Goal: Transaction & Acquisition: Book appointment/travel/reservation

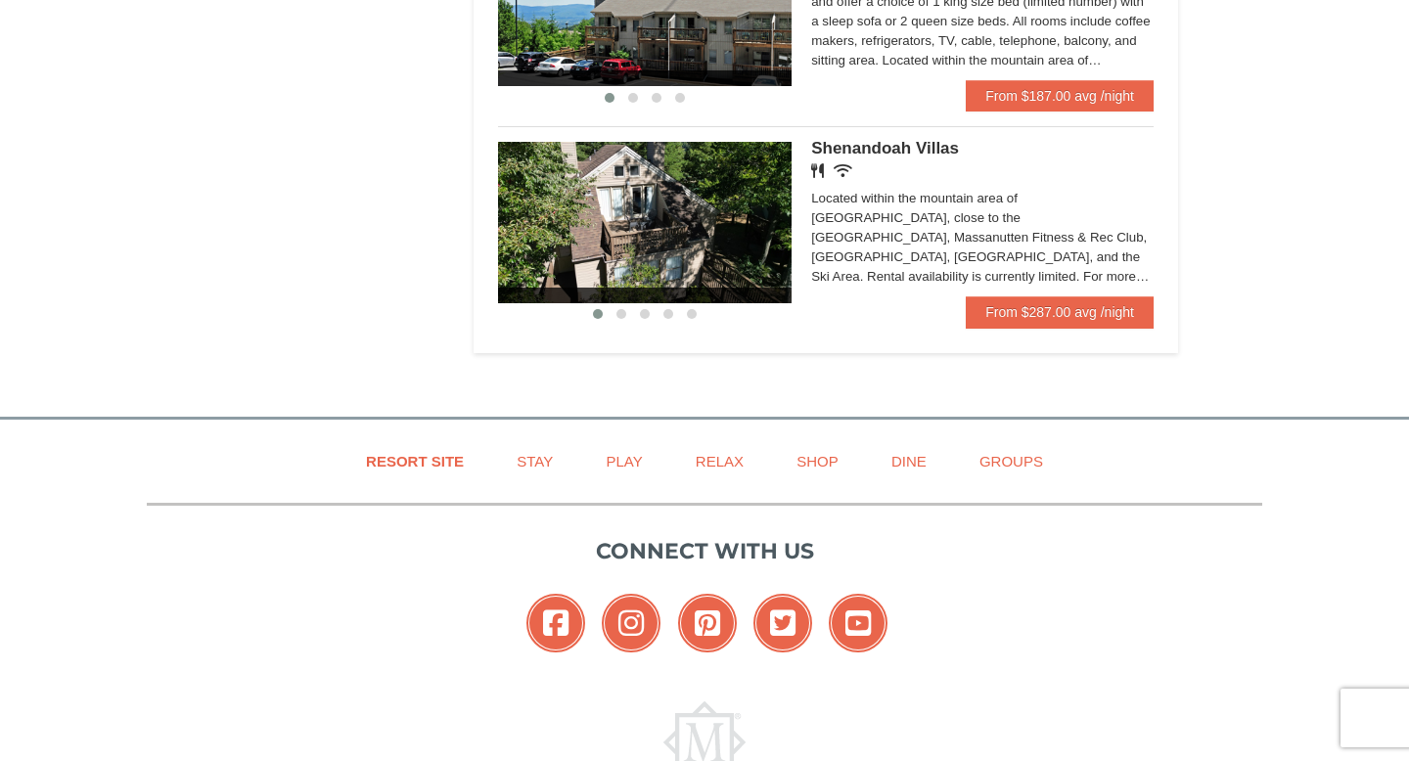
scroll to position [1534, 0]
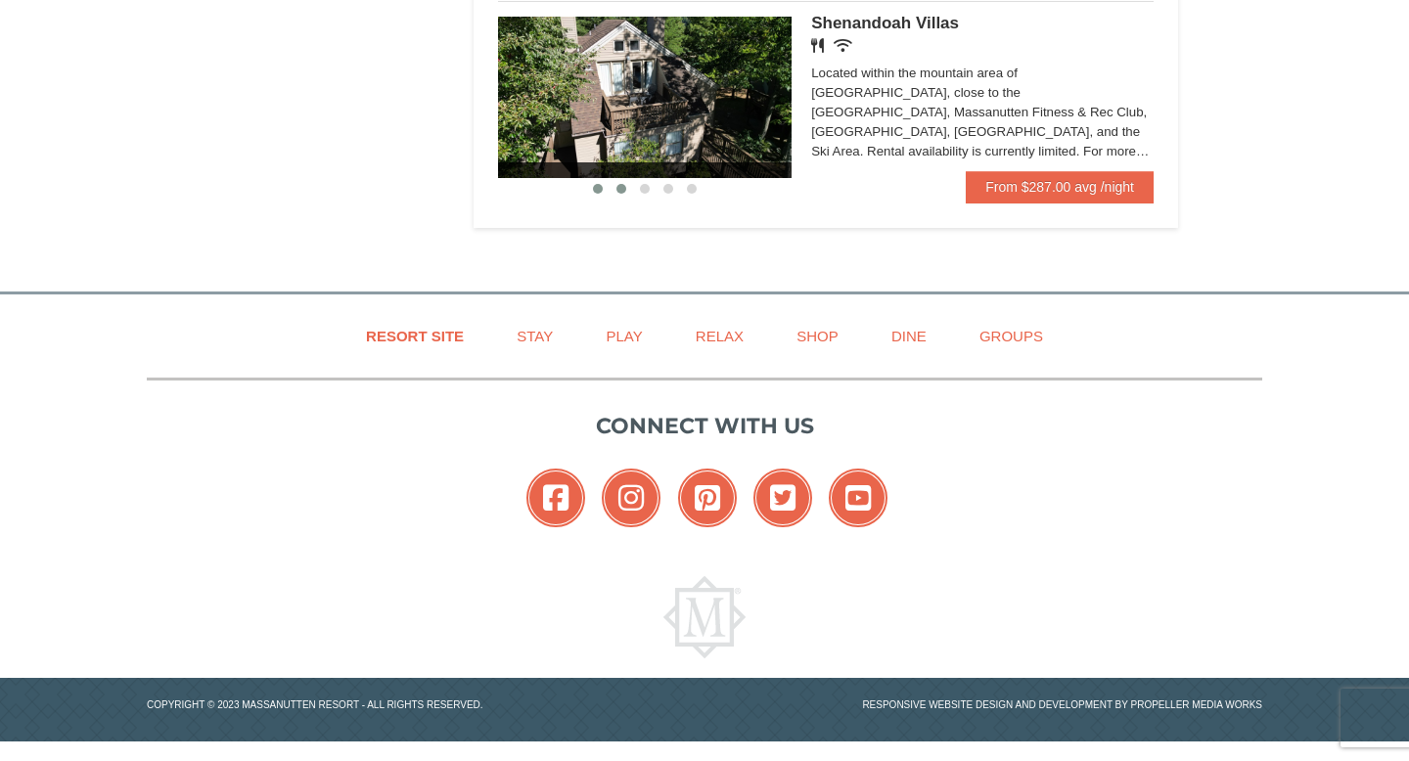
click at [621, 191] on span at bounding box center [621, 189] width 10 height 10
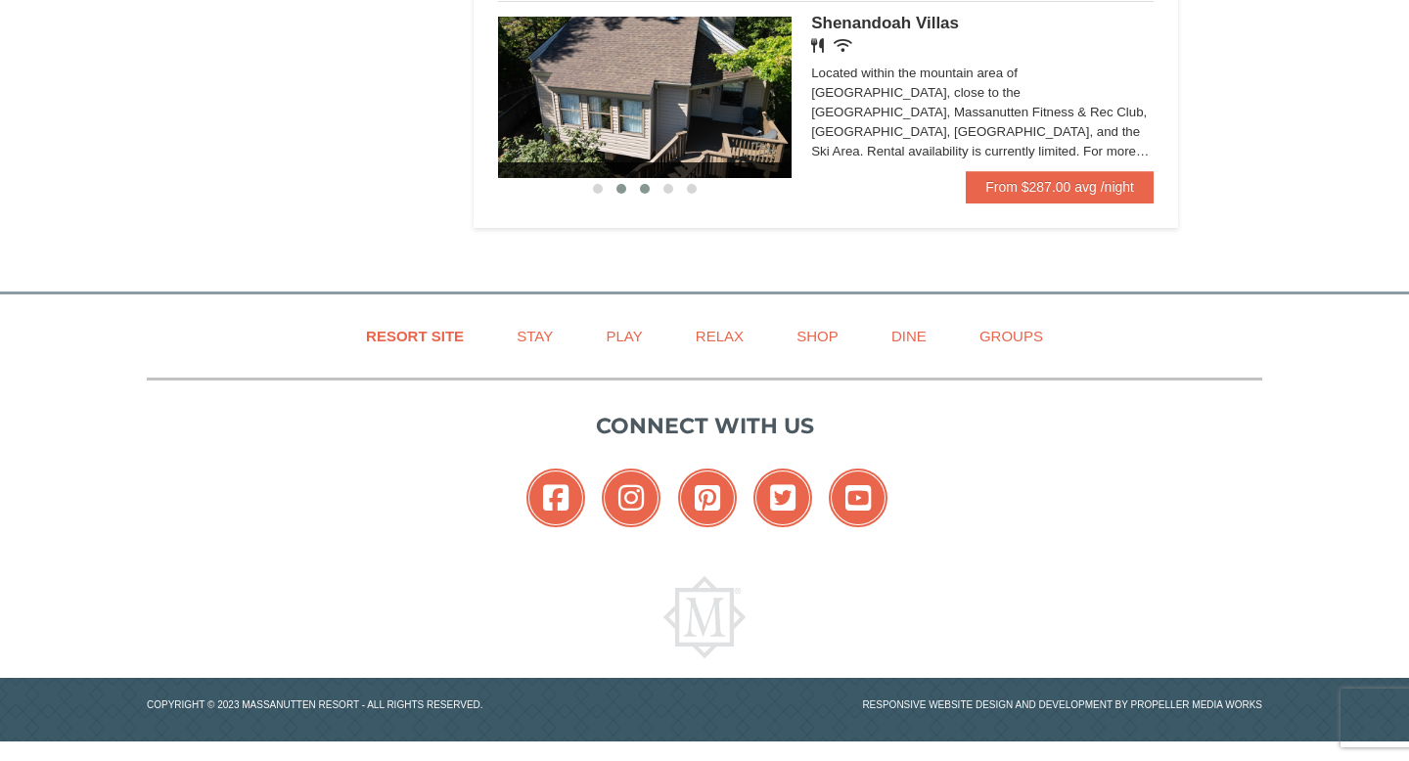
click at [648, 189] on span at bounding box center [645, 189] width 10 height 10
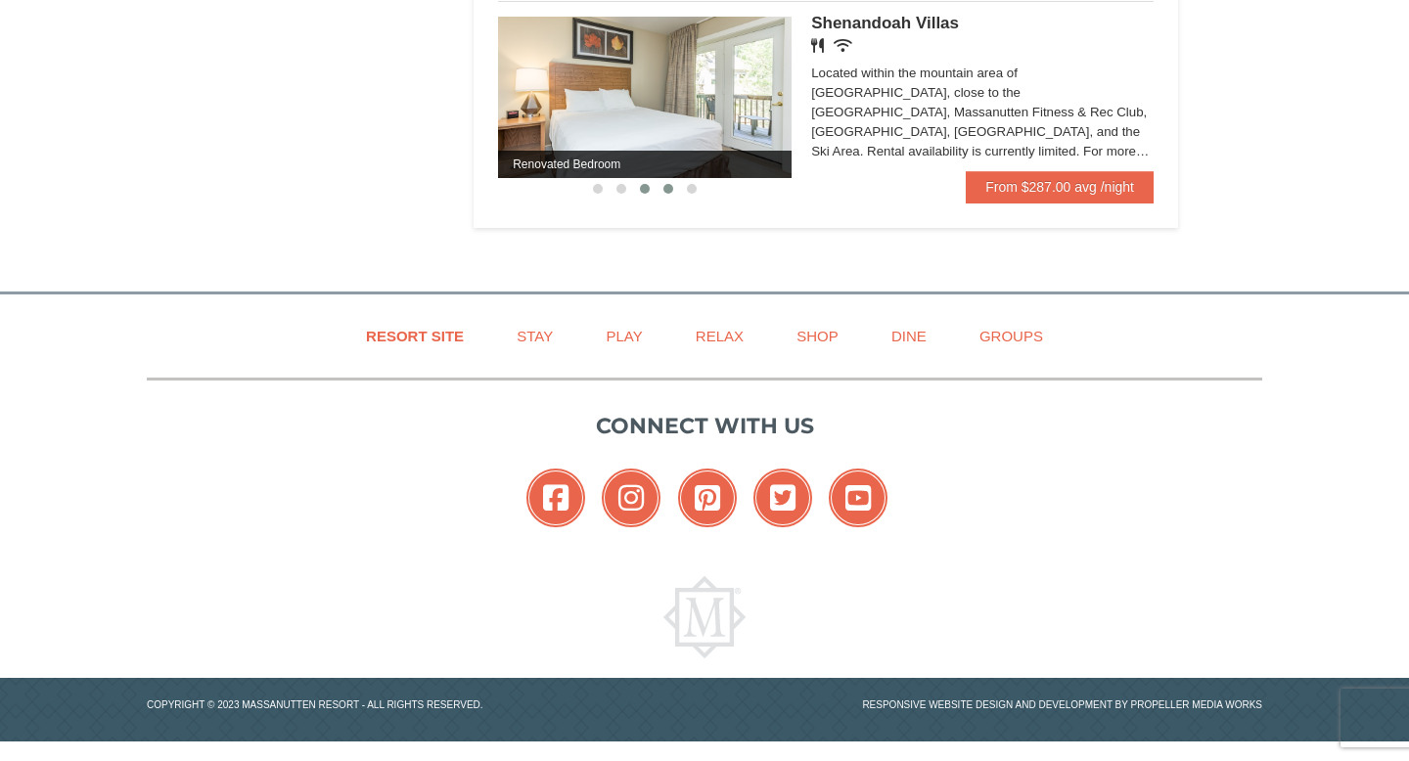
click at [665, 192] on button at bounding box center [667, 189] width 23 height 20
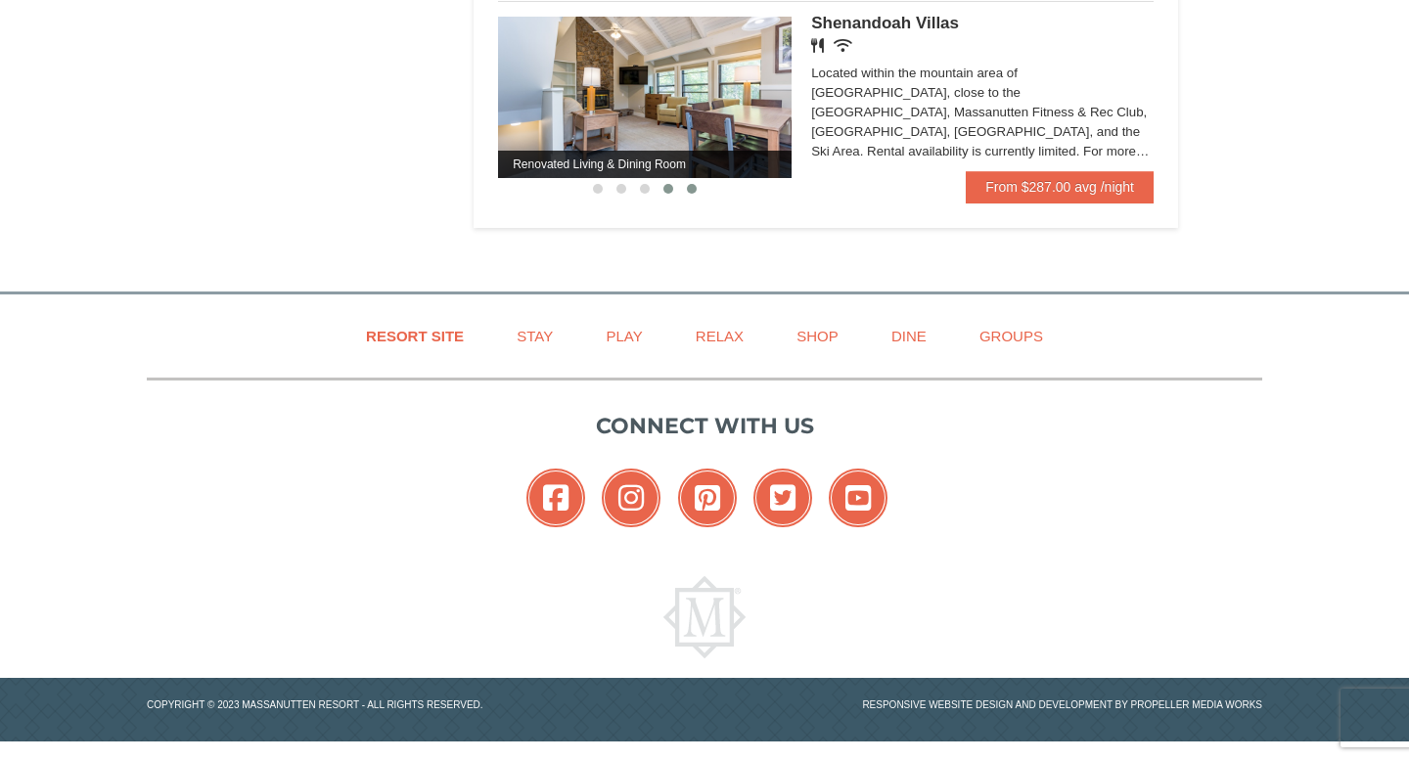
click at [685, 191] on button at bounding box center [691, 189] width 23 height 20
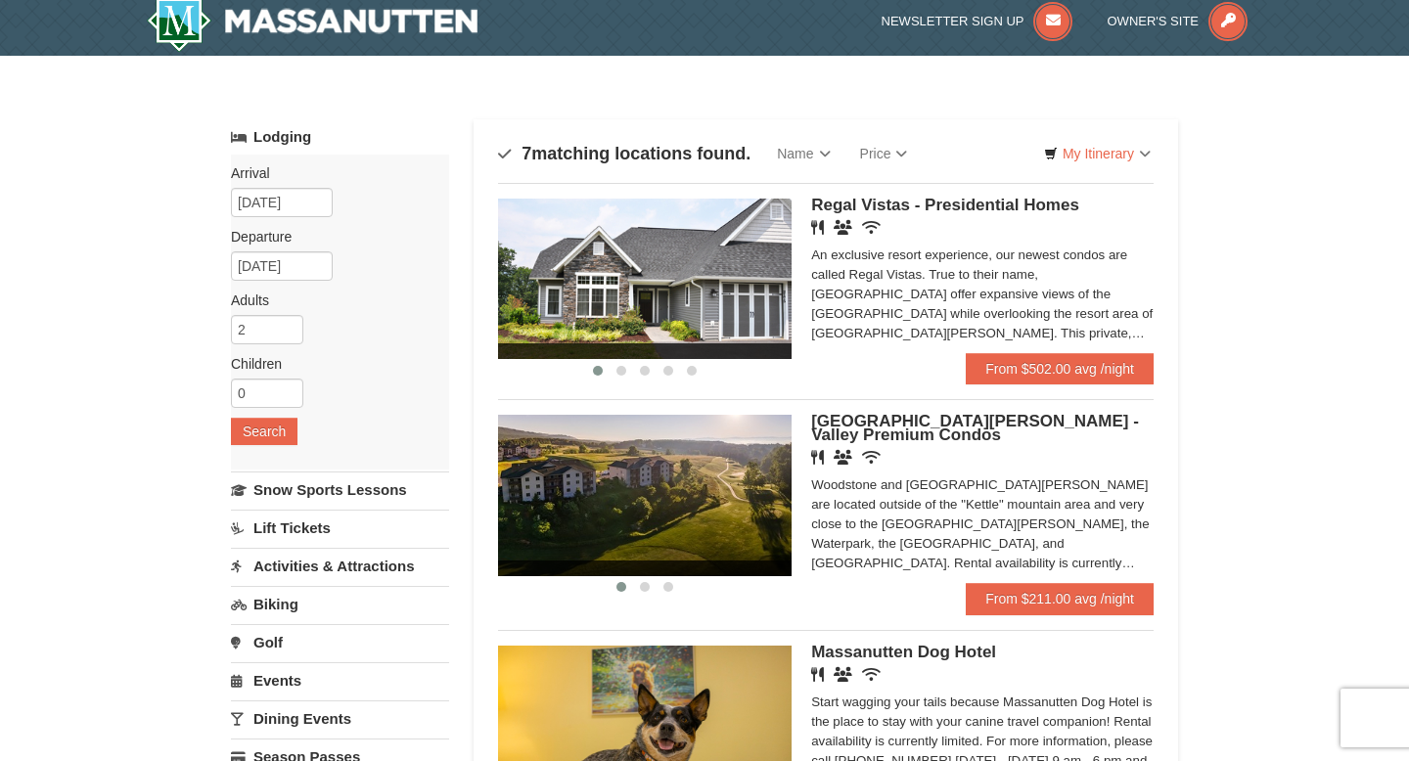
scroll to position [0, 0]
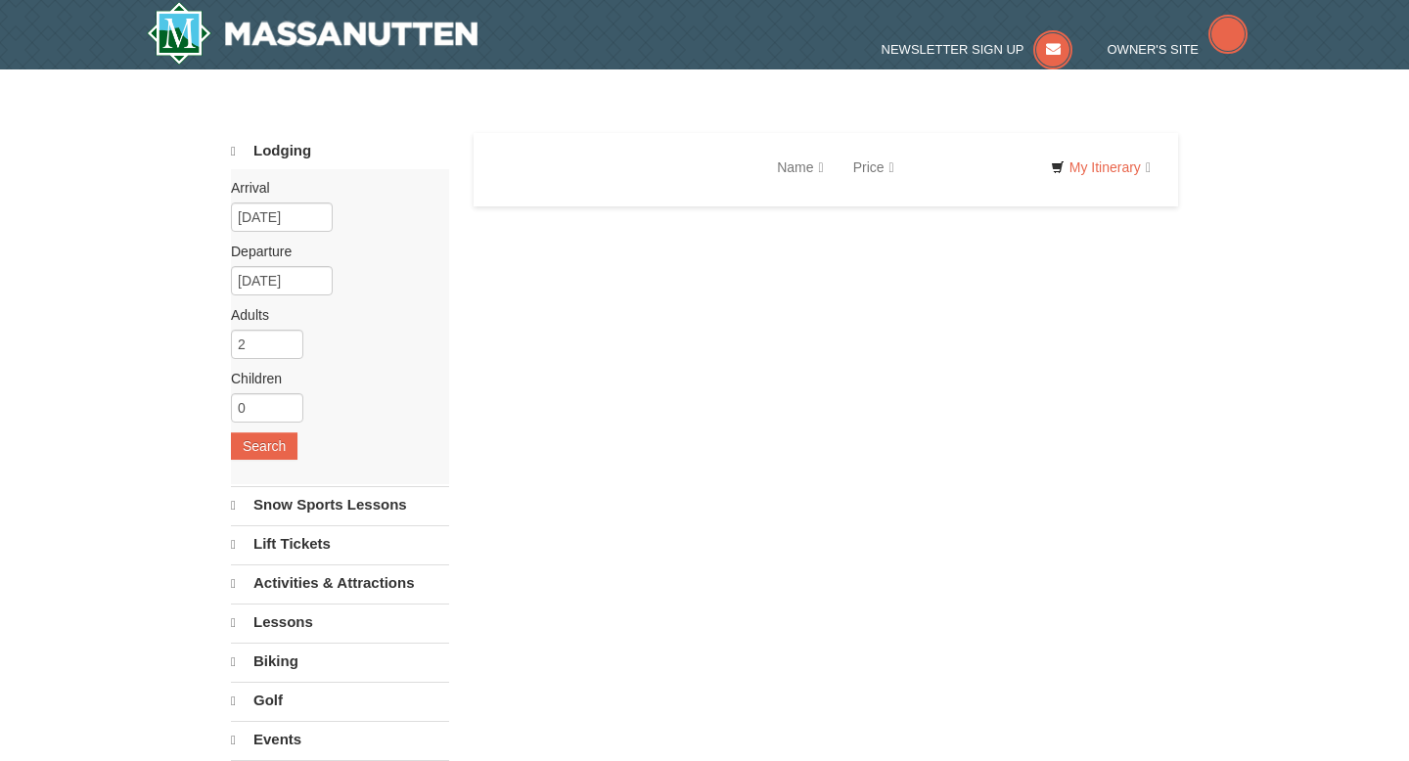
select select "10"
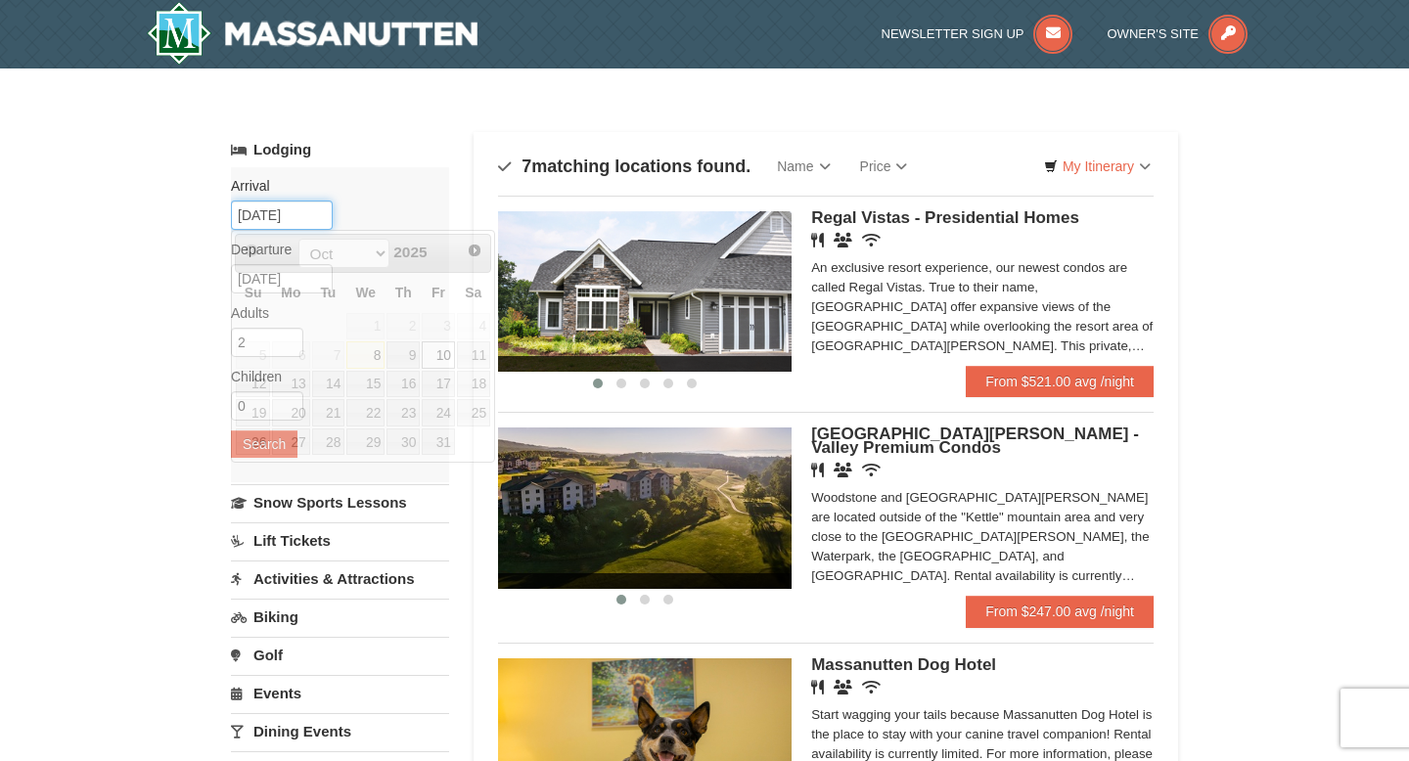
click at [269, 212] on input "10/10/2025" at bounding box center [282, 215] width 102 height 29
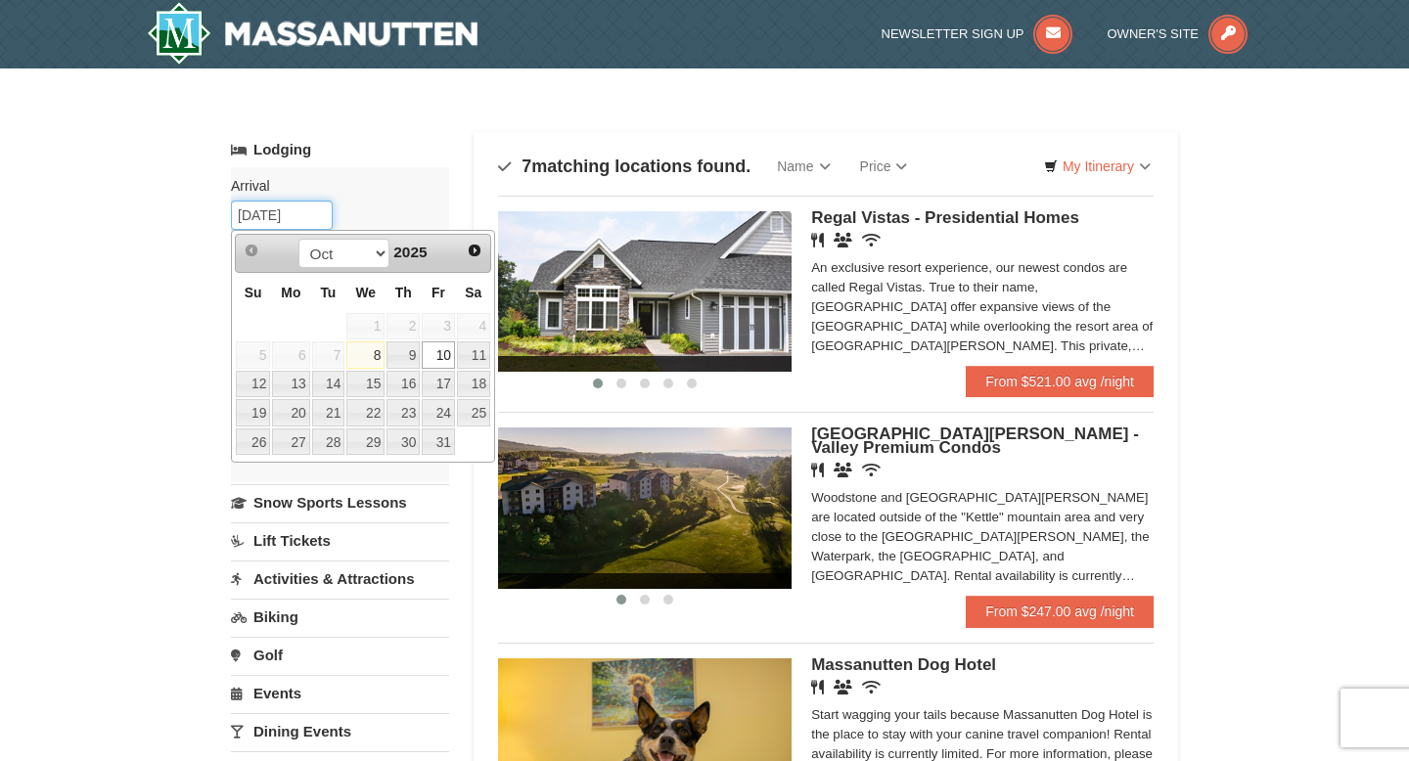
click at [257, 215] on input "10/10/2025" at bounding box center [282, 215] width 102 height 29
click at [250, 214] on input "10/10/2025" at bounding box center [282, 215] width 102 height 29
click at [272, 216] on input "11/10/2025" at bounding box center [282, 215] width 102 height 29
click at [252, 452] on link "23" at bounding box center [253, 442] width 34 height 27
type input "[DATE]"
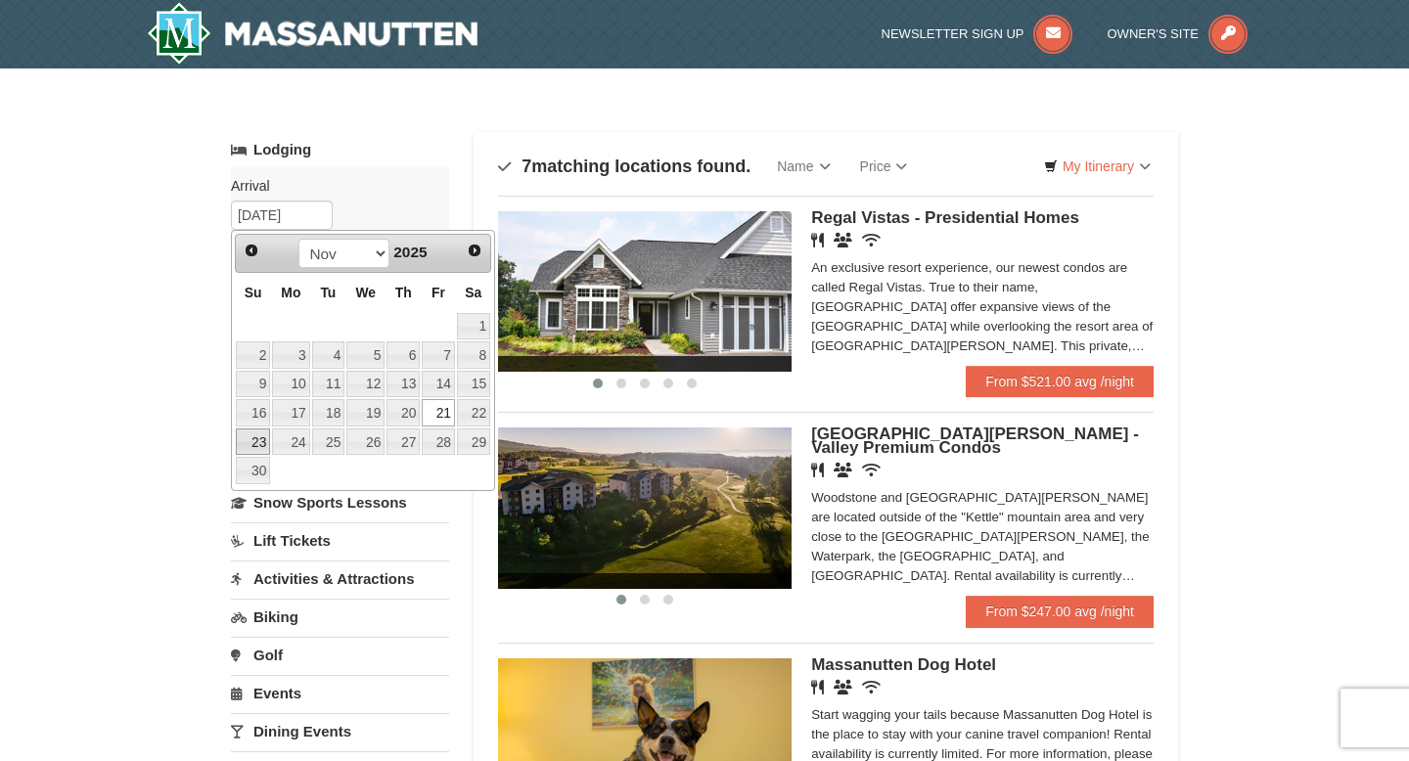
type input "11/24/2025"
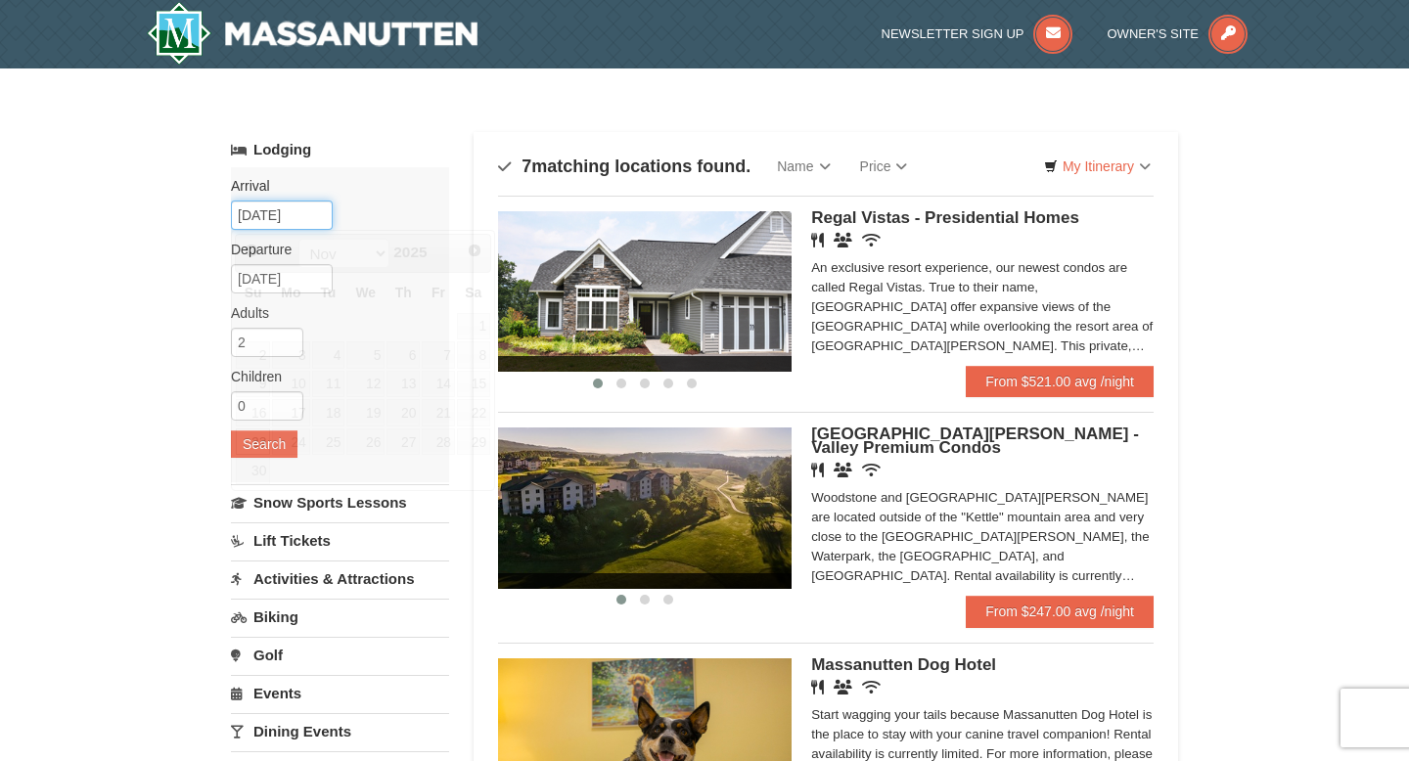
click at [275, 216] on input "[DATE]" at bounding box center [282, 215] width 102 height 29
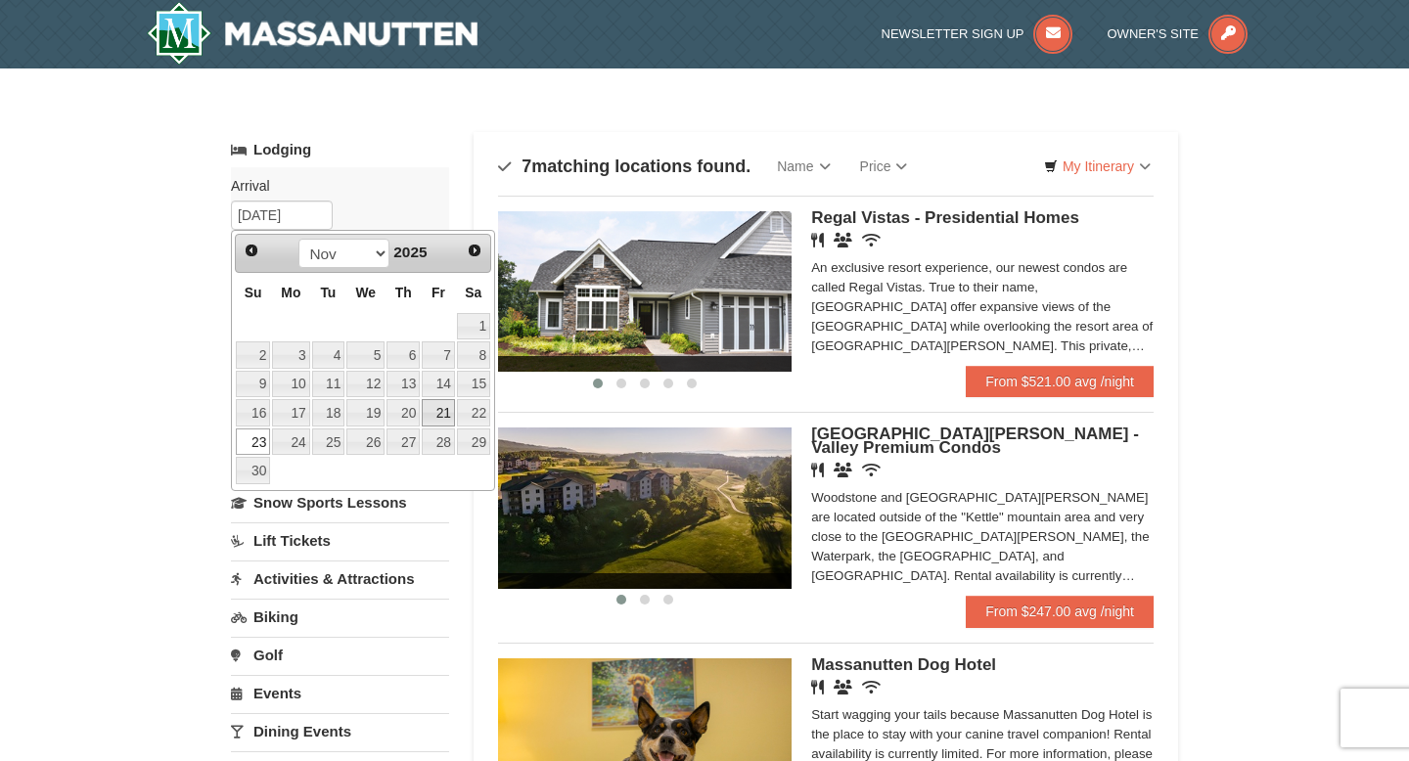
click at [444, 417] on link "21" at bounding box center [438, 412] width 33 height 27
type input "[DATE]"
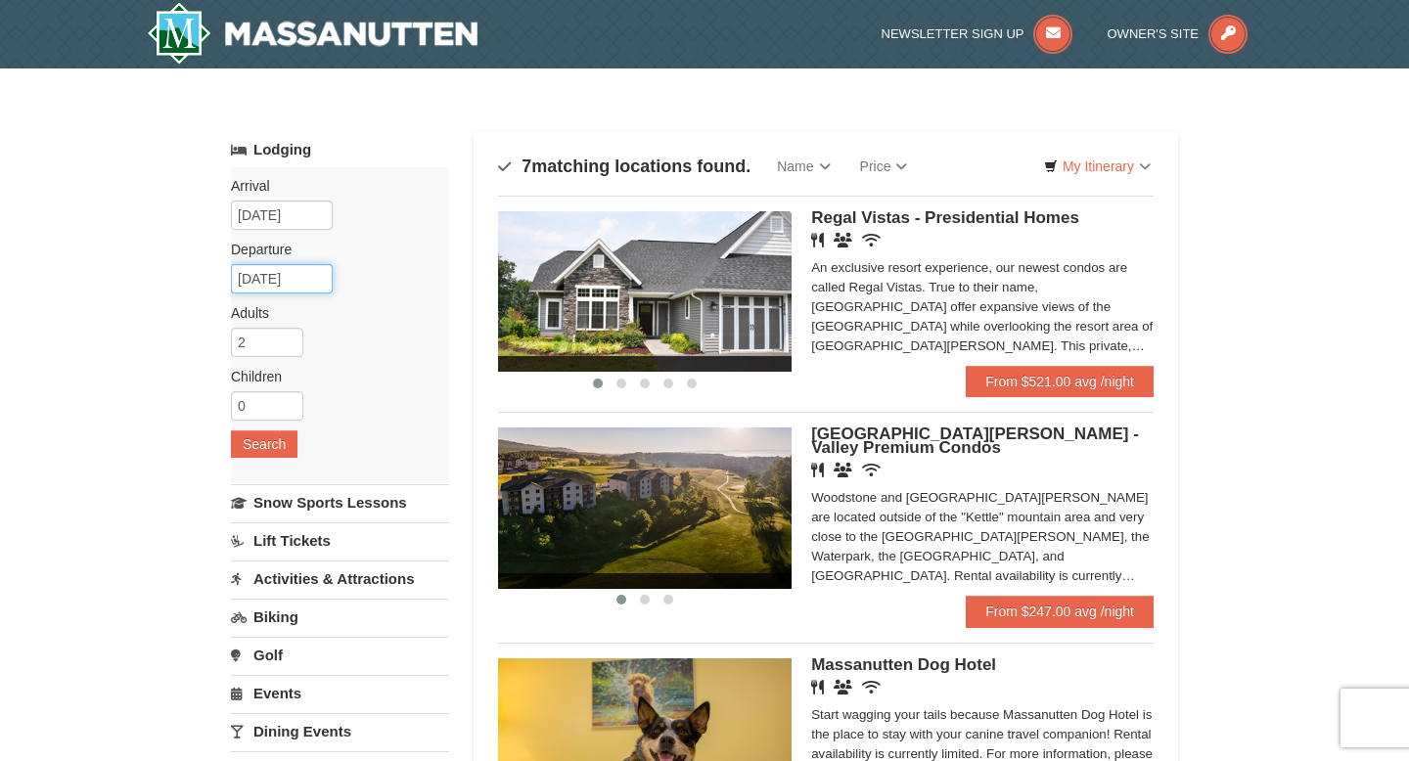
click at [287, 276] on input "11/24/2025" at bounding box center [282, 278] width 102 height 29
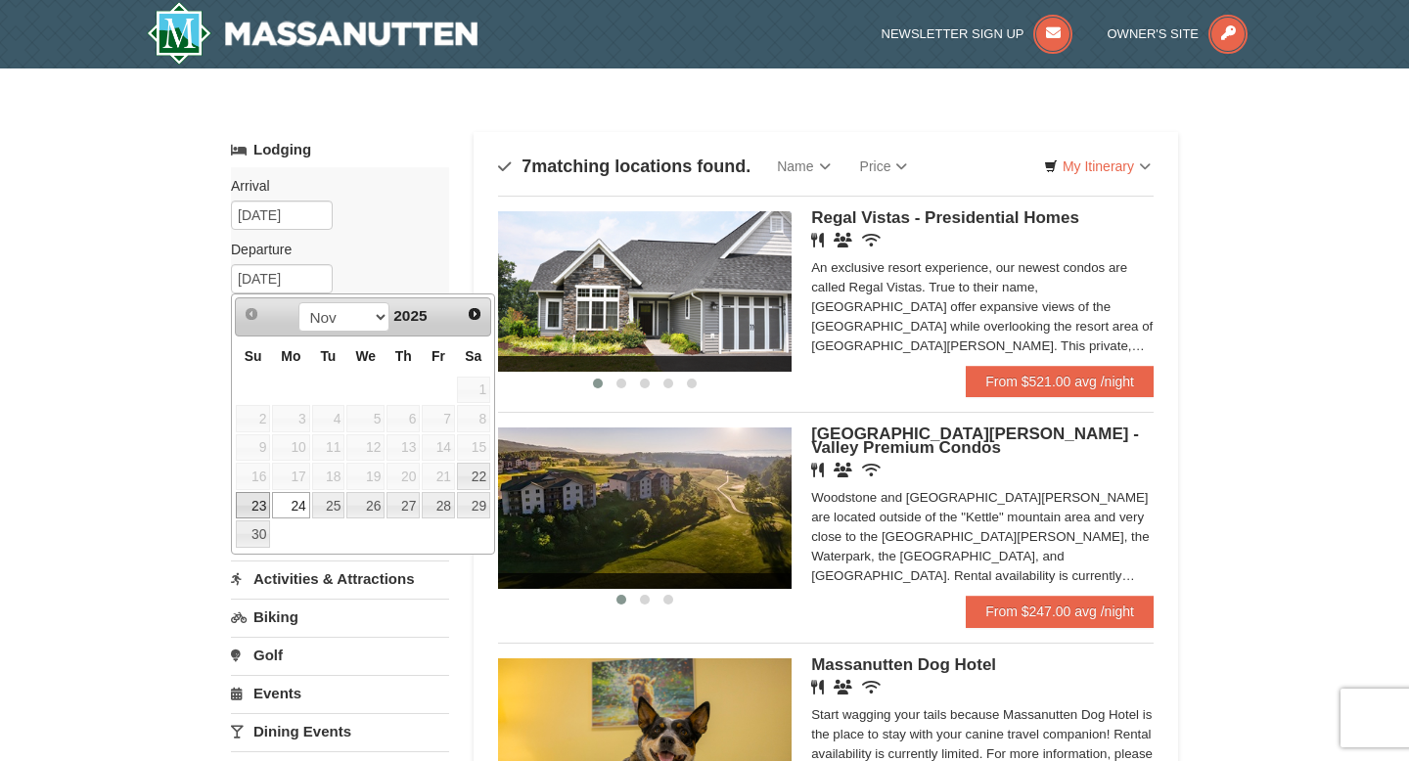
click at [257, 511] on link "23" at bounding box center [253, 505] width 34 height 27
type input "[DATE]"
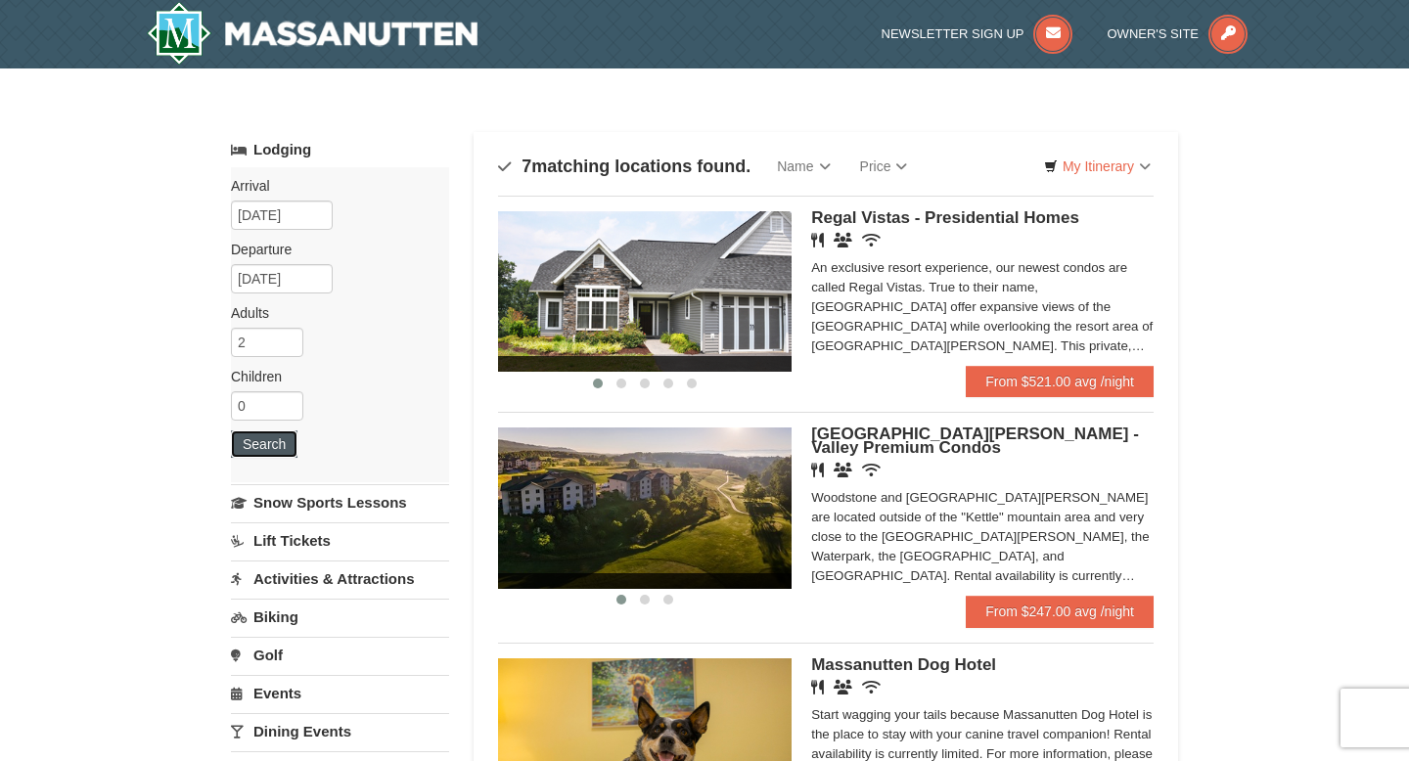
click at [269, 456] on button "Search" at bounding box center [264, 443] width 67 height 27
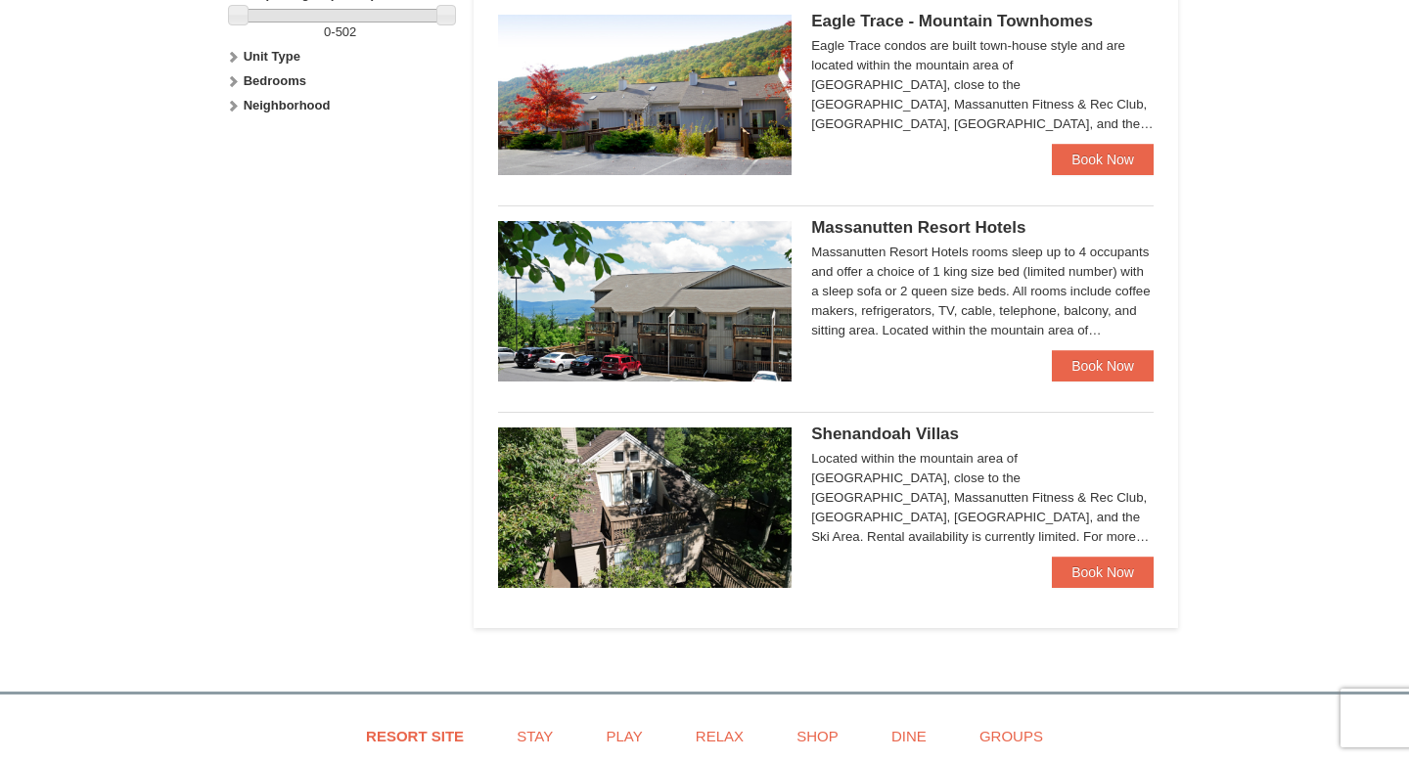
scroll to position [1024, 0]
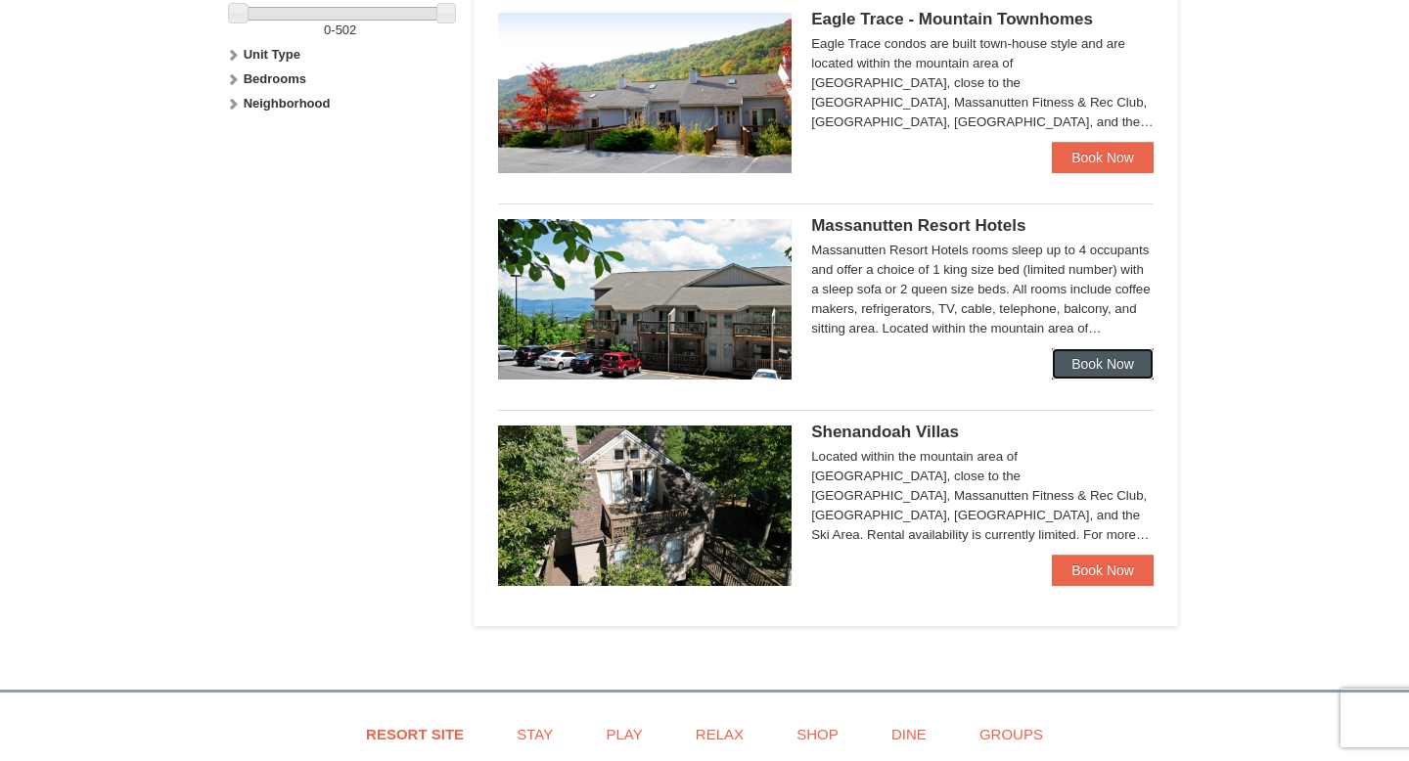
click at [1091, 375] on link "Book Now" at bounding box center [1103, 363] width 102 height 31
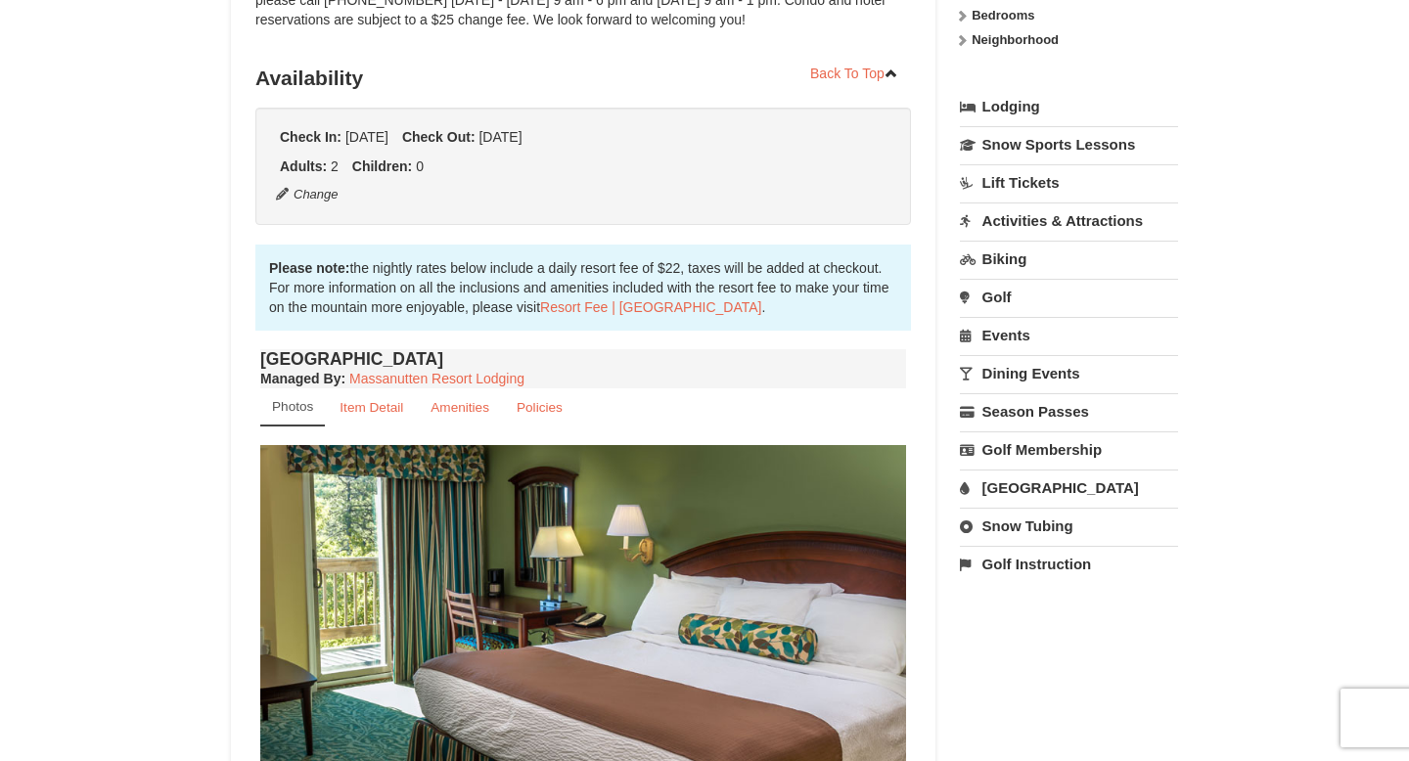
scroll to position [394, 0]
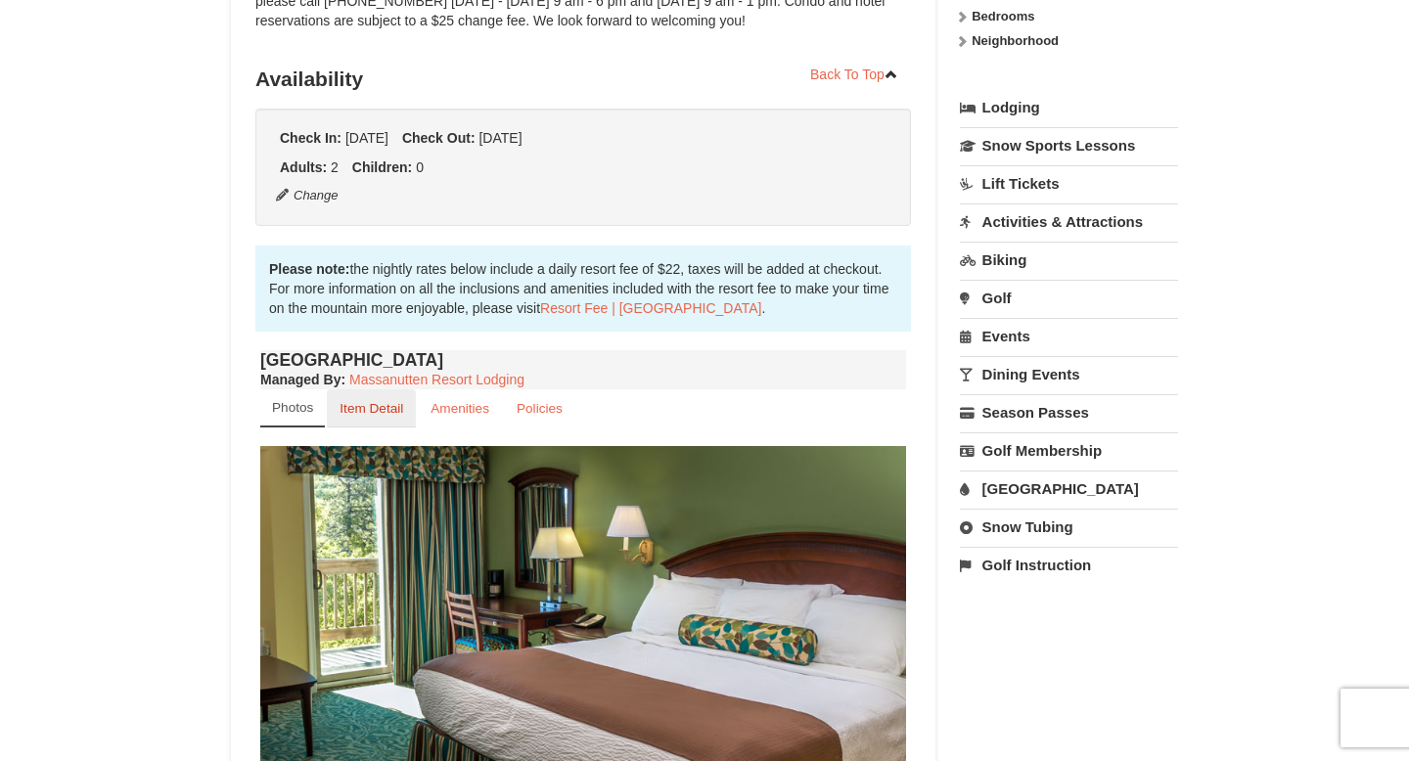
click at [382, 411] on small "Item Detail" at bounding box center [371, 408] width 64 height 15
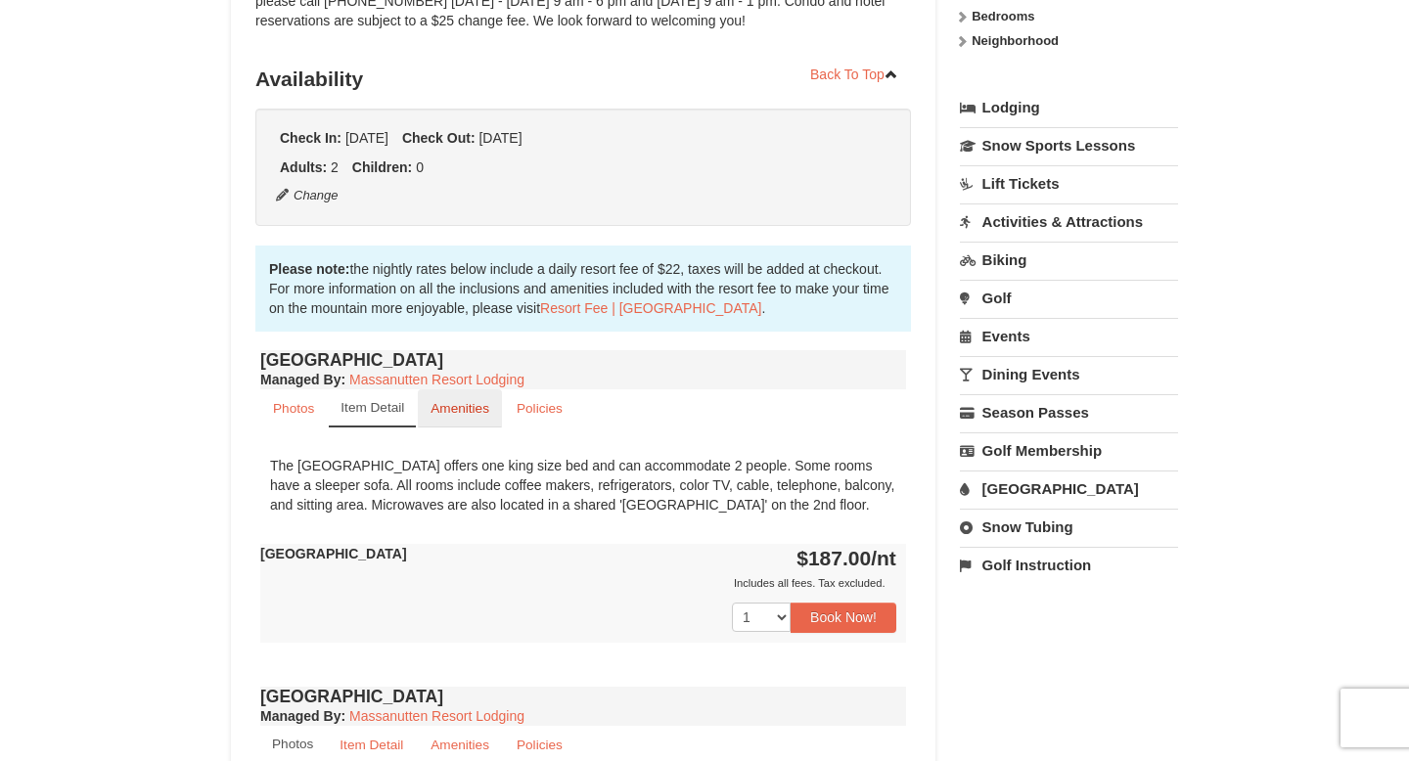
click at [485, 396] on link "Amenities" at bounding box center [460, 408] width 84 height 38
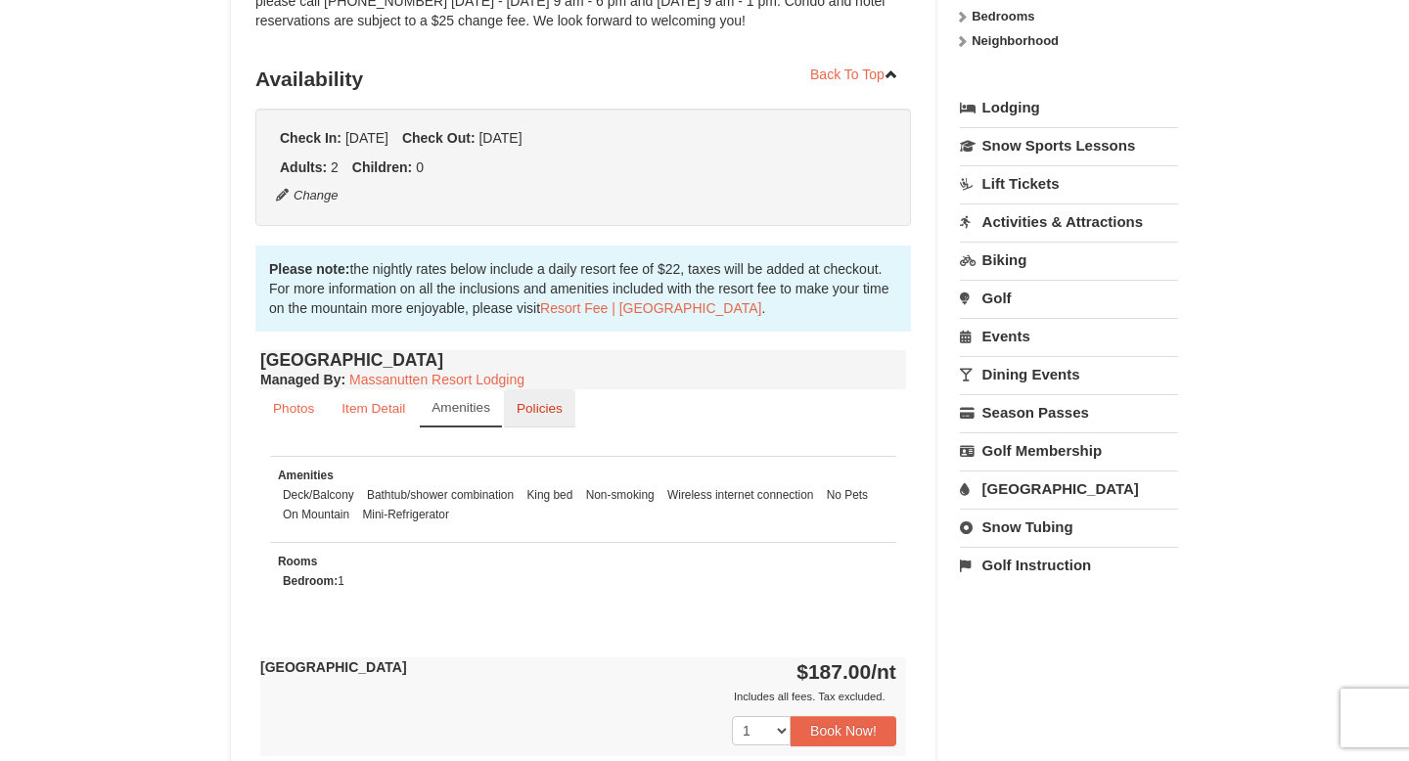
click at [554, 422] on link "Policies" at bounding box center [539, 408] width 71 height 38
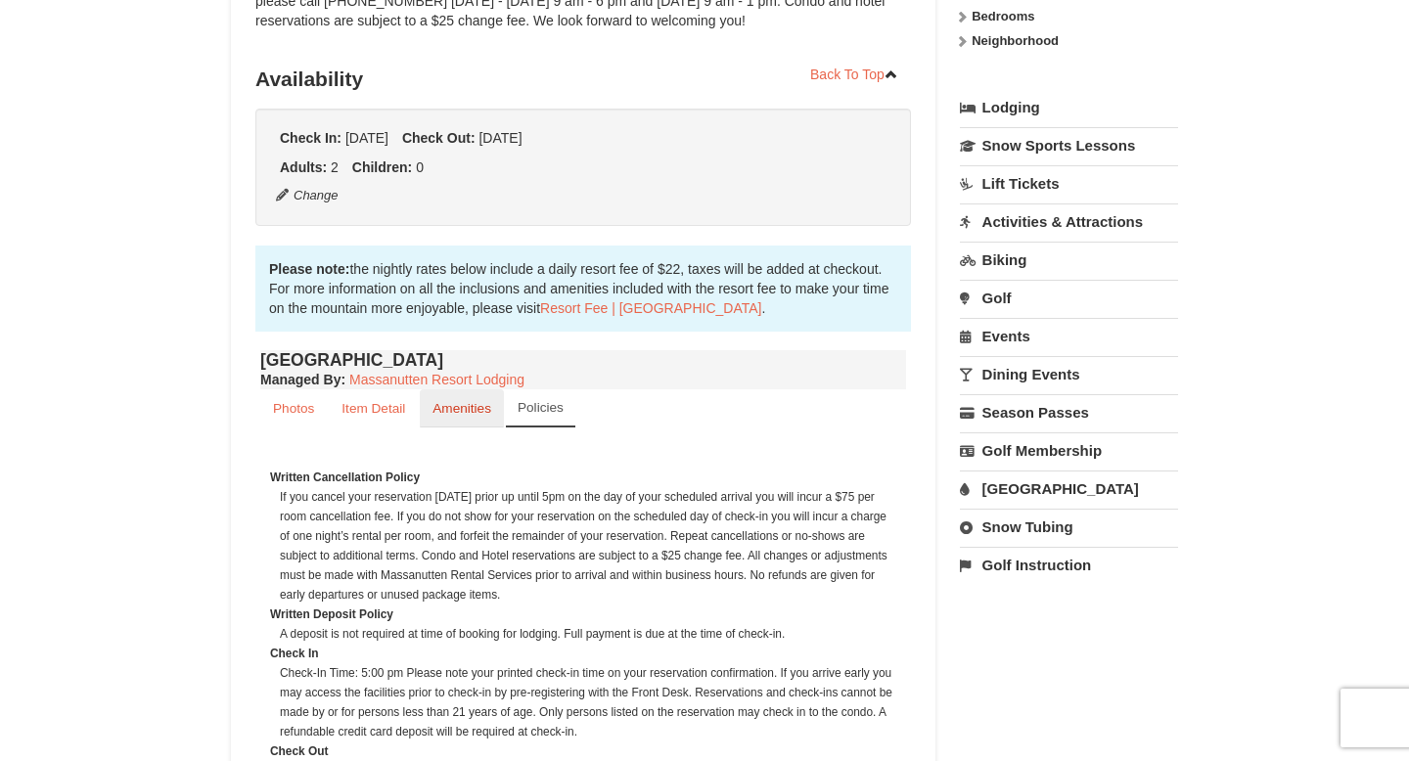
click at [461, 426] on link "Amenities" at bounding box center [462, 408] width 84 height 38
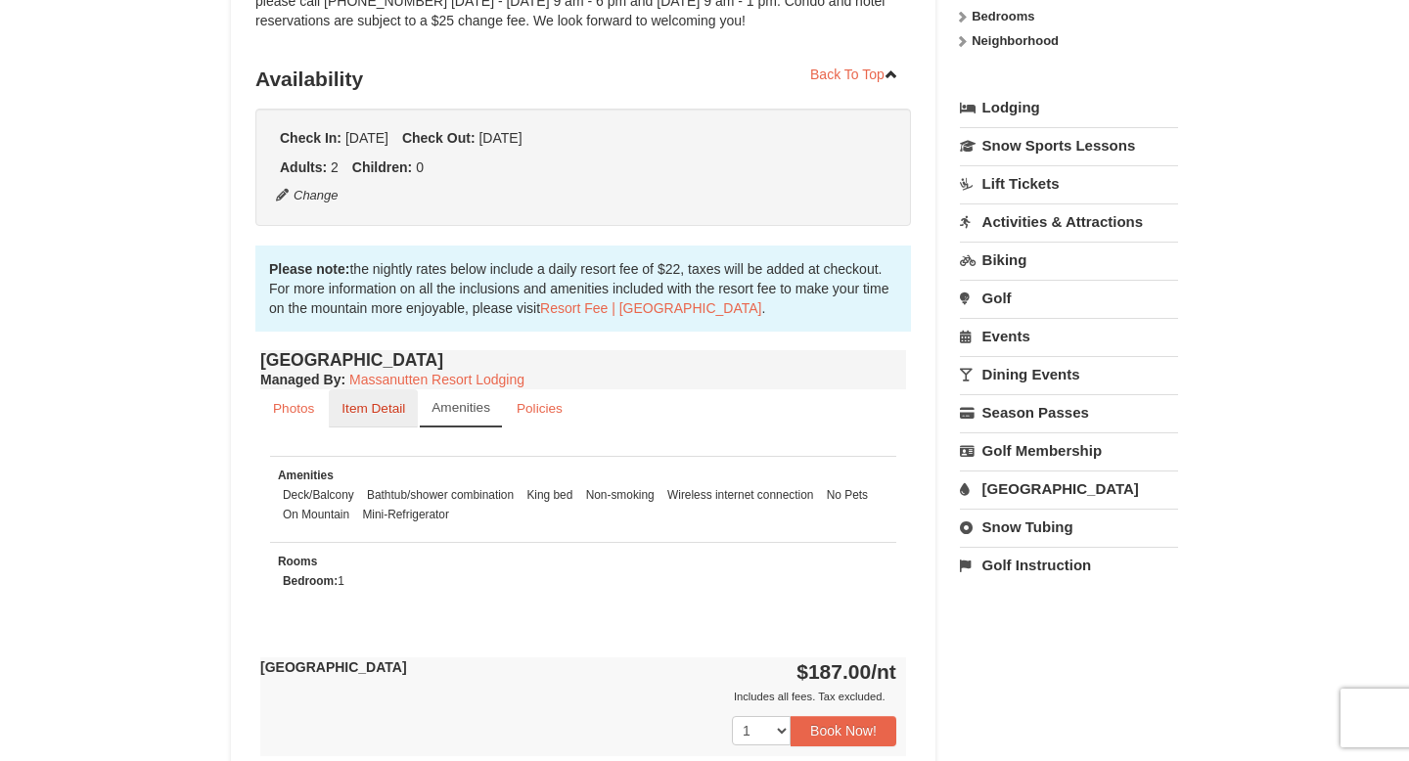
click at [391, 412] on small "Item Detail" at bounding box center [373, 408] width 64 height 15
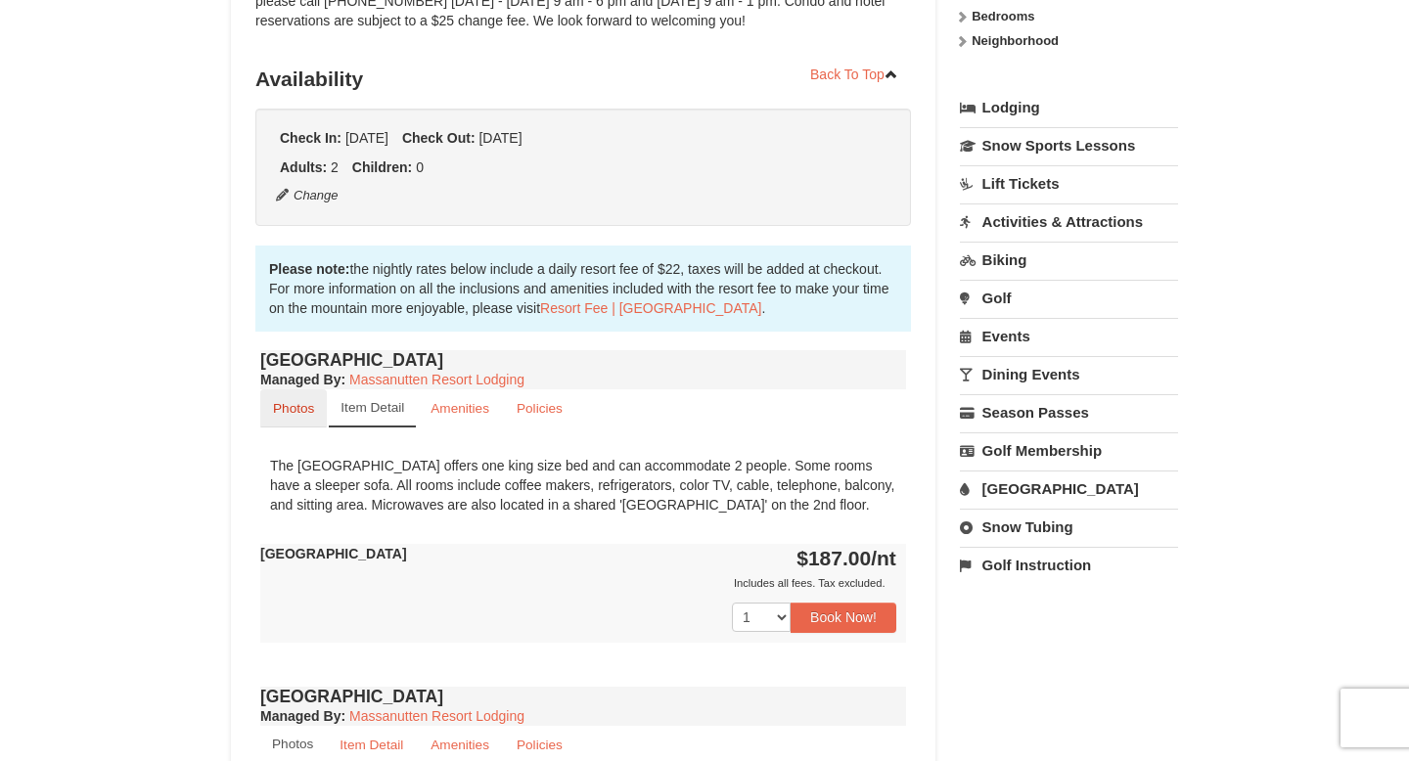
click at [308, 409] on small "Photos" at bounding box center [293, 408] width 41 height 15
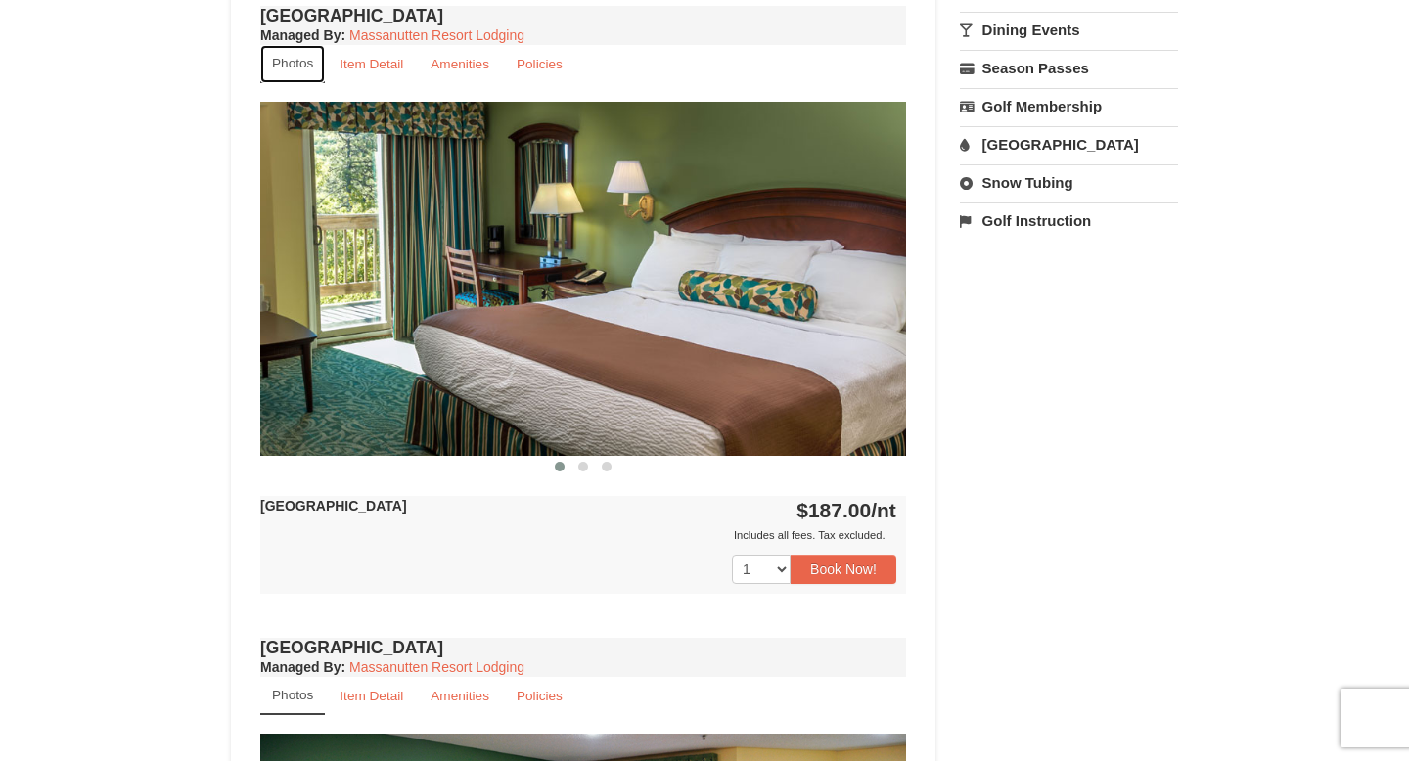
scroll to position [741, 0]
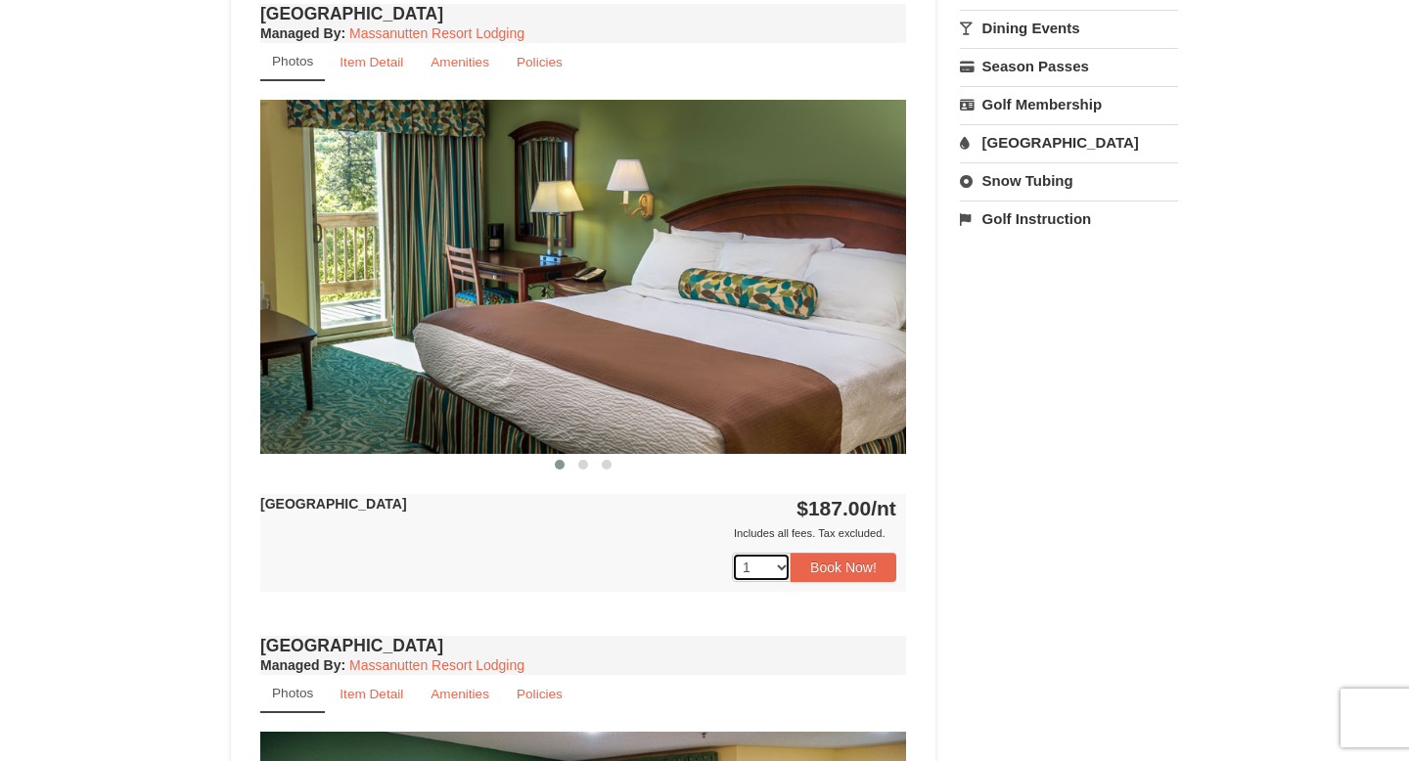
click at [783, 573] on select "1 2 3 4 5 6" at bounding box center [761, 567] width 59 height 29
click at [732, 553] on select "1 2 3 4 5 6" at bounding box center [761, 567] width 59 height 29
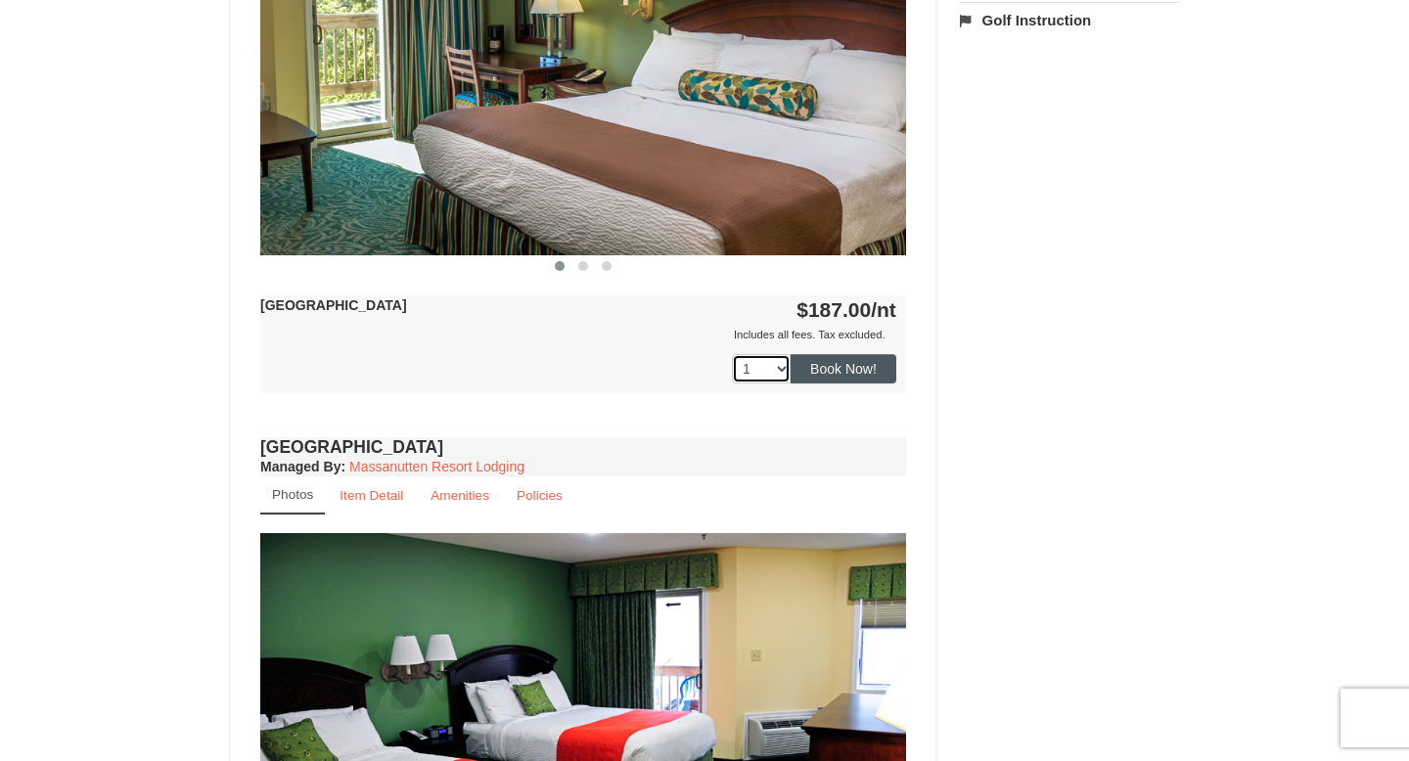
scroll to position [765, 0]
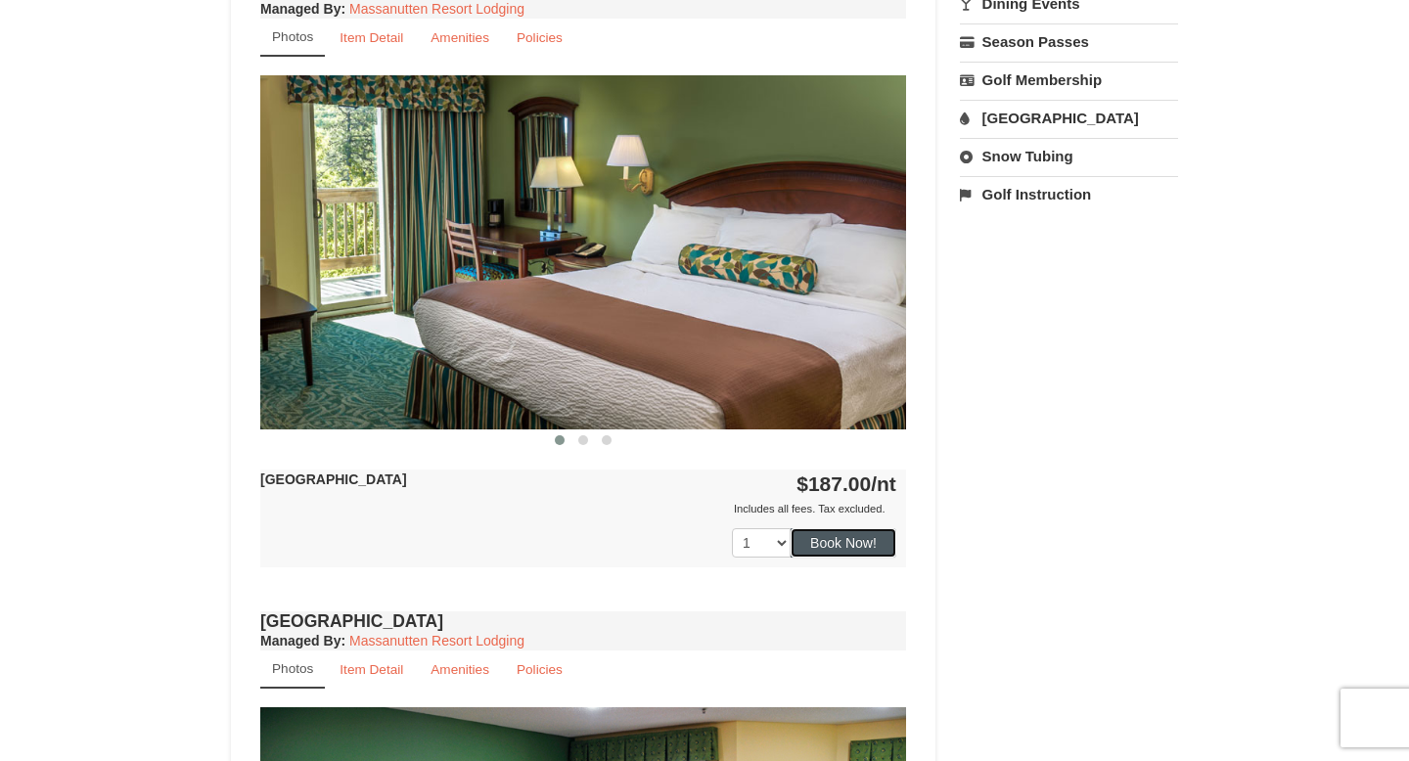
click at [841, 536] on button "Book Now!" at bounding box center [844, 542] width 106 height 29
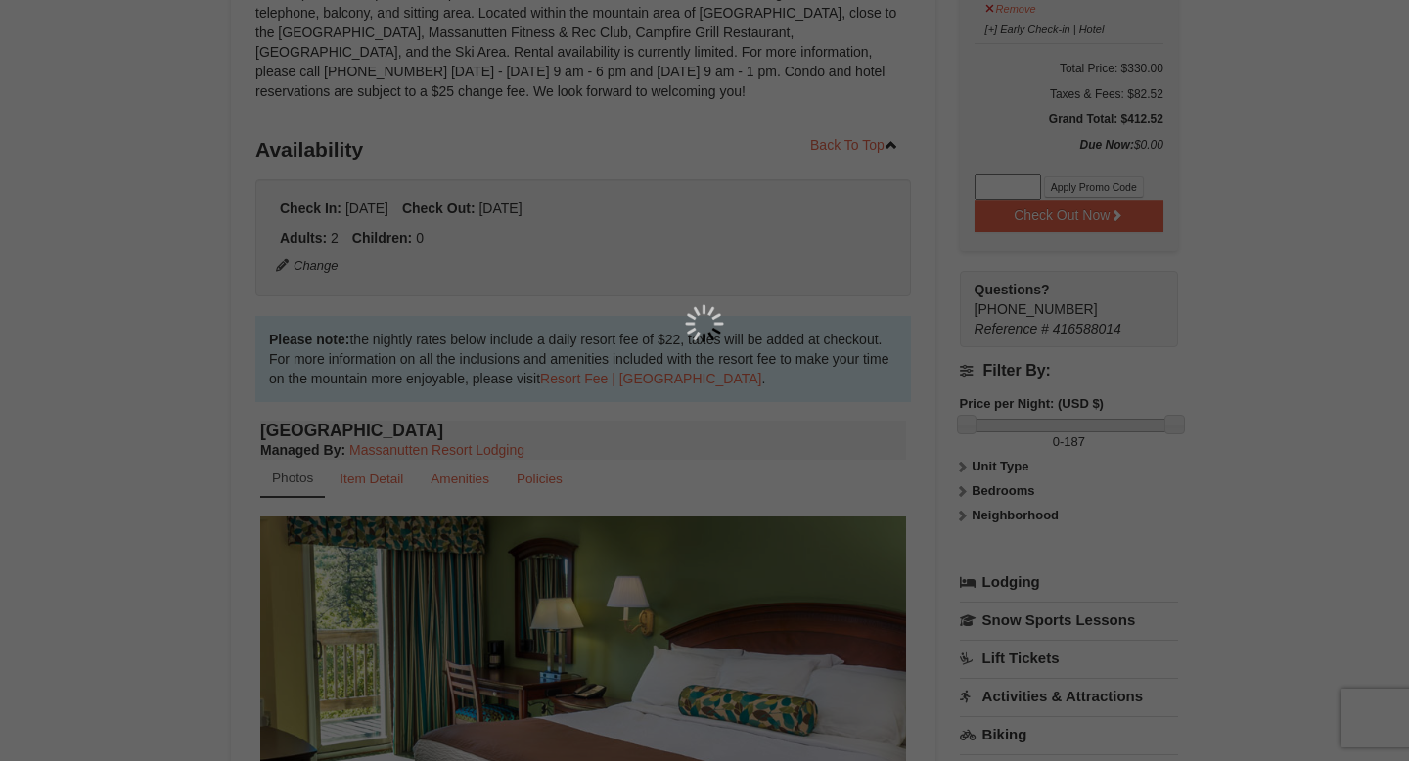
scroll to position [191, 0]
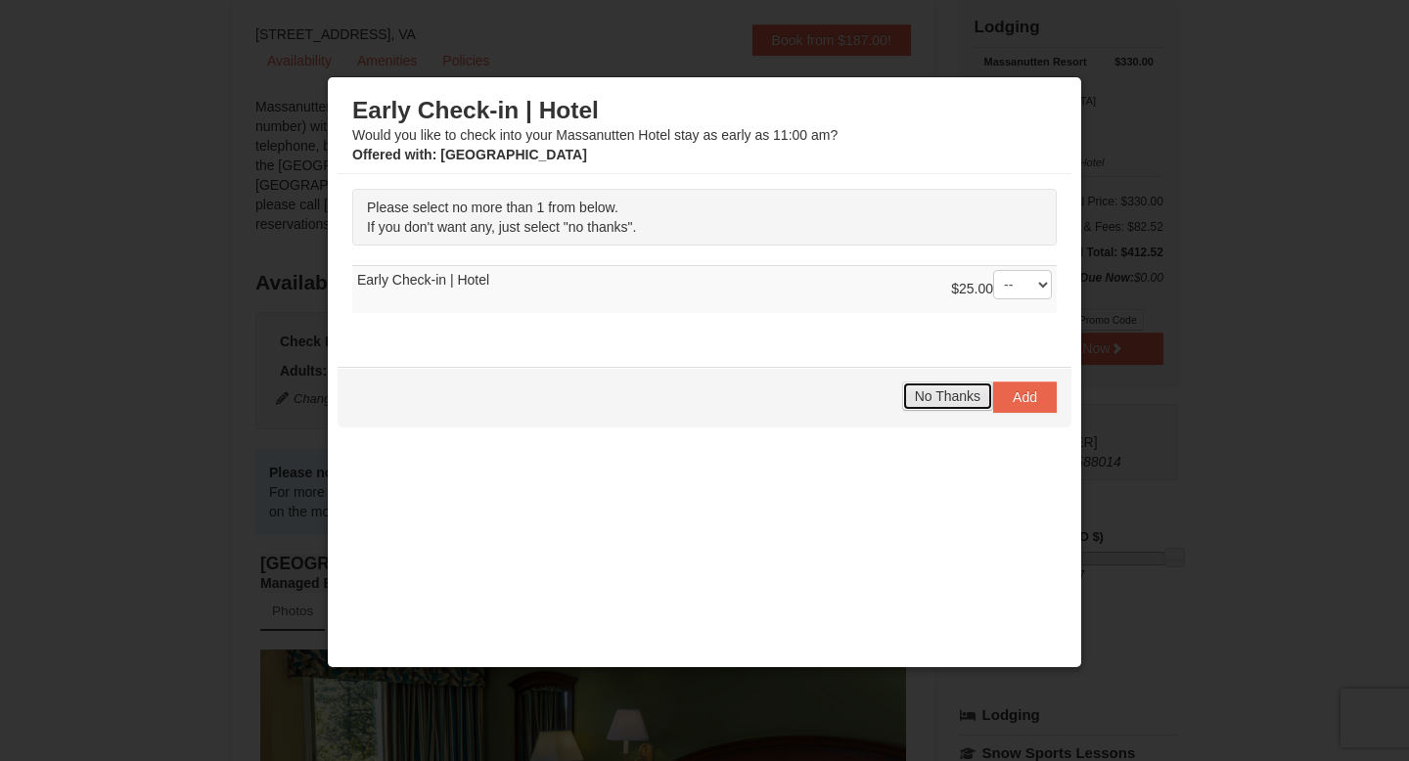
click at [971, 398] on span "No Thanks" at bounding box center [948, 396] width 66 height 16
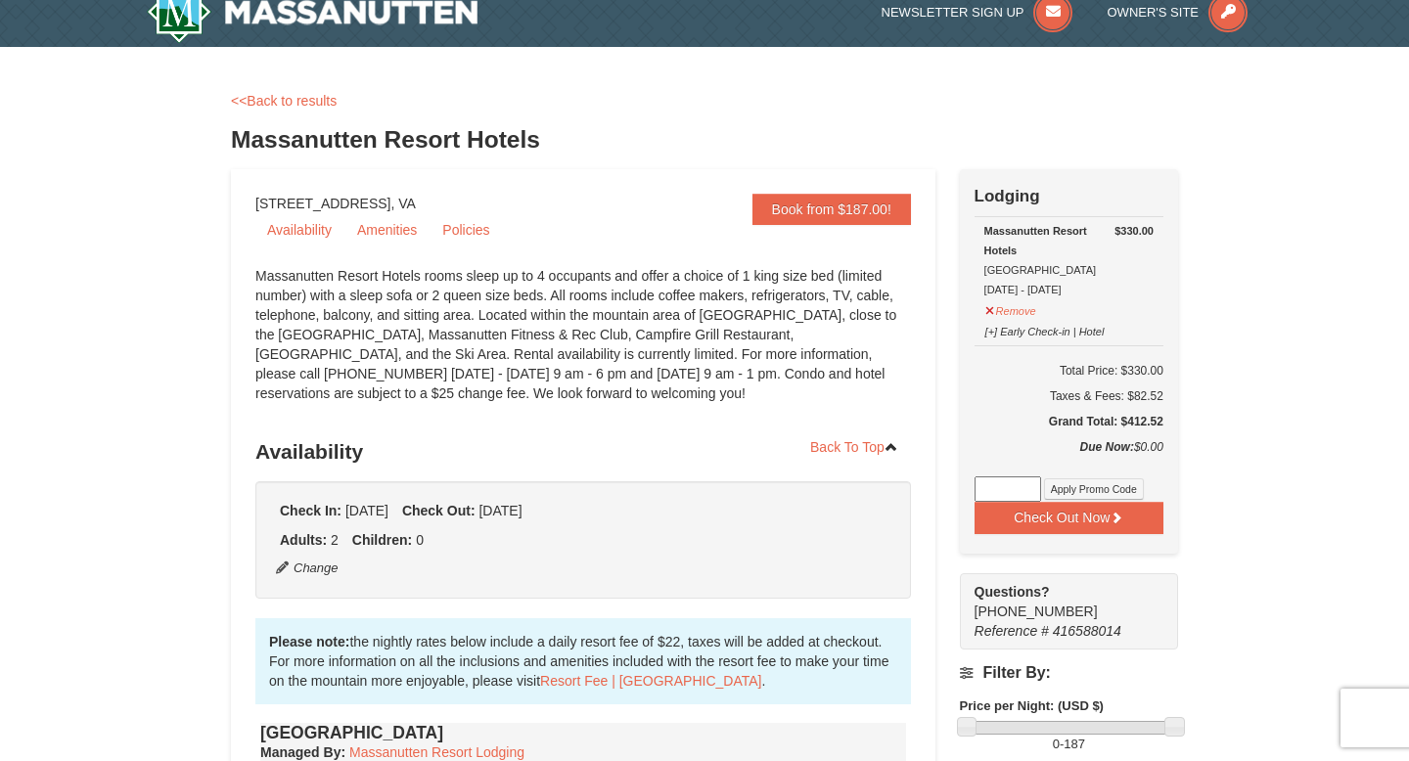
scroll to position [0, 0]
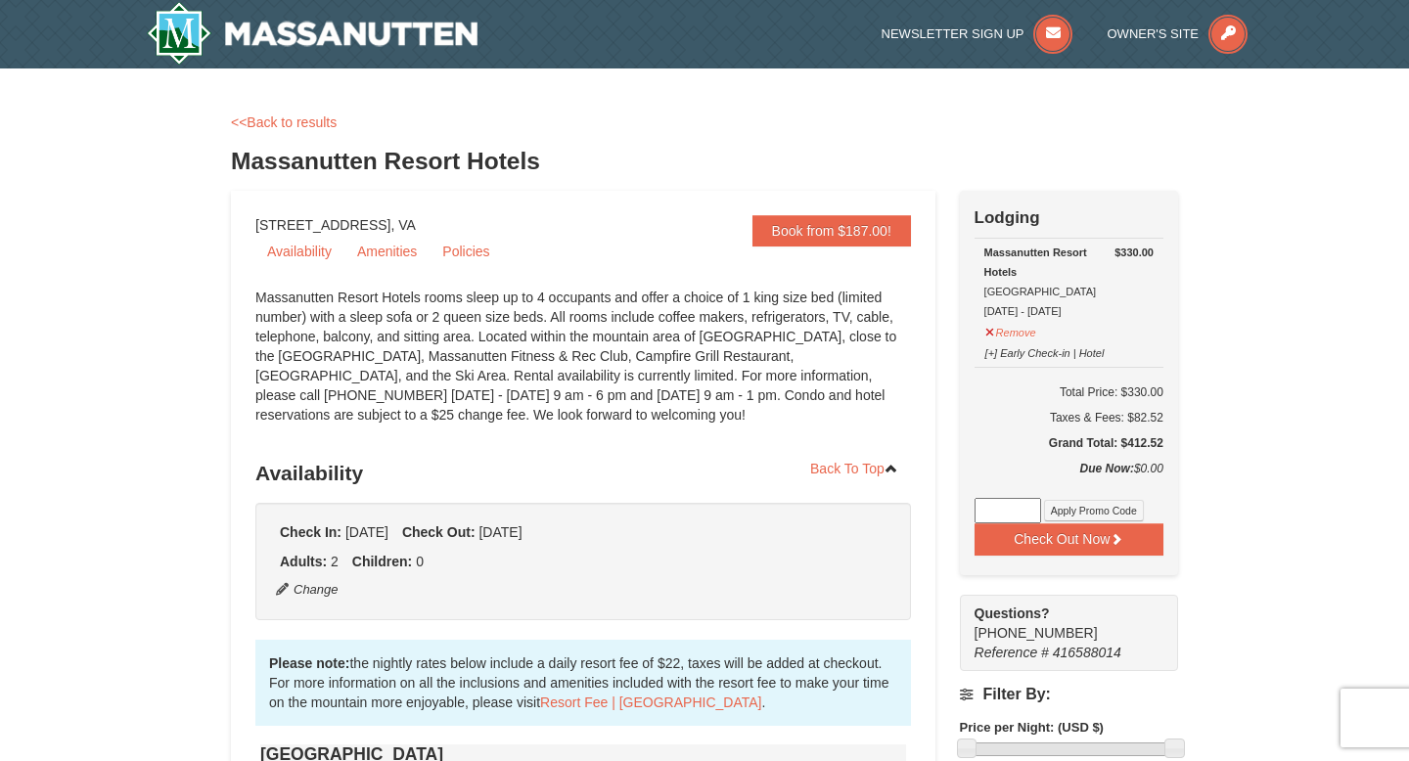
click at [1013, 259] on div "Massanutten Resort Hotels Hotel King Room 11/21/2025 - 11/23/2025" at bounding box center [1068, 282] width 169 height 78
click at [300, 124] on link "<<Back to results" at bounding box center [284, 122] width 106 height 16
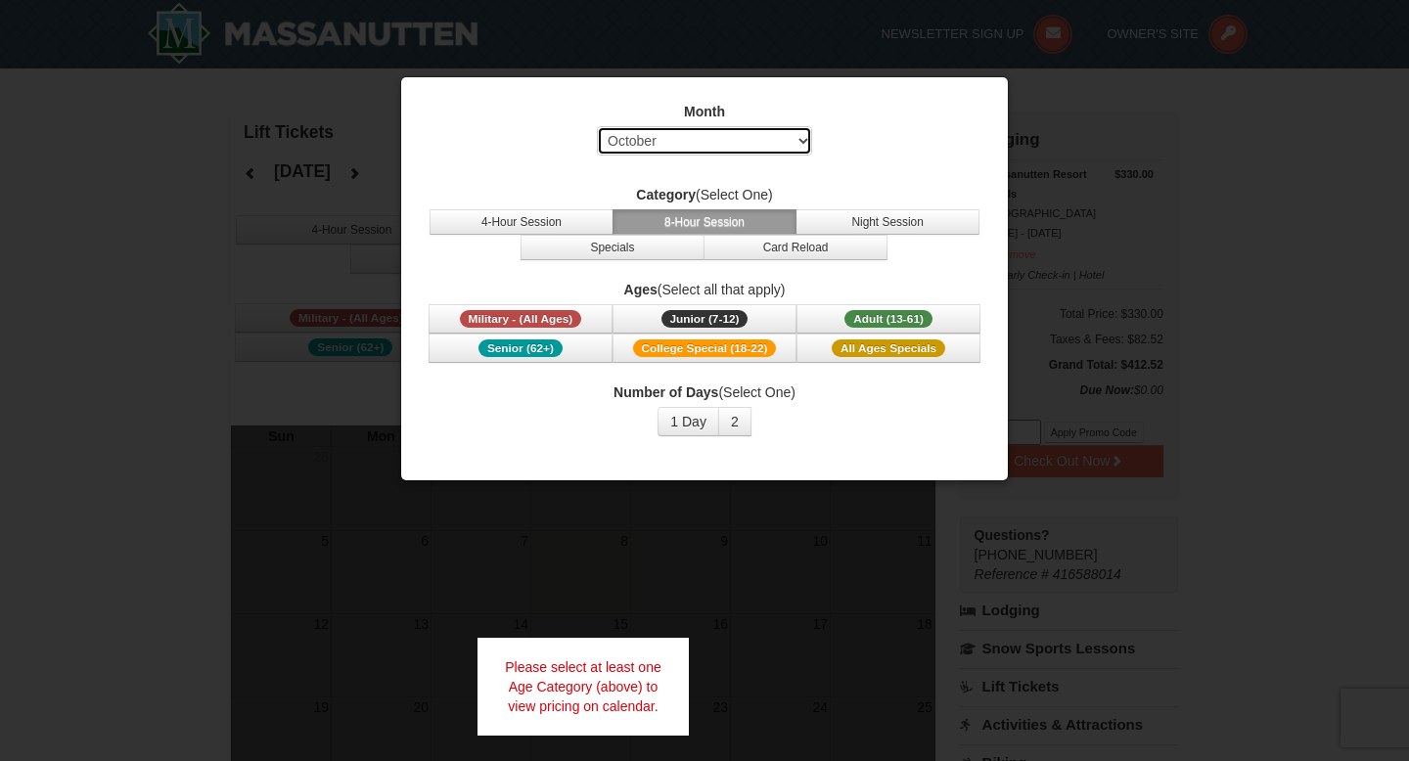
click at [759, 145] on select "Select October November December January February March April May June July Aug…" at bounding box center [704, 140] width 215 height 29
select select "11"
click at [597, 126] on select "Select October November December January February March April May June July Aug…" at bounding box center [704, 140] width 215 height 29
click at [735, 428] on button "2" at bounding box center [734, 421] width 33 height 29
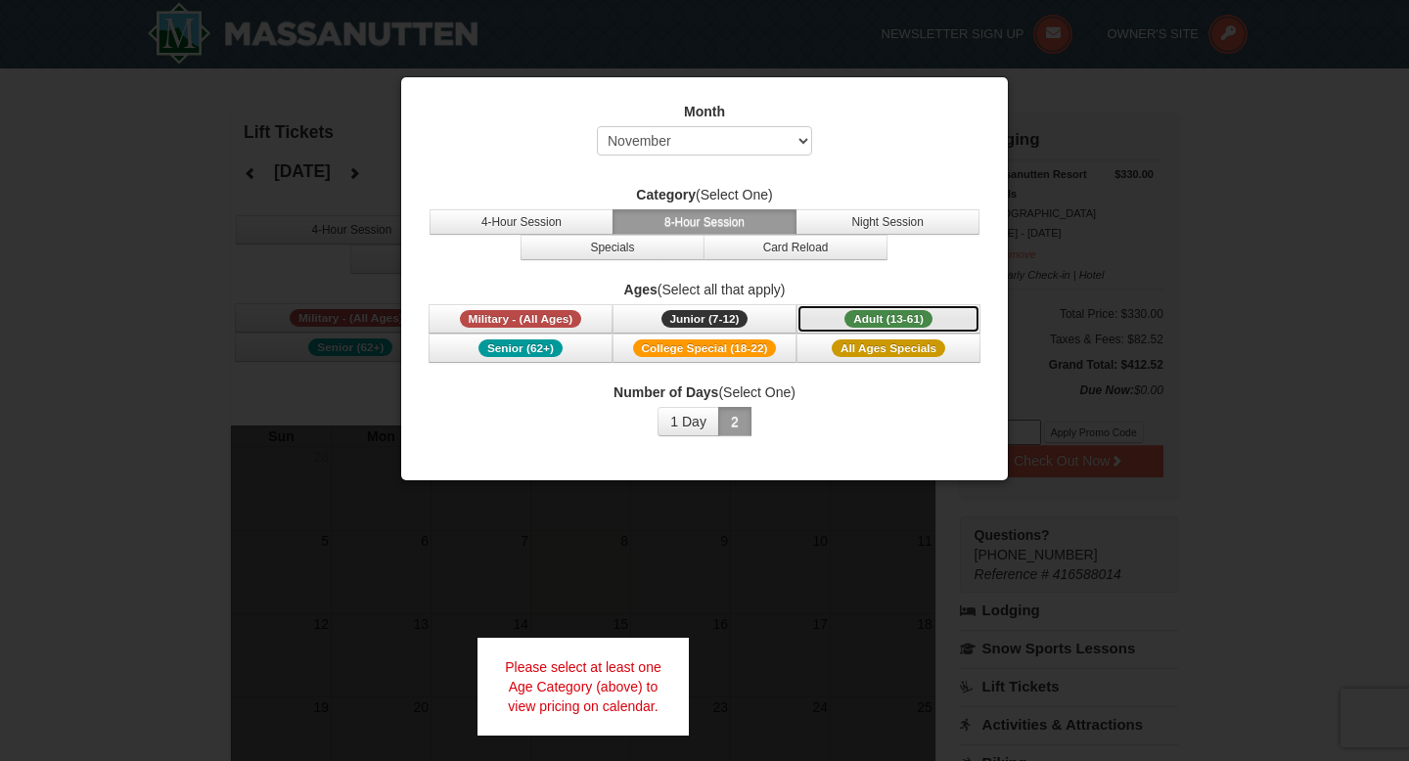
click at [851, 322] on span "Adult (13-61)" at bounding box center [888, 319] width 88 height 18
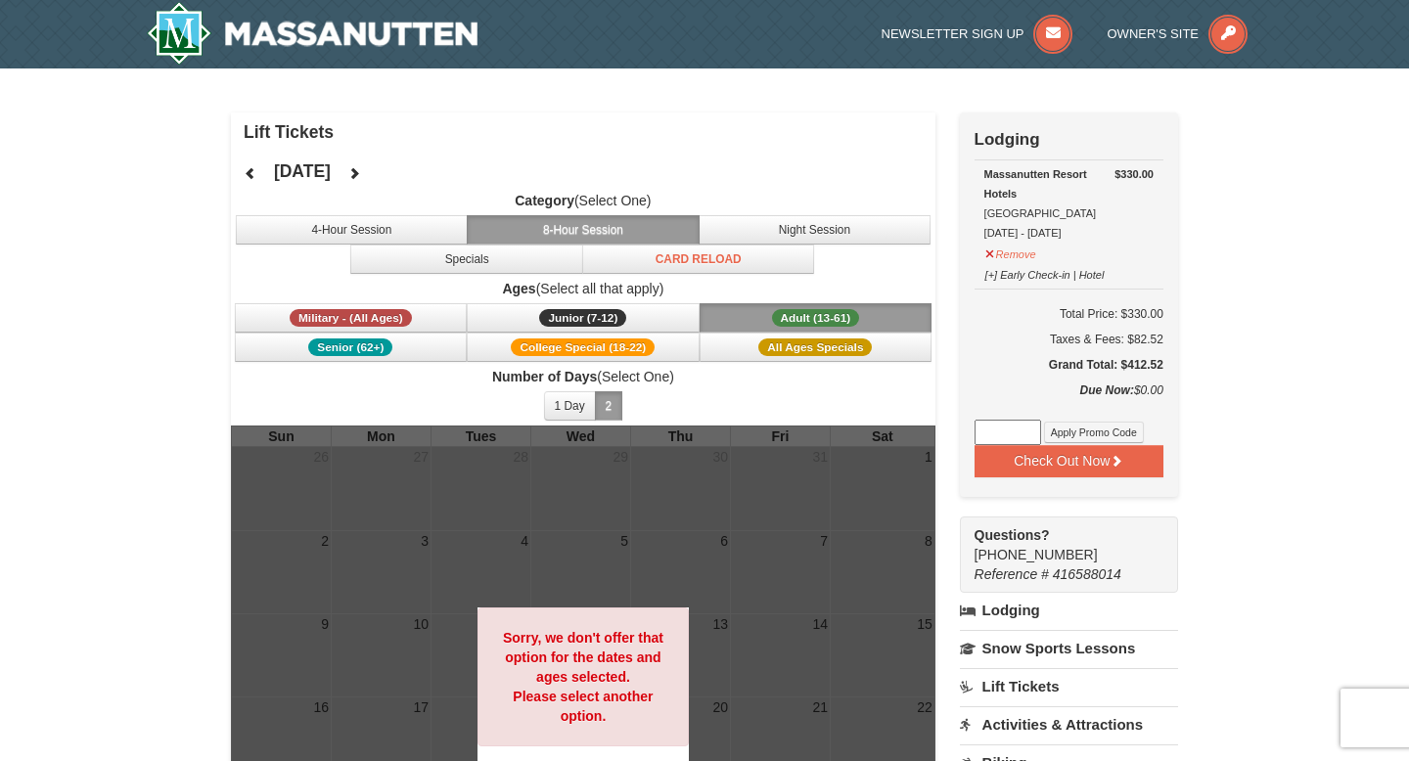
click at [264, 131] on h4 "Lift Tickets" at bounding box center [590, 132] width 692 height 20
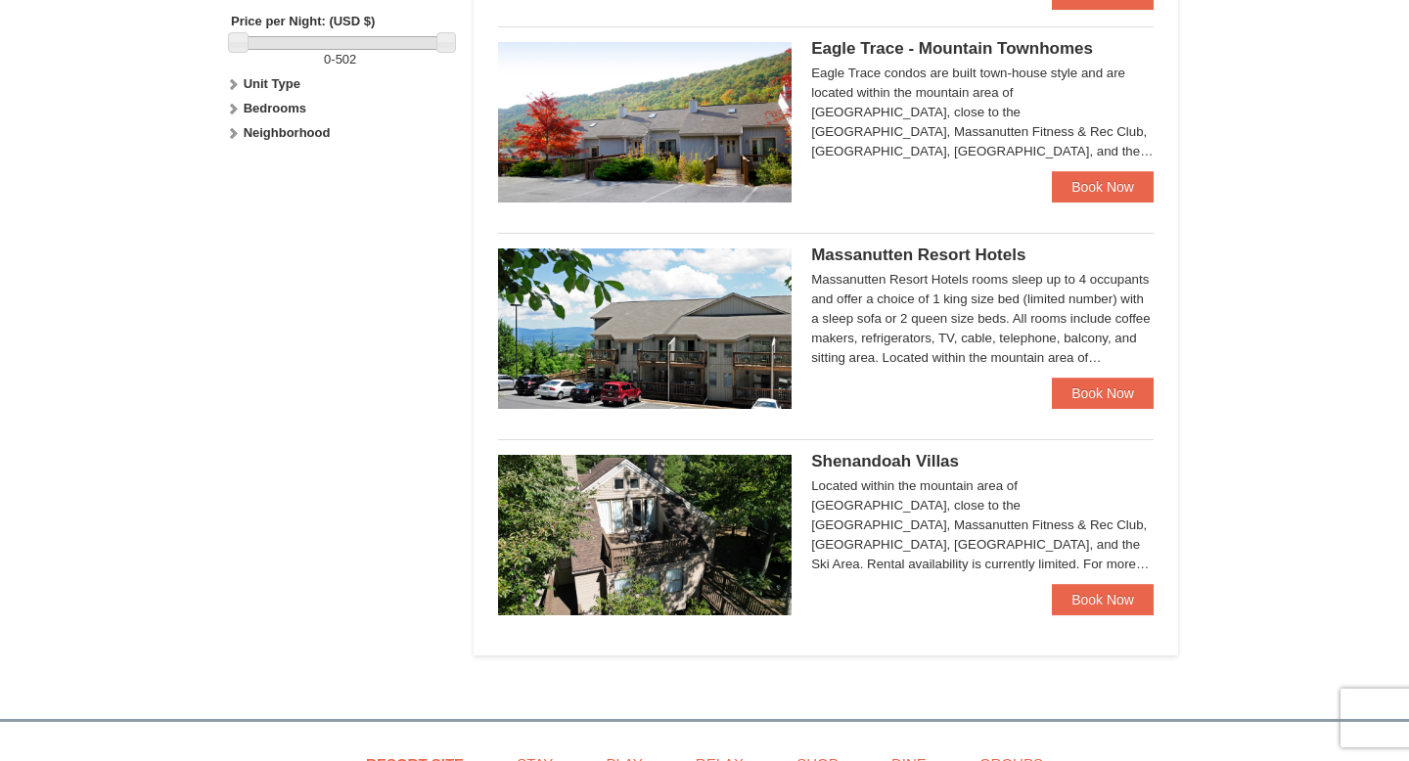
scroll to position [960, 0]
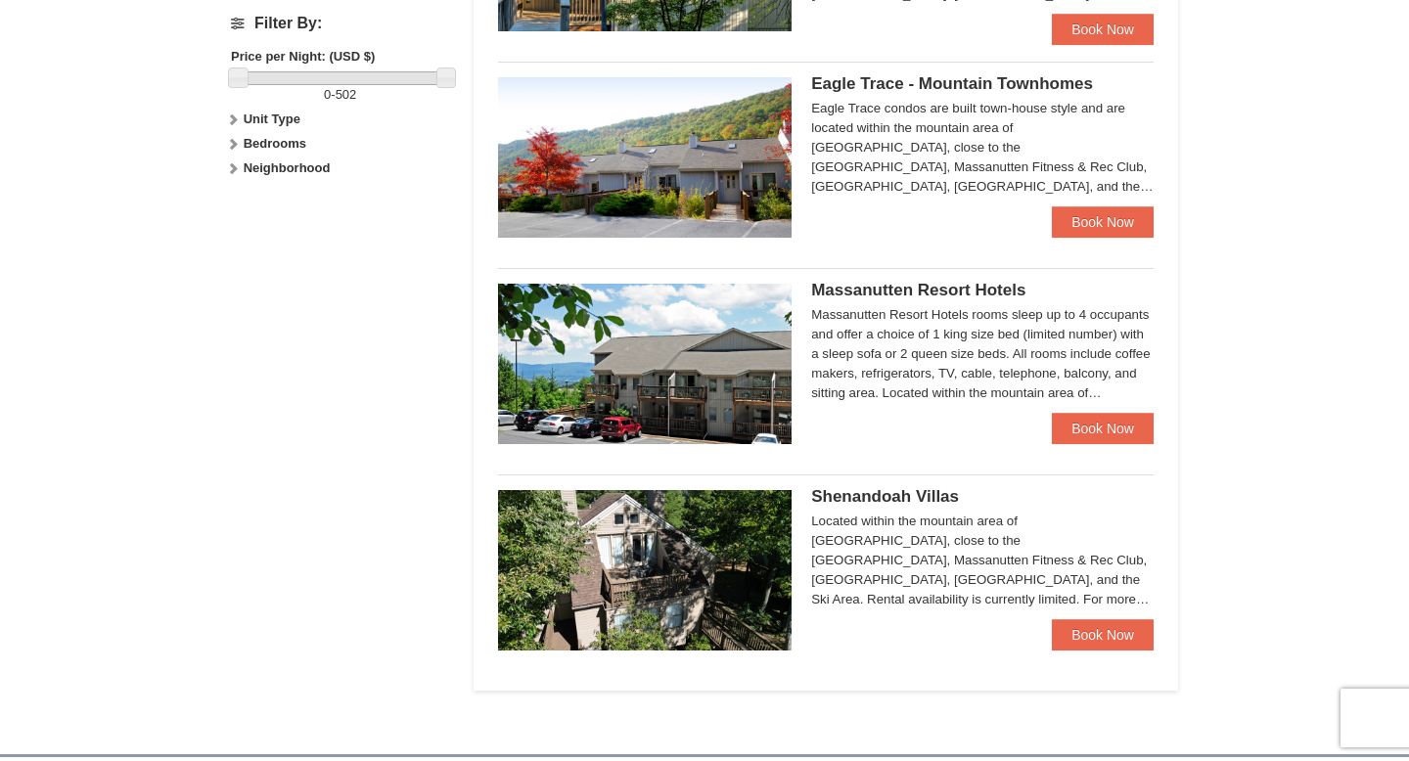
click at [686, 336] on img at bounding box center [645, 364] width 294 height 160
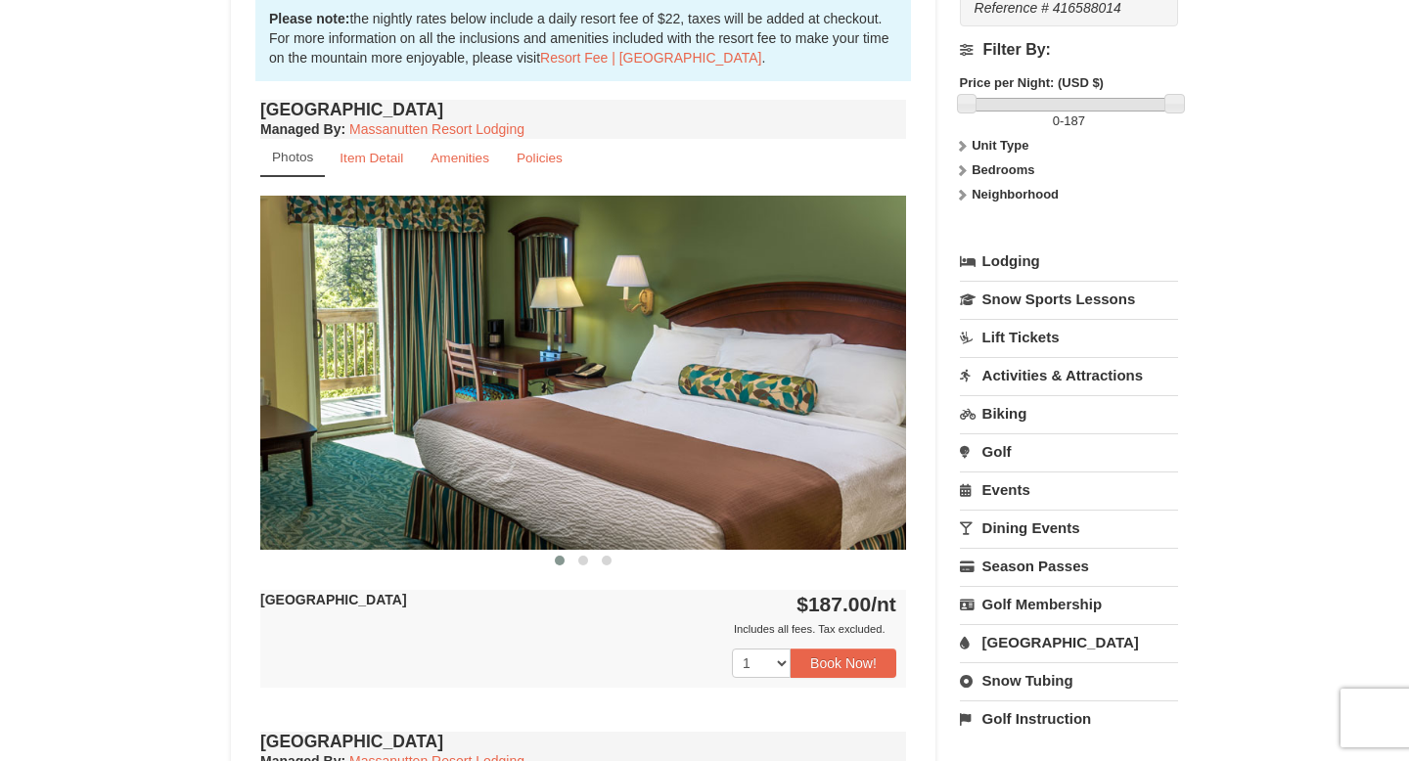
scroll to position [646, 0]
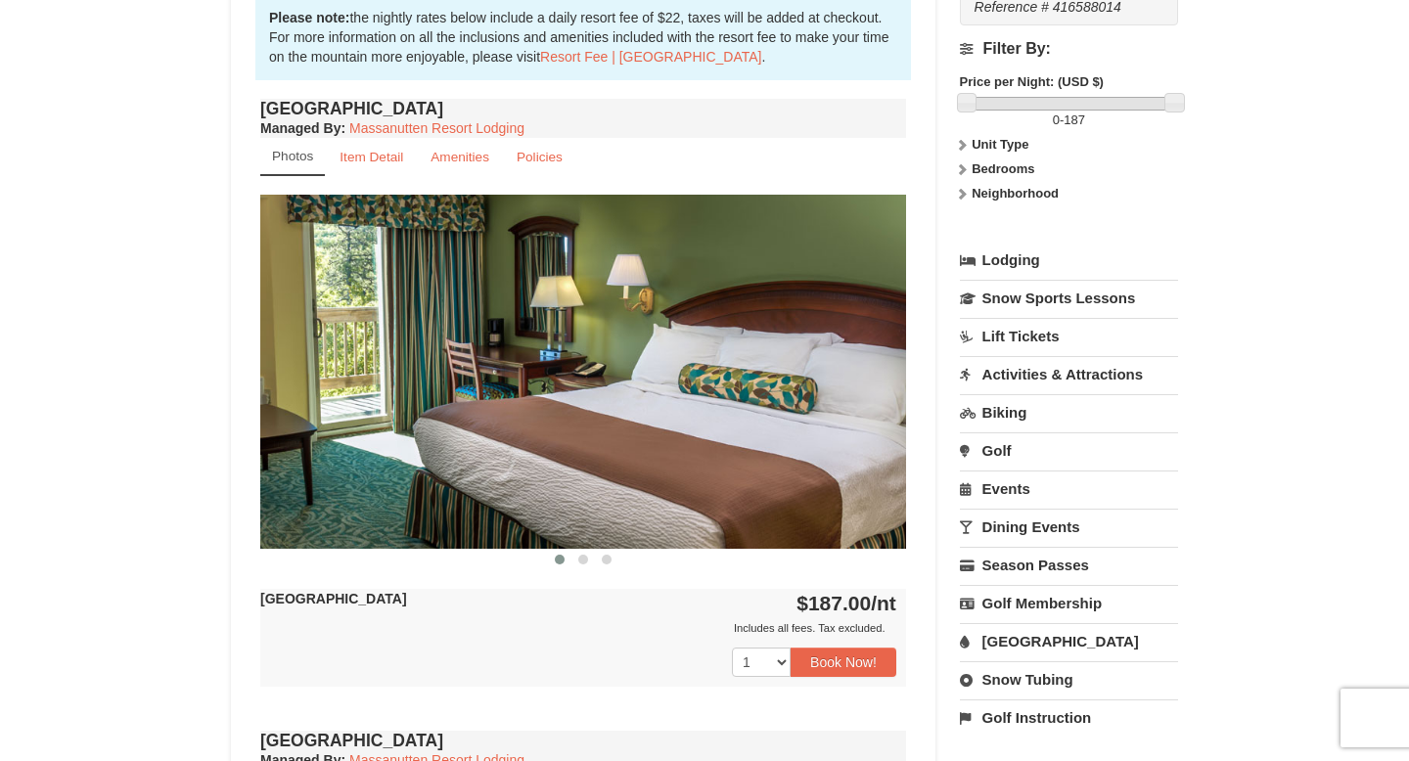
click at [596, 508] on img at bounding box center [583, 371] width 646 height 353
click at [582, 564] on span at bounding box center [583, 560] width 10 height 10
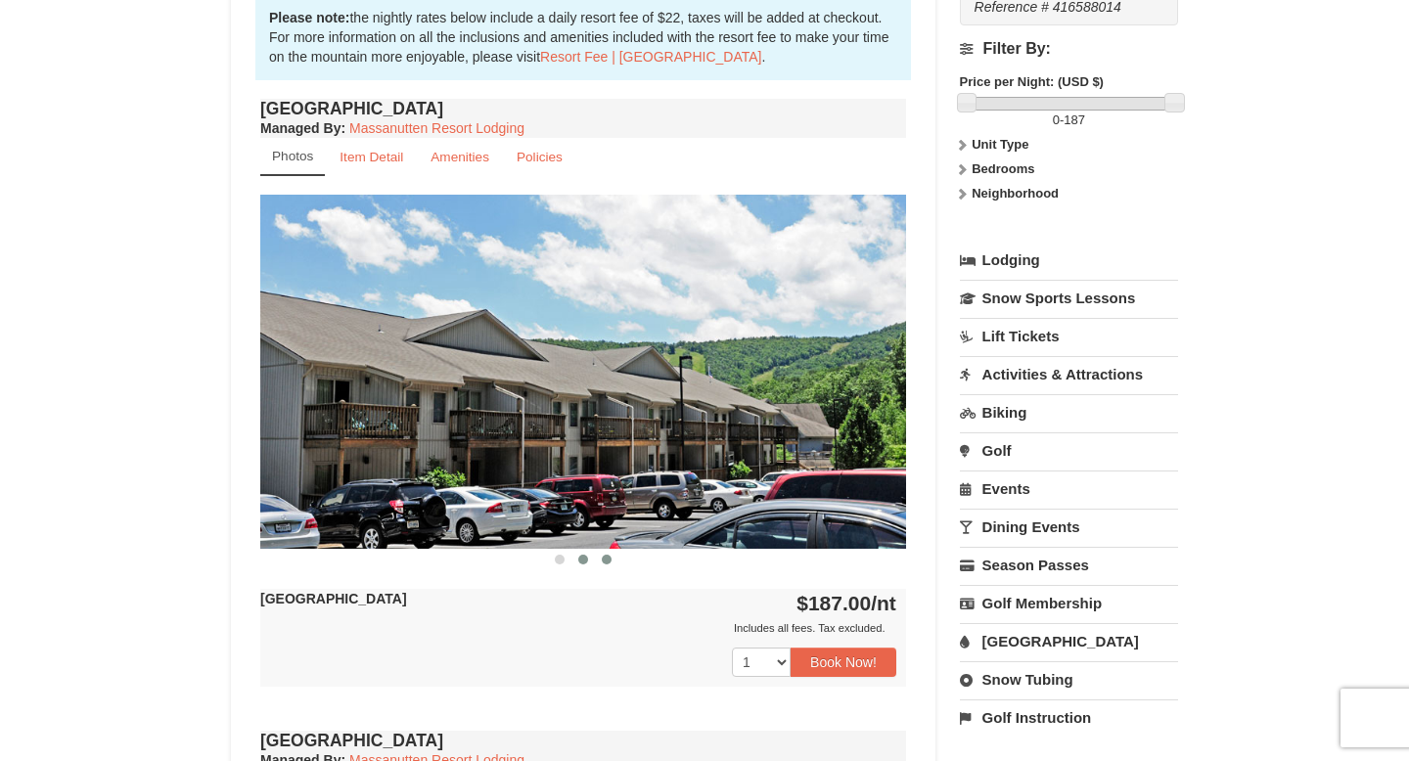
click at [610, 565] on button at bounding box center [606, 560] width 23 height 20
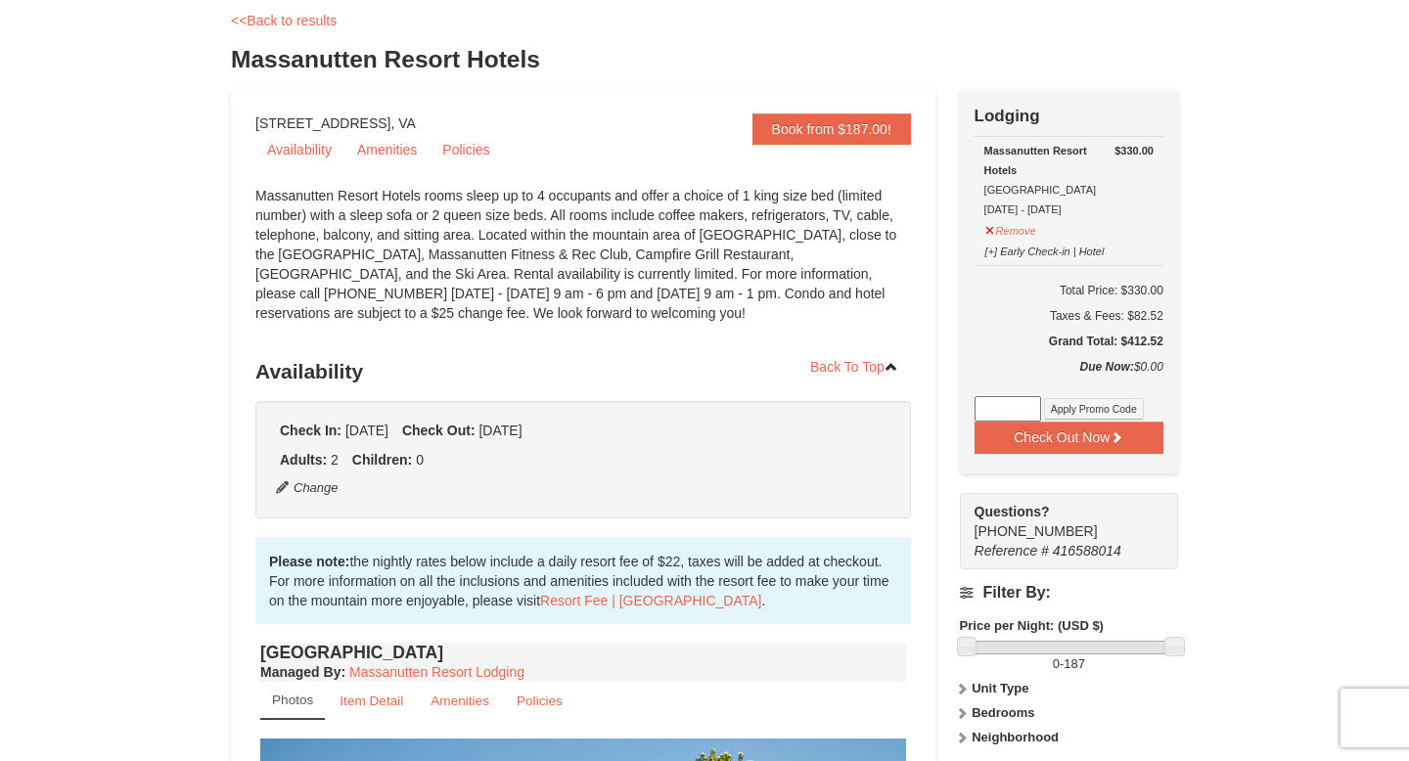
scroll to position [100, 0]
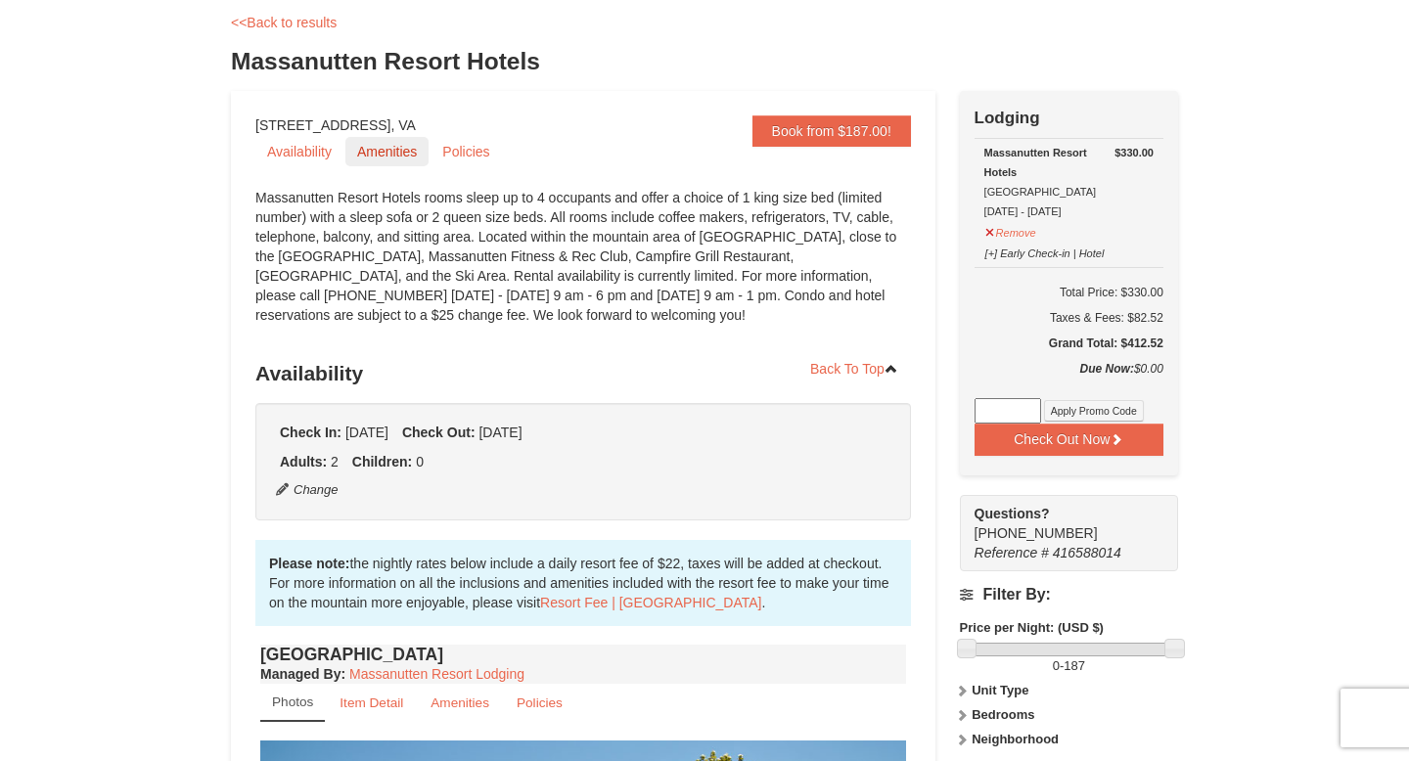
click at [402, 158] on link "Amenities" at bounding box center [386, 151] width 83 height 29
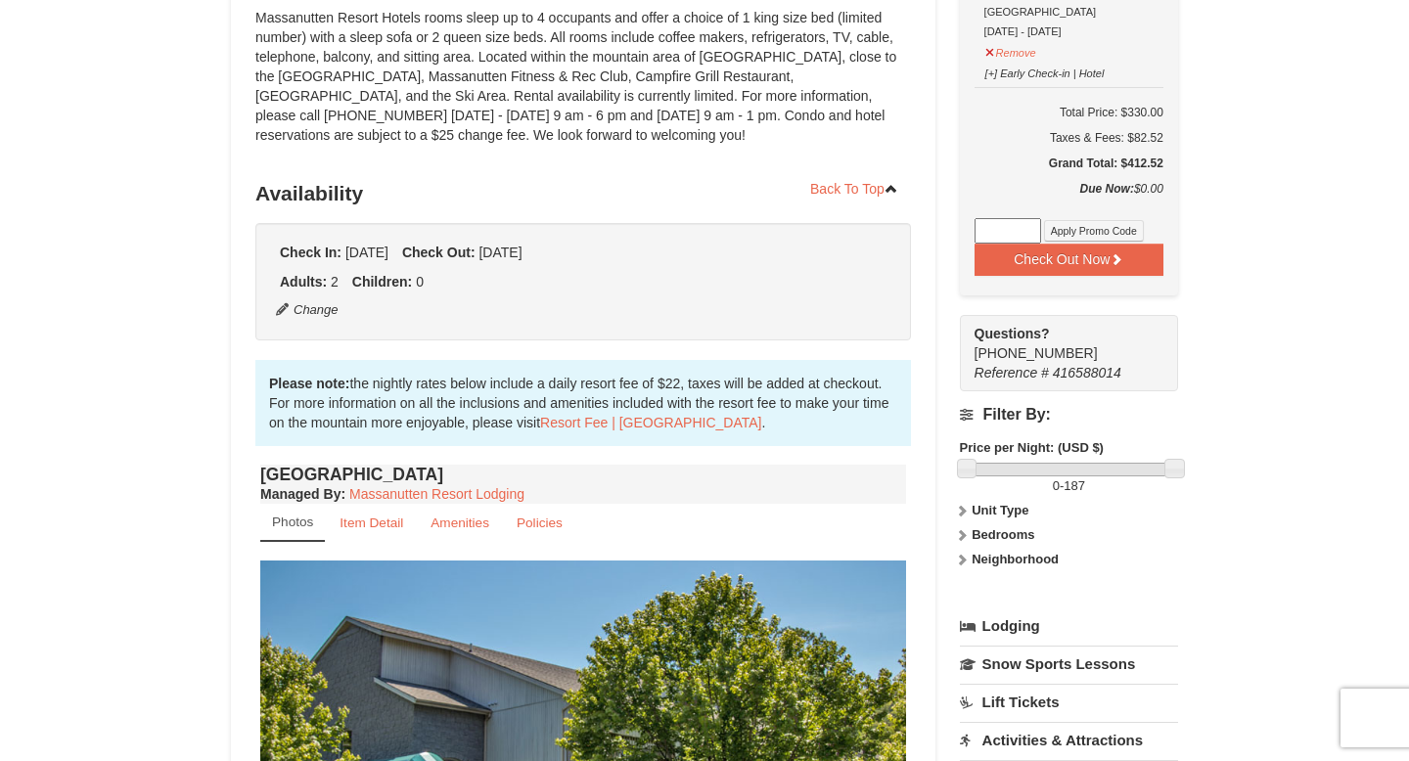
scroll to position [0, 0]
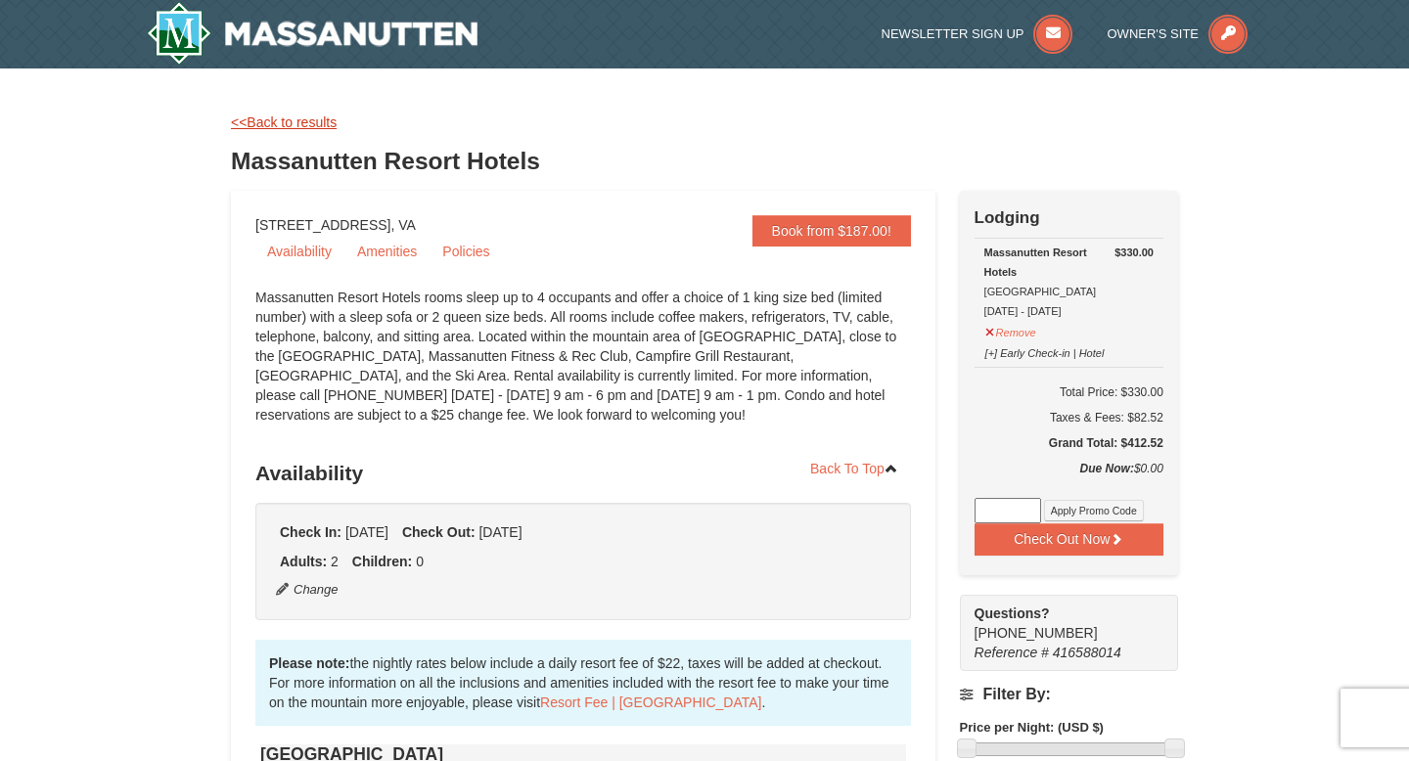
click at [269, 120] on link "<<Back to results" at bounding box center [284, 122] width 106 height 16
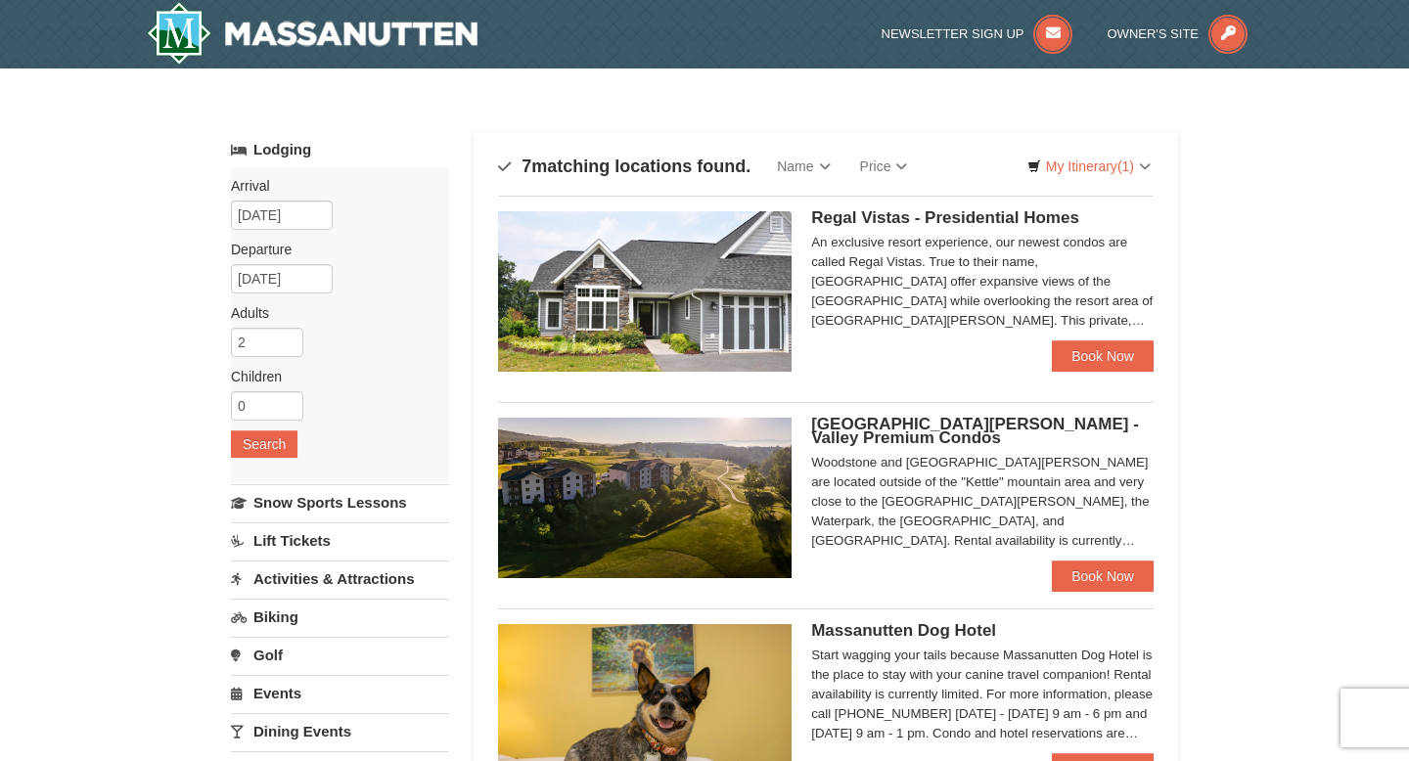
click at [331, 542] on link "Lift Tickets" at bounding box center [340, 540] width 218 height 36
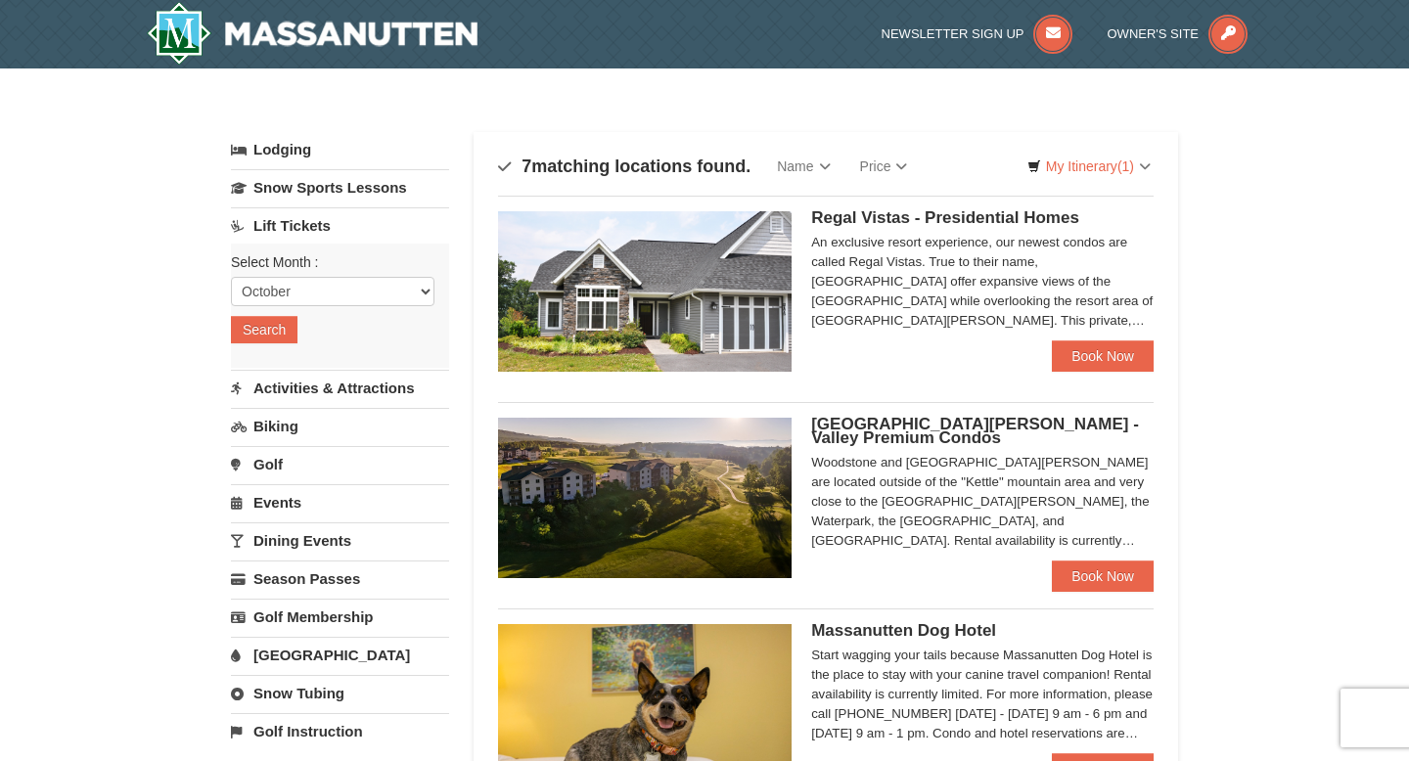
click at [350, 395] on link "Activities & Attractions" at bounding box center [340, 388] width 218 height 36
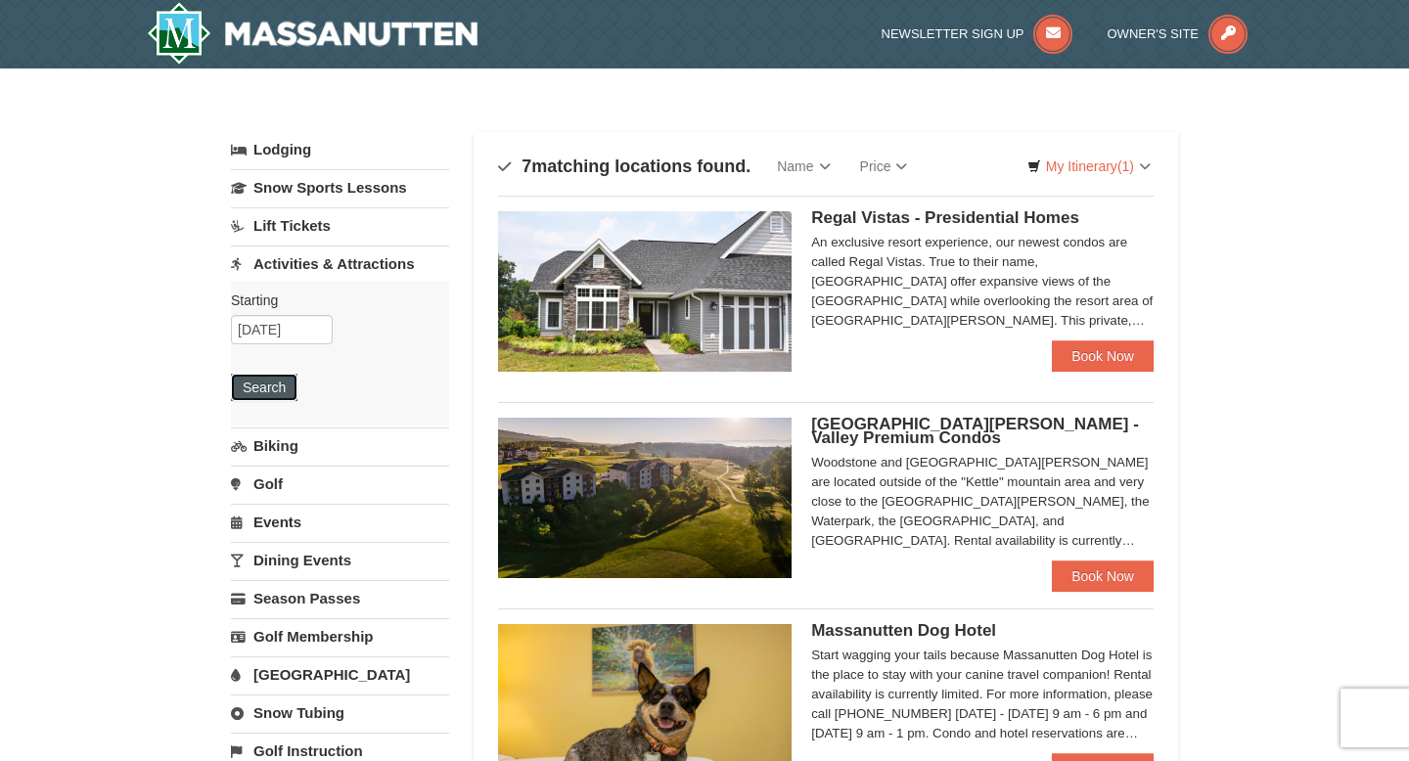
click at [275, 384] on button "Search" at bounding box center [264, 387] width 67 height 27
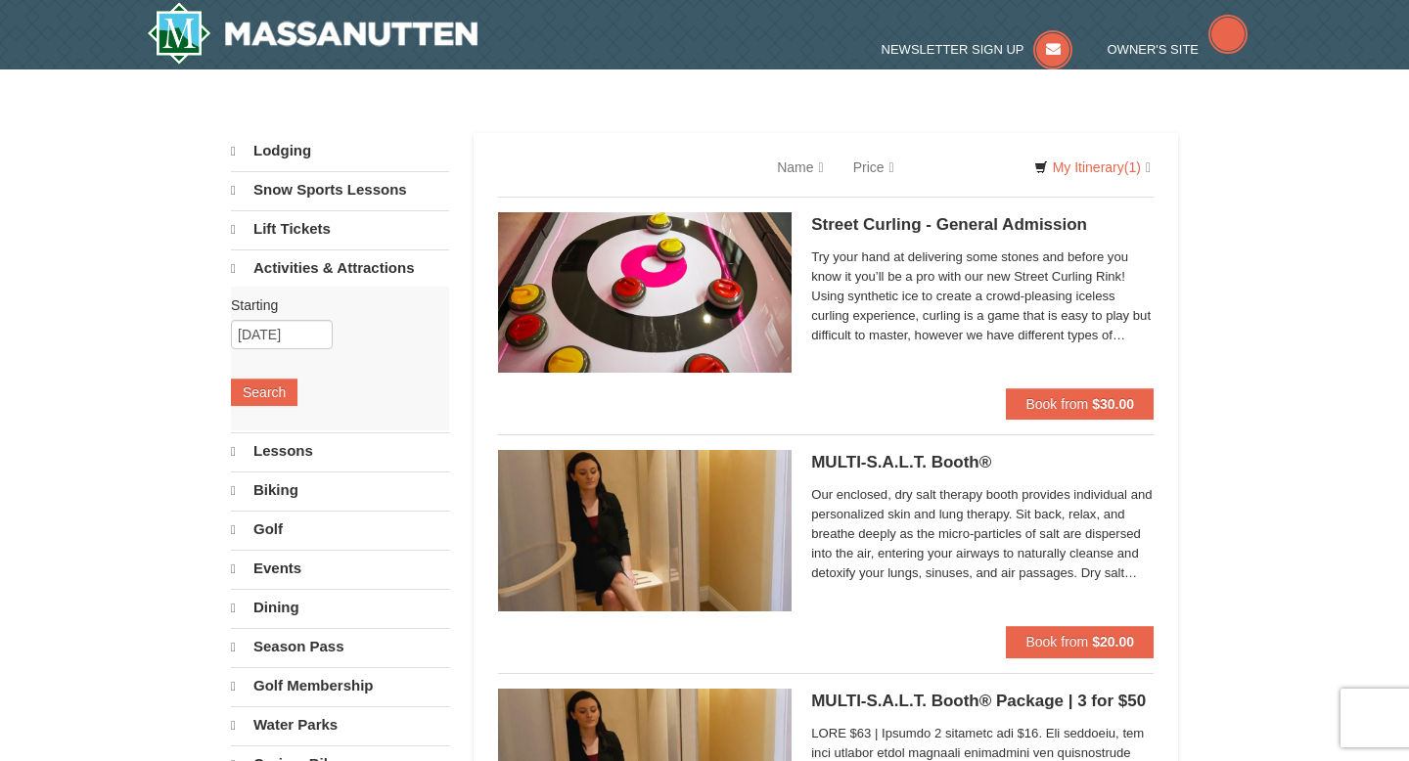
select select "10"
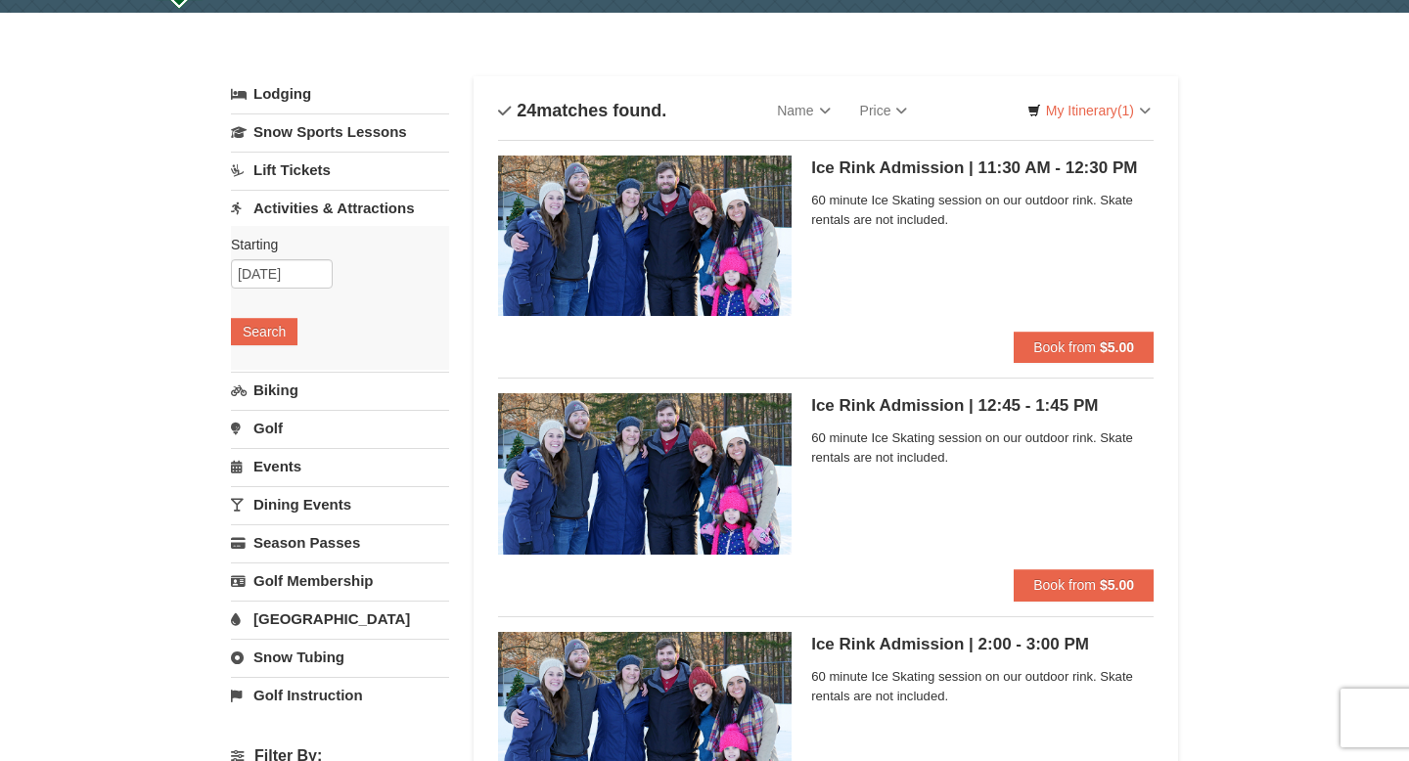
scroll to position [65, 0]
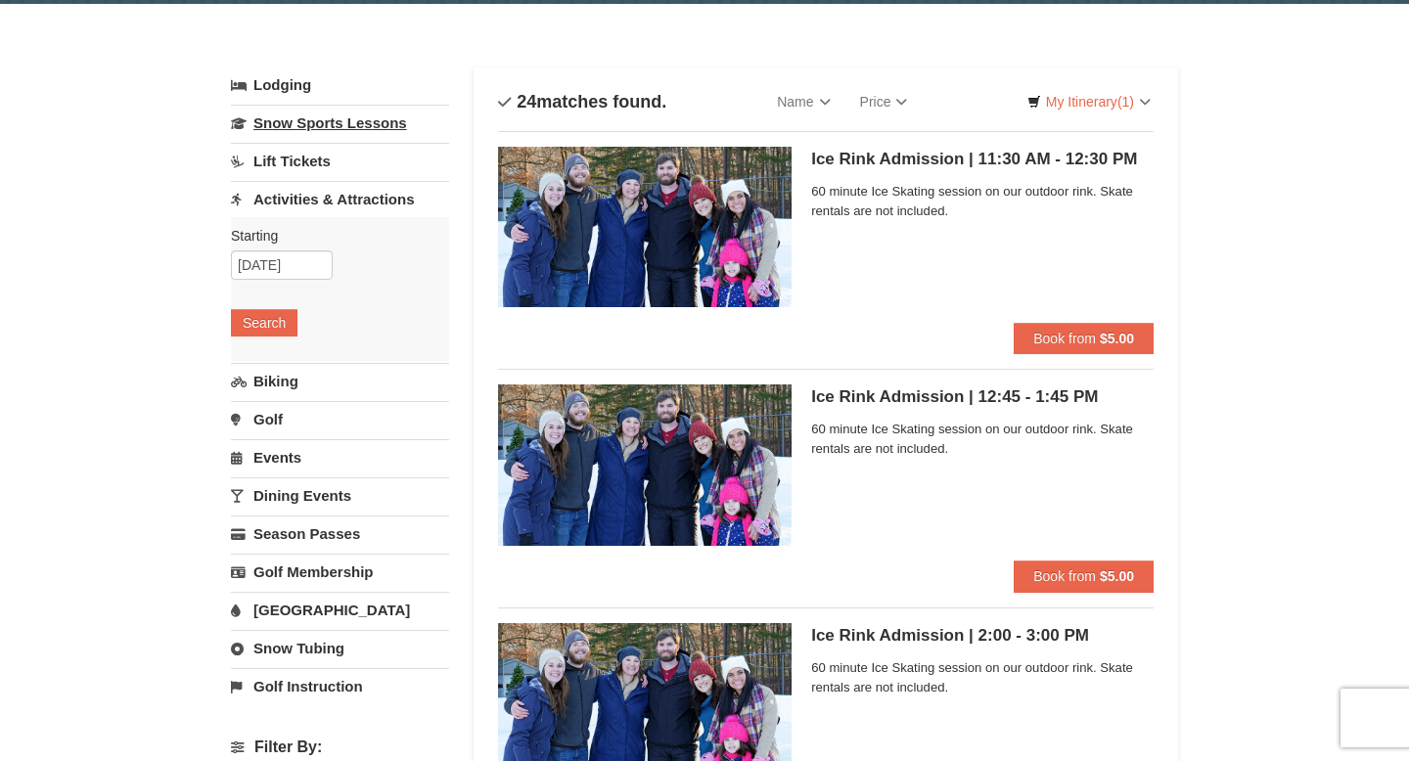
click at [347, 127] on link "Snow Sports Lessons" at bounding box center [340, 123] width 218 height 36
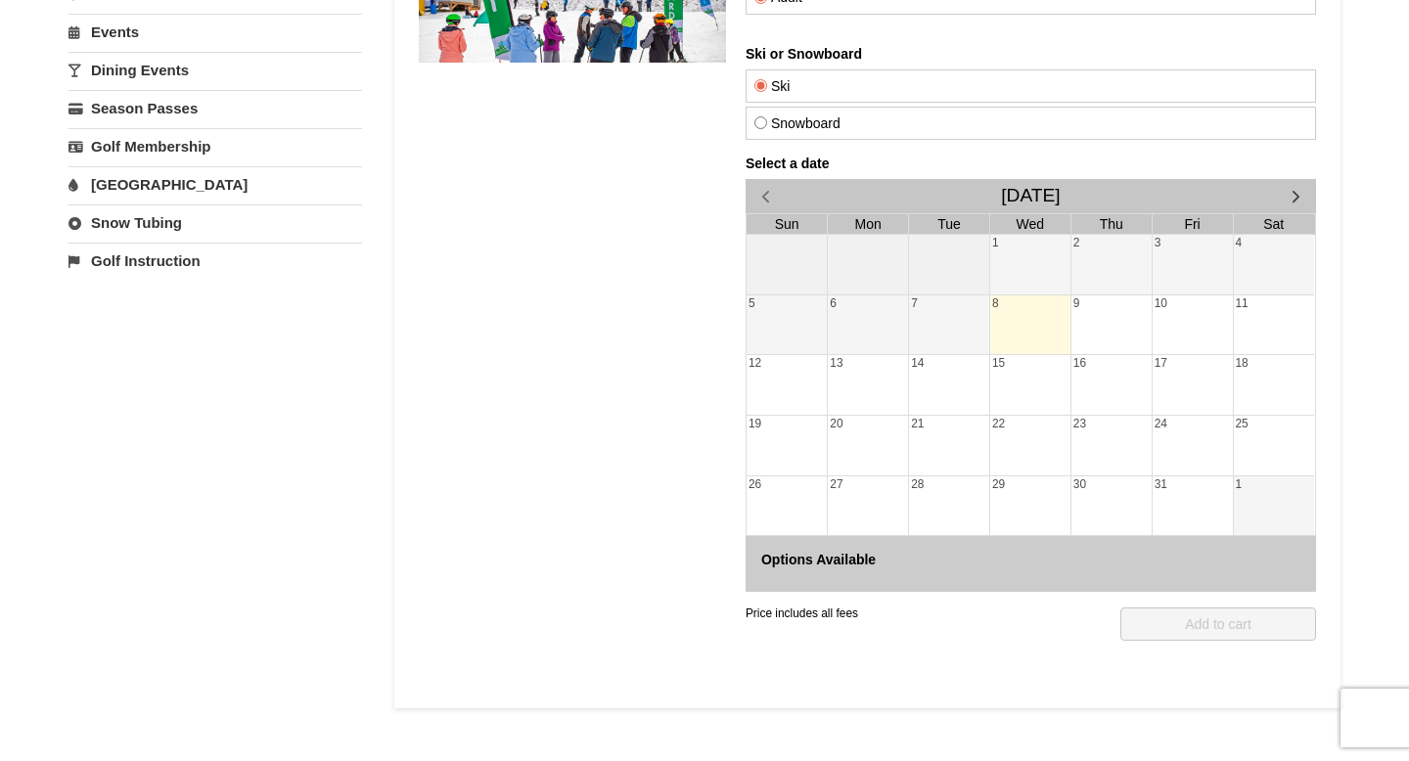
scroll to position [154, 0]
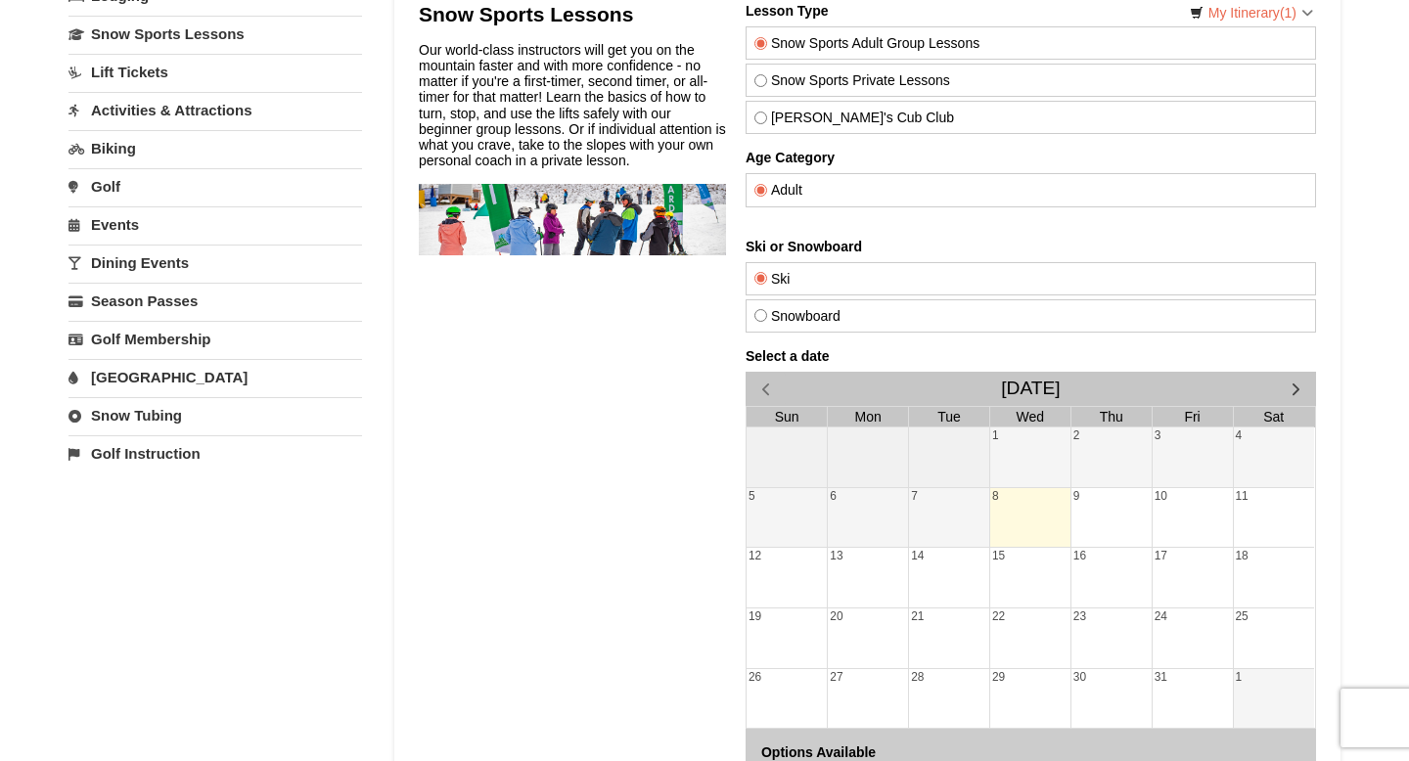
click at [822, 319] on label "Snowboard" at bounding box center [1030, 316] width 553 height 16
click at [767, 319] on input "Snowboard" at bounding box center [760, 315] width 13 height 13
radio input "true"
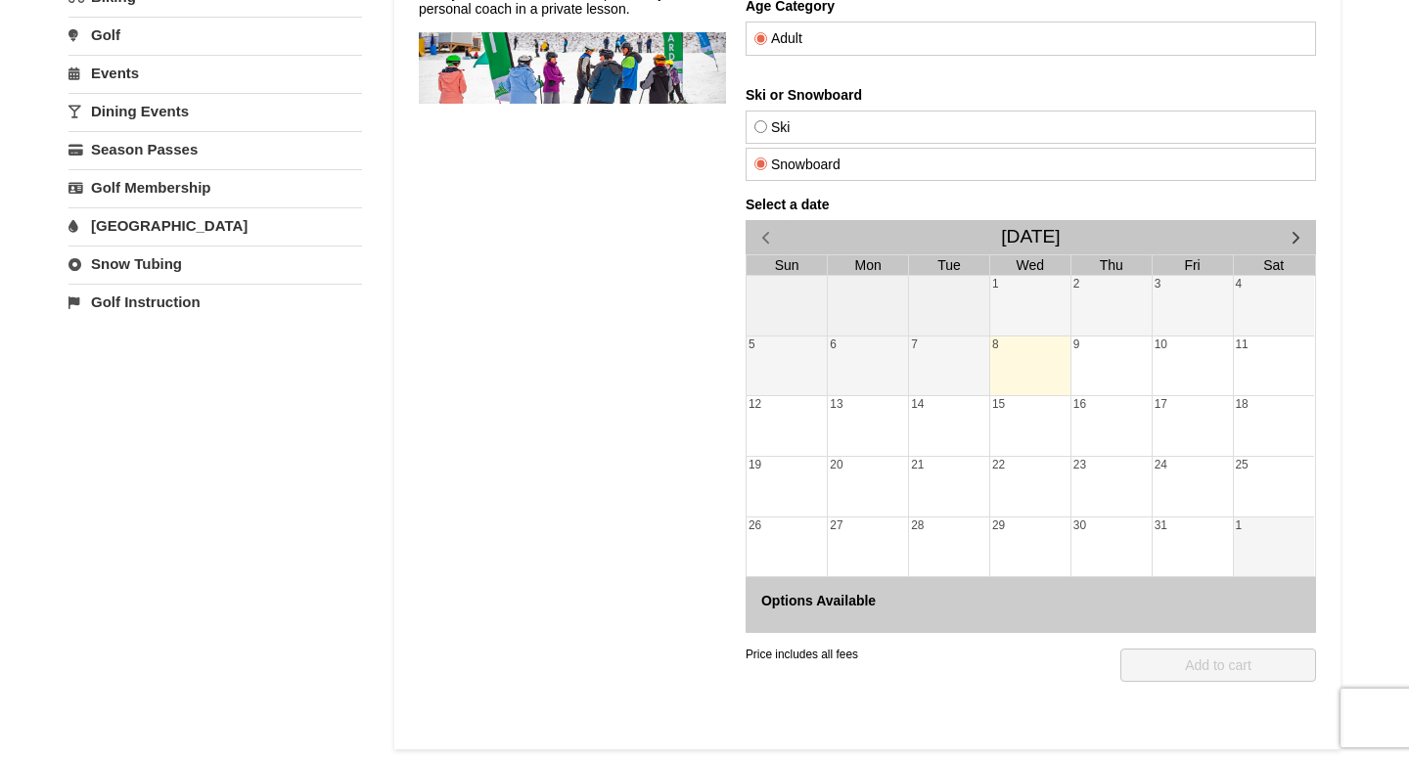
scroll to position [324, 0]
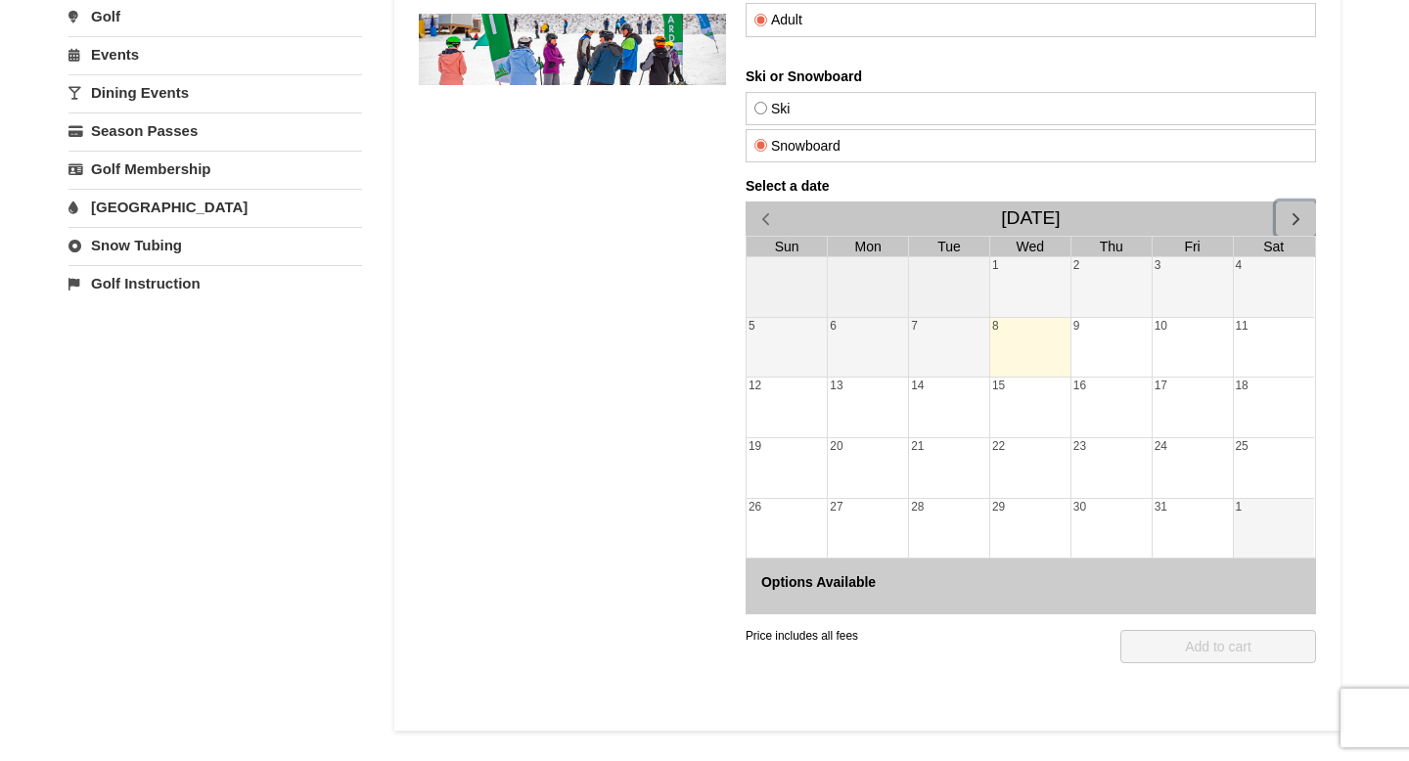
click at [1294, 216] on span "button" at bounding box center [1296, 218] width 21 height 21
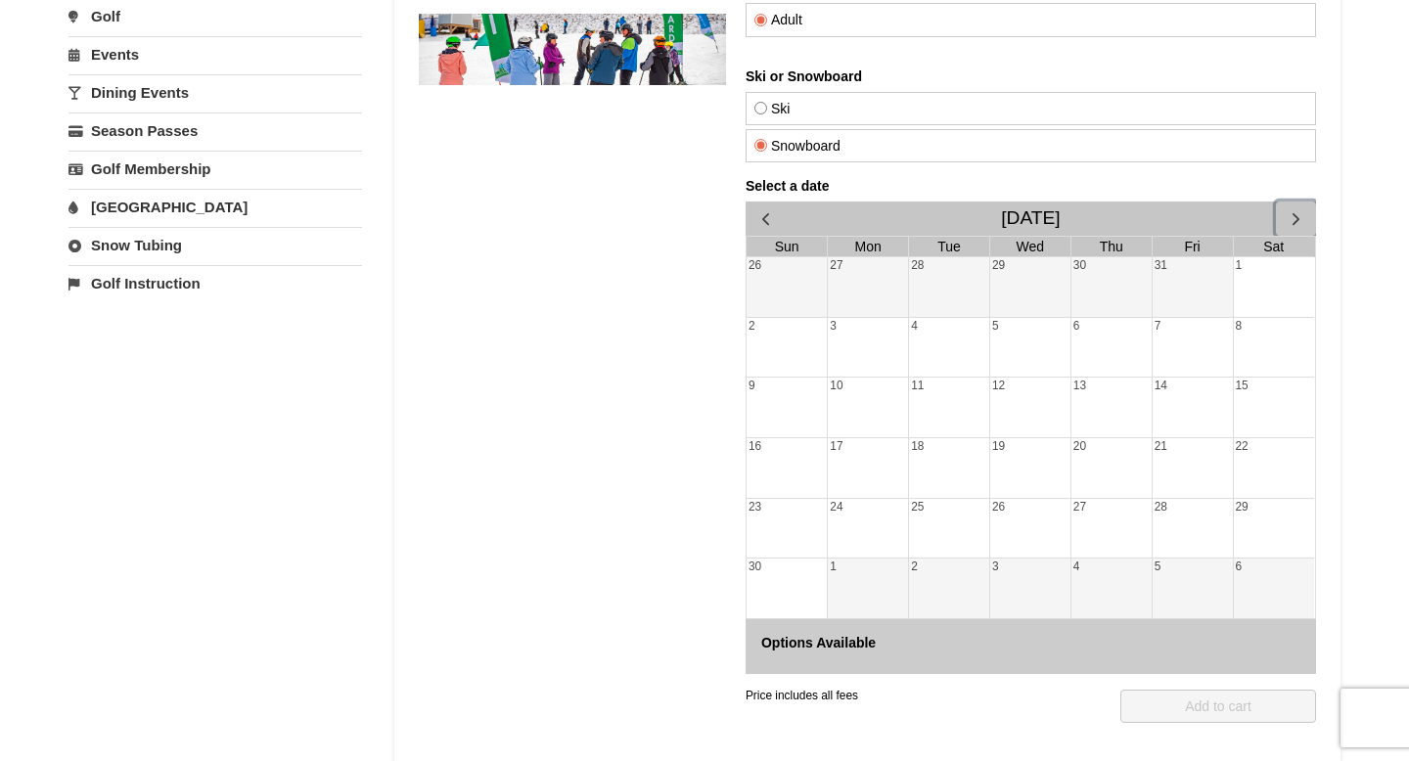
click at [1160, 450] on div "21" at bounding box center [1192, 468] width 80 height 60
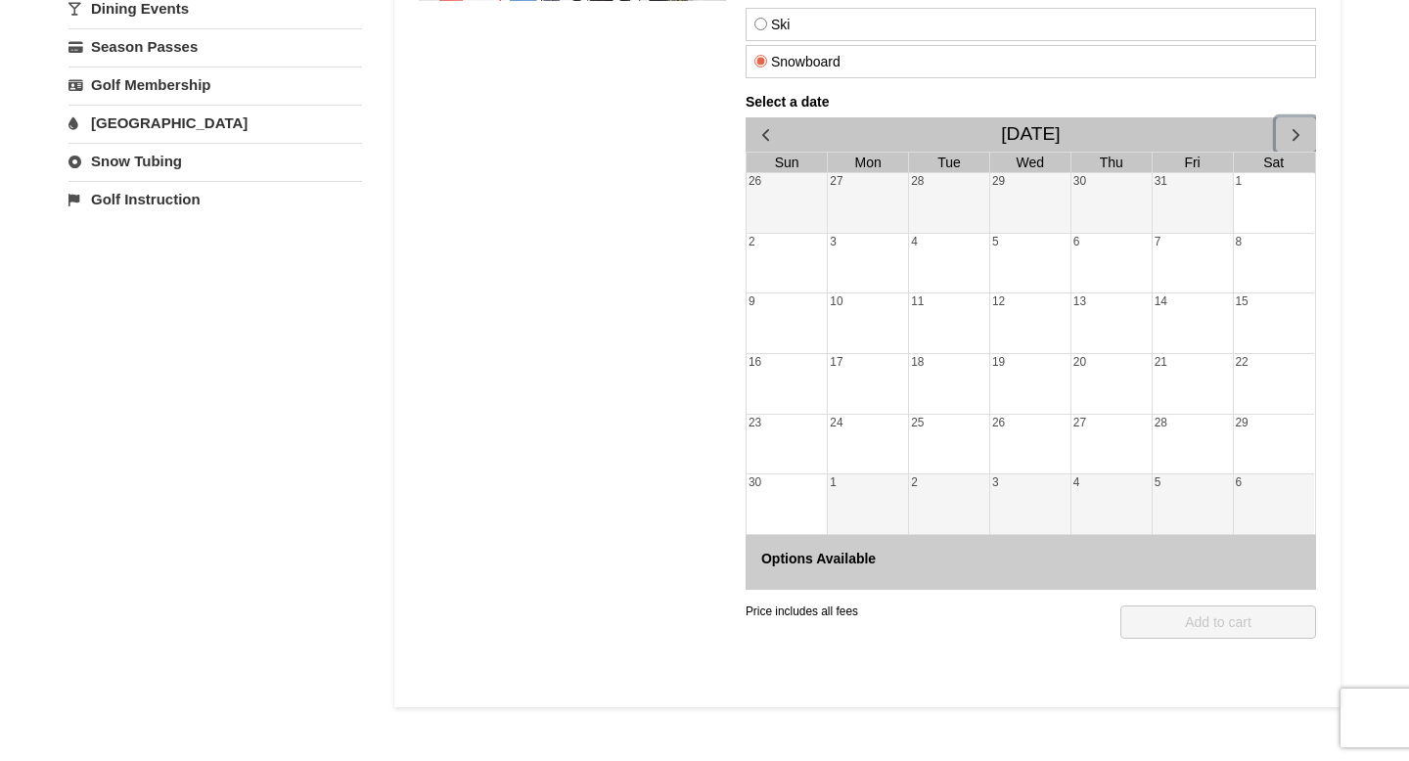
scroll to position [413, 0]
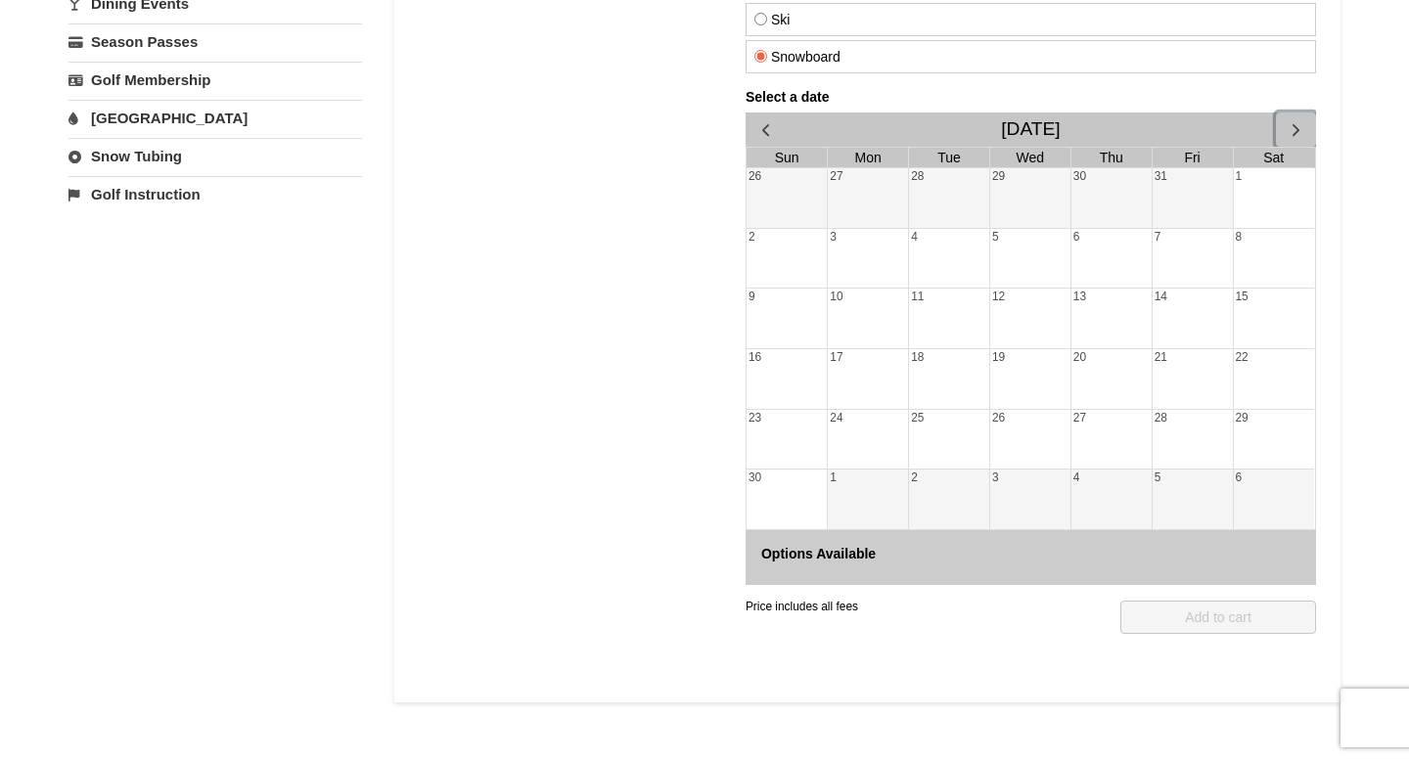
click at [1296, 128] on span "button" at bounding box center [1296, 129] width 21 height 21
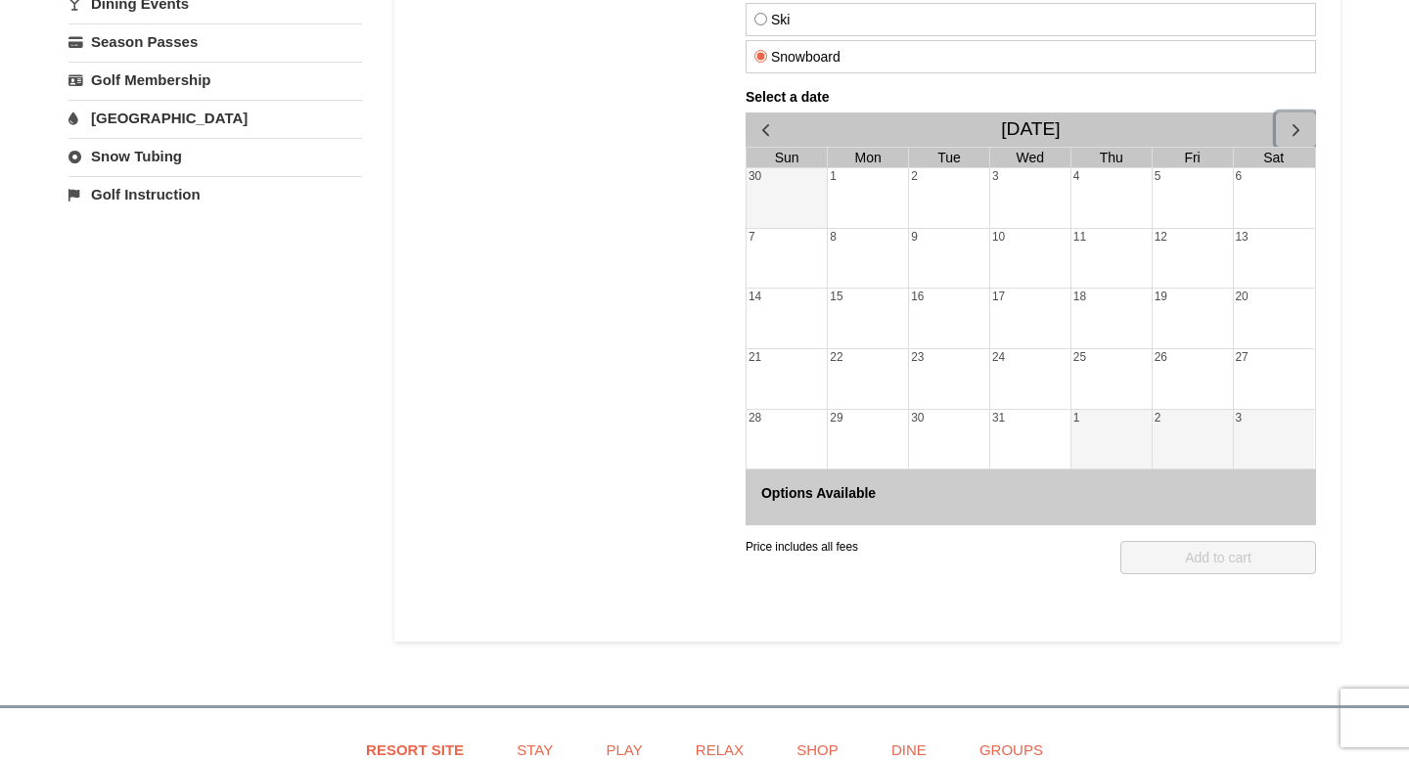
click at [1296, 128] on span "button" at bounding box center [1296, 129] width 21 height 21
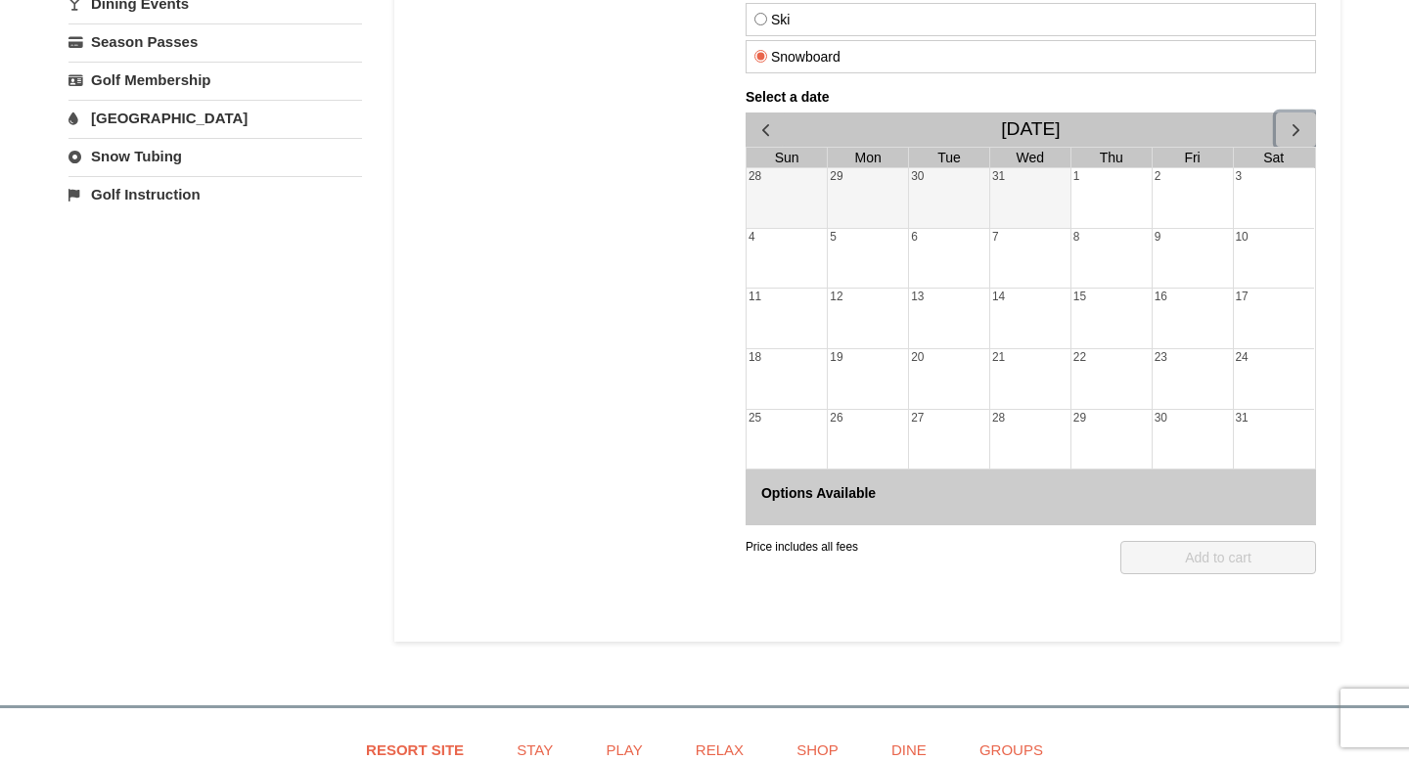
click at [1296, 128] on span "button" at bounding box center [1296, 129] width 21 height 21
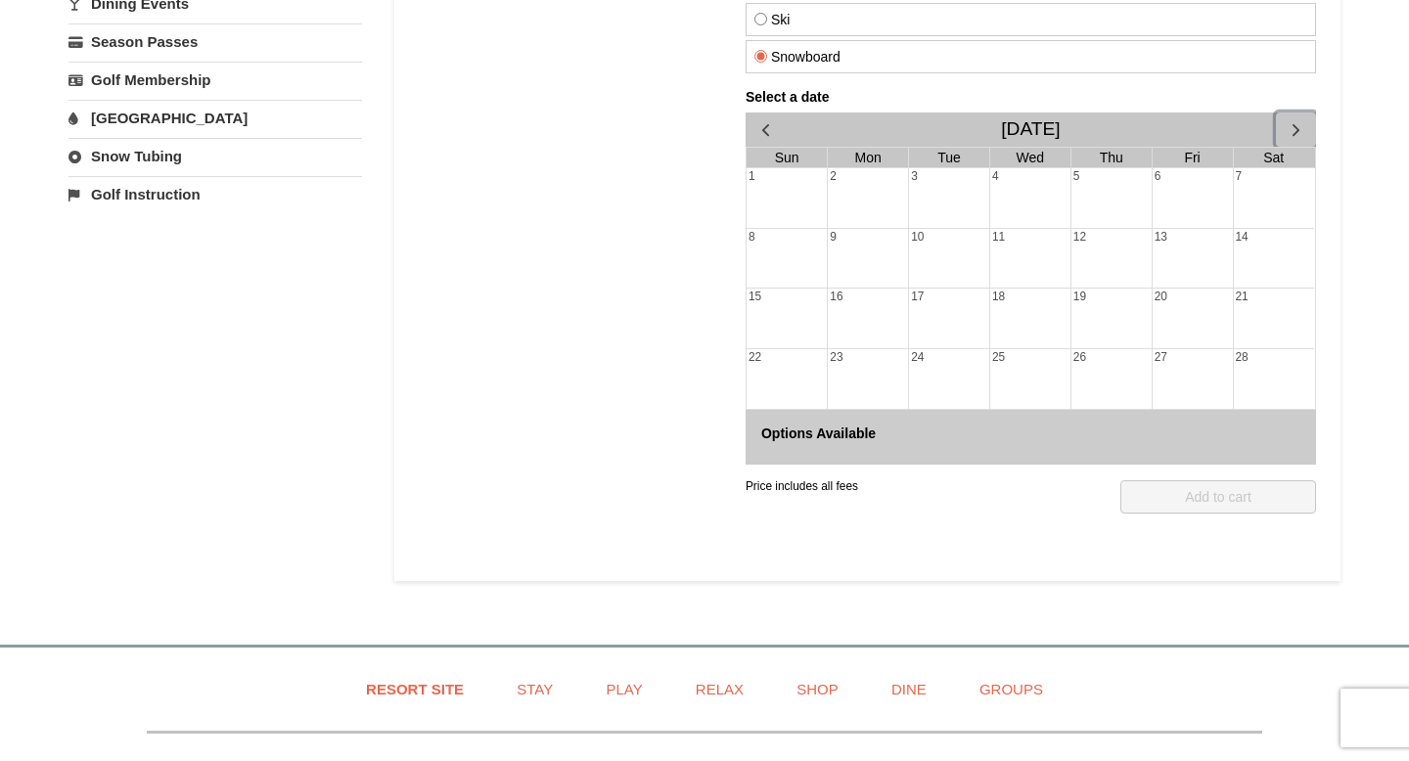
click at [1296, 128] on span "button" at bounding box center [1296, 129] width 21 height 21
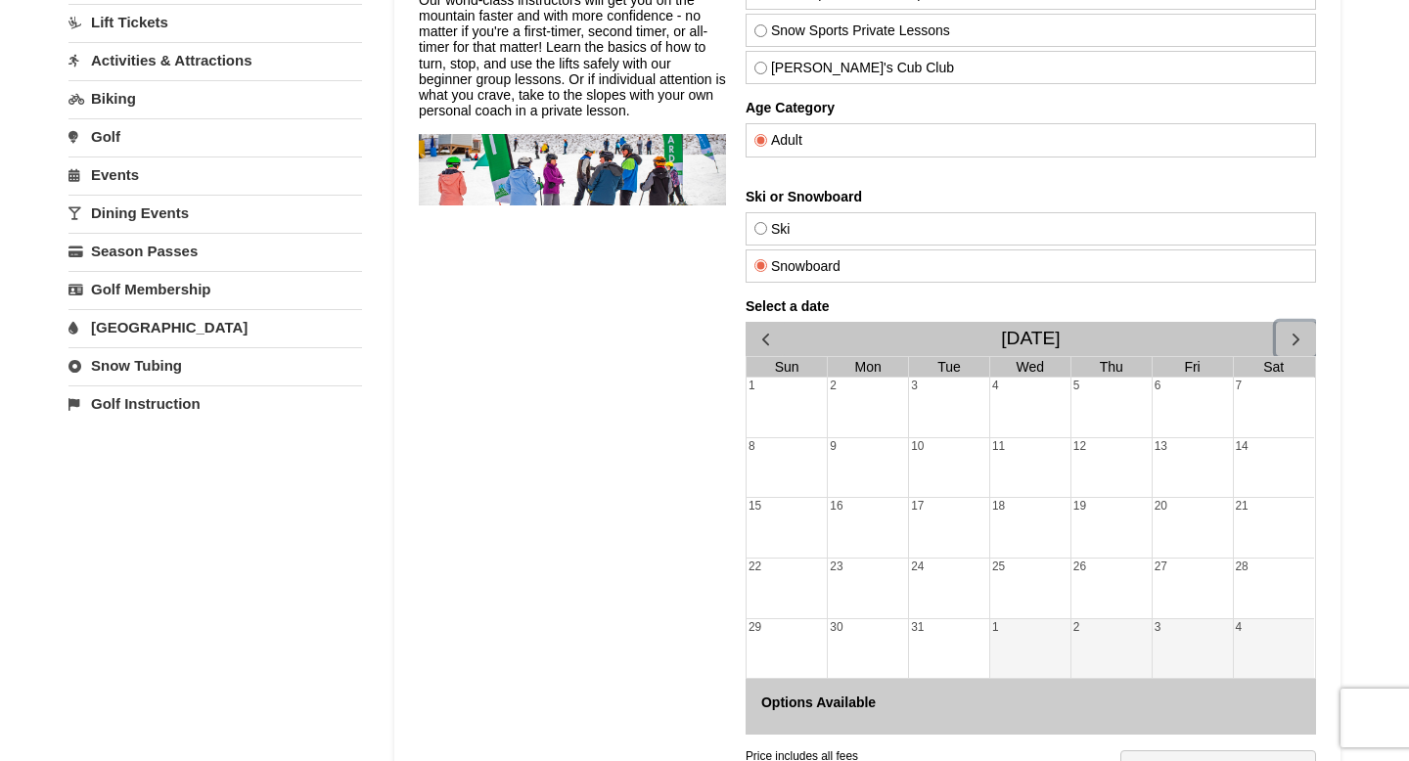
scroll to position [0, 0]
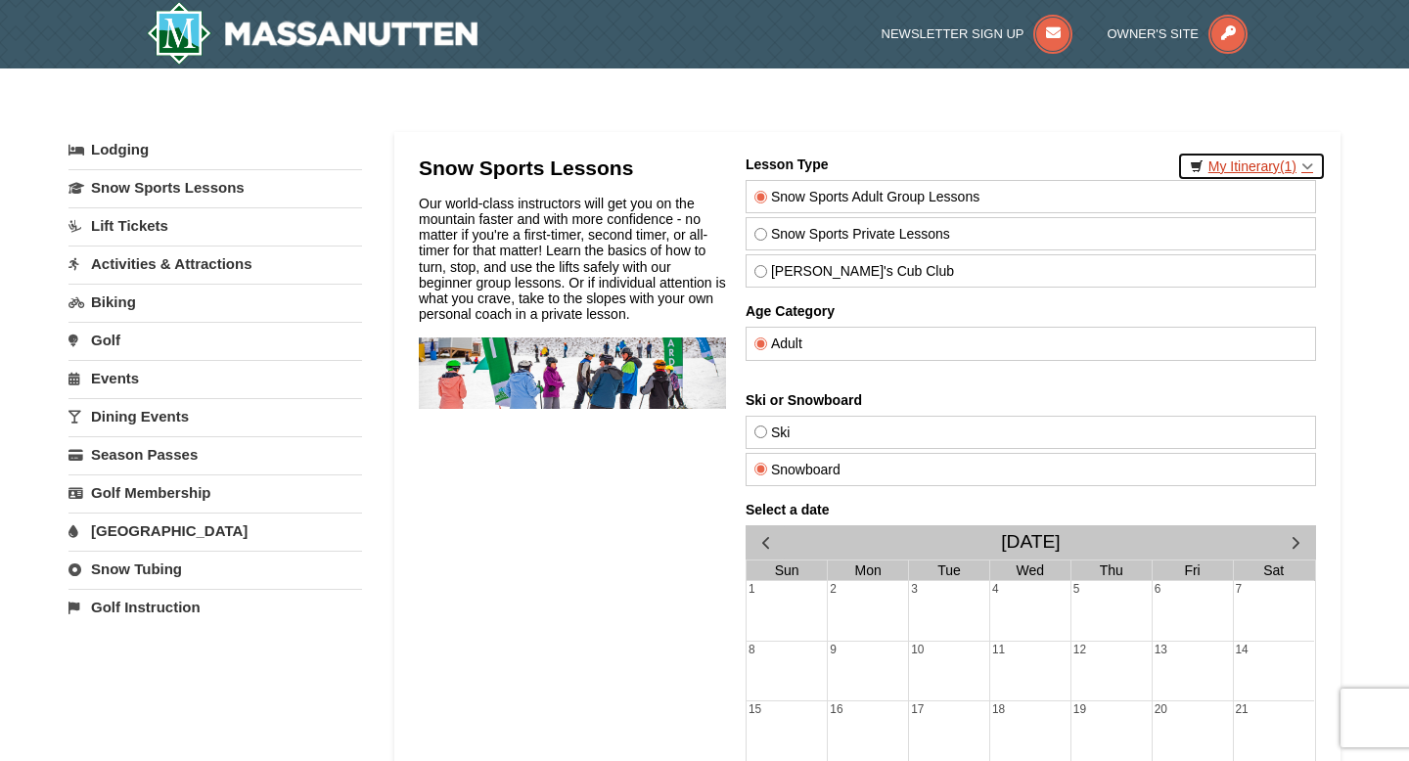
click at [1252, 167] on link "My Itinerary (1)" at bounding box center [1251, 166] width 149 height 29
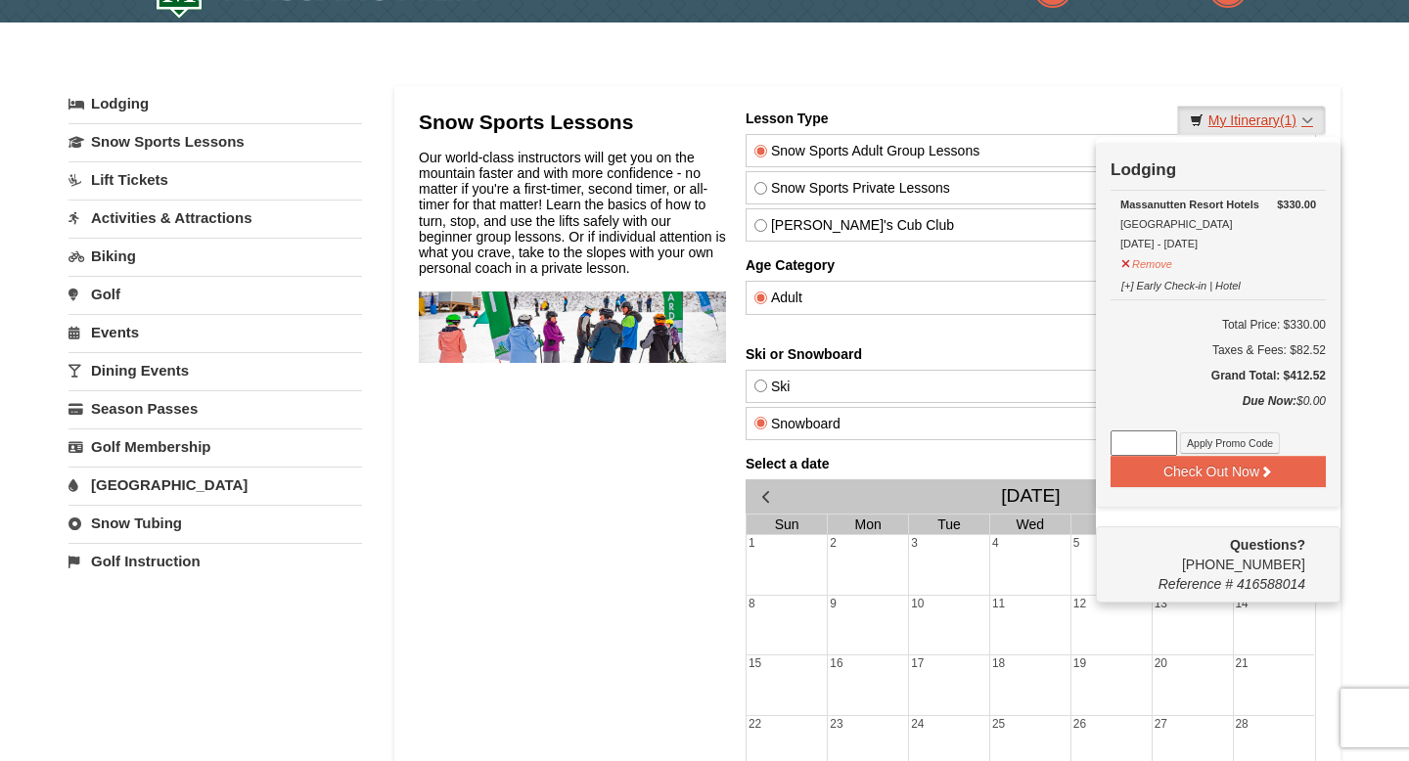
scroll to position [49, 0]
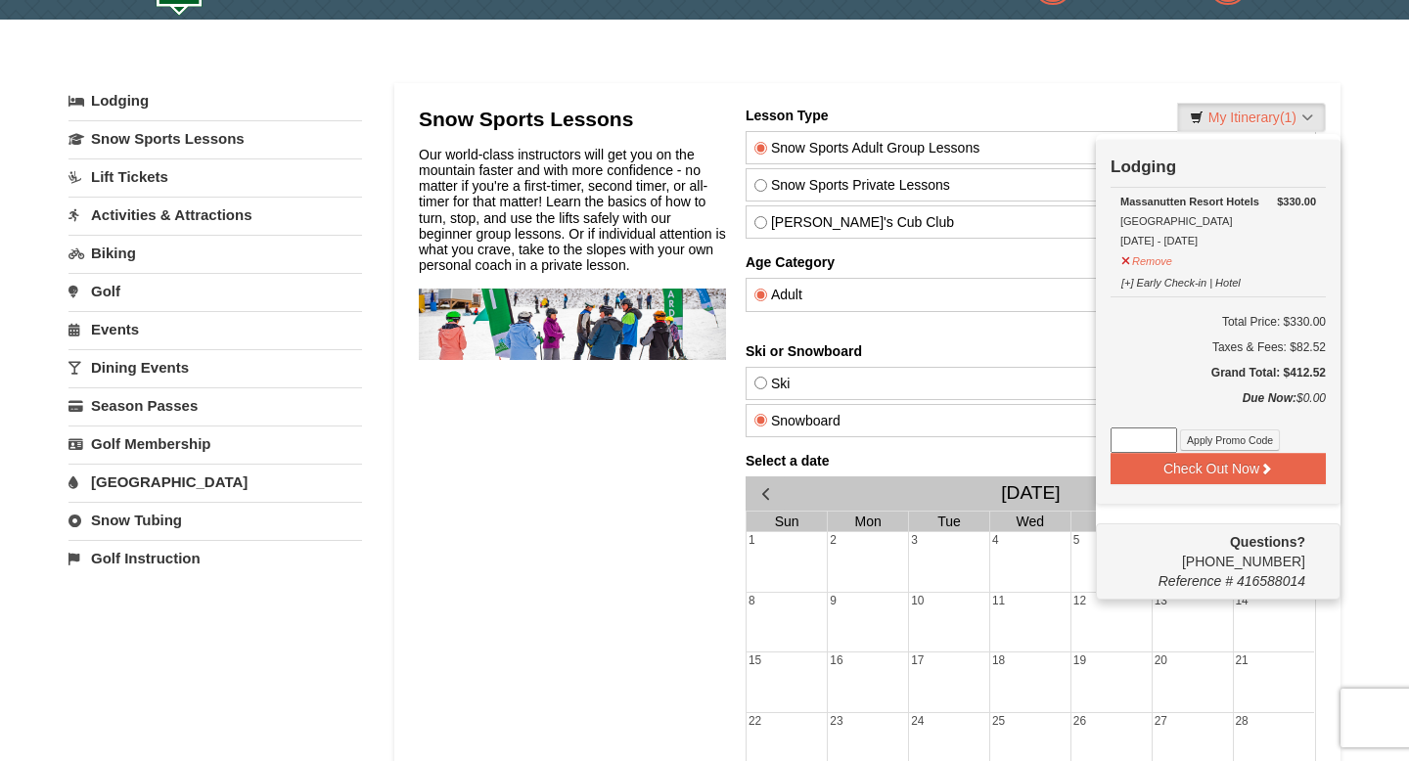
click at [675, 429] on div "Snow Sports Lessons Our world-class instructors will get you on the mountain fa…" at bounding box center [572, 554] width 307 height 893
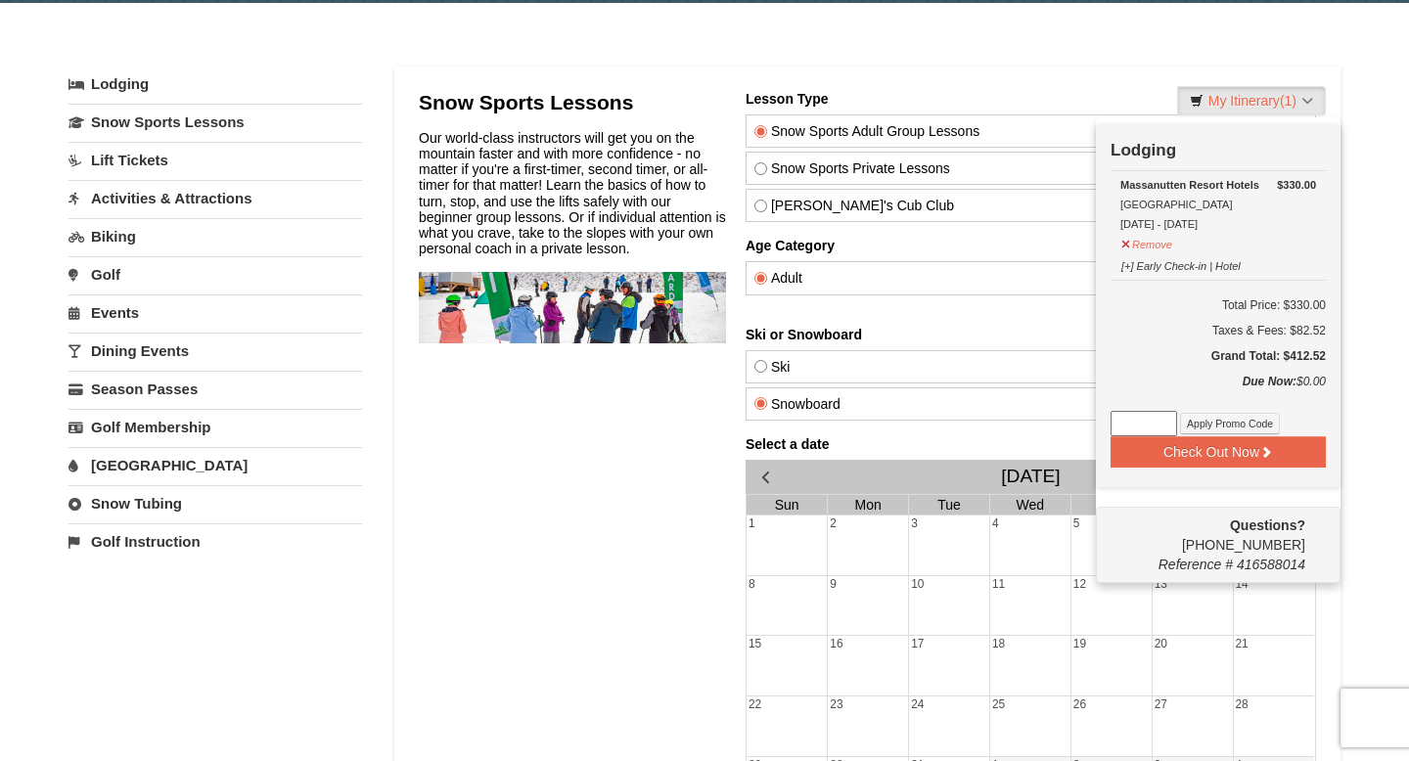
scroll to position [67, 0]
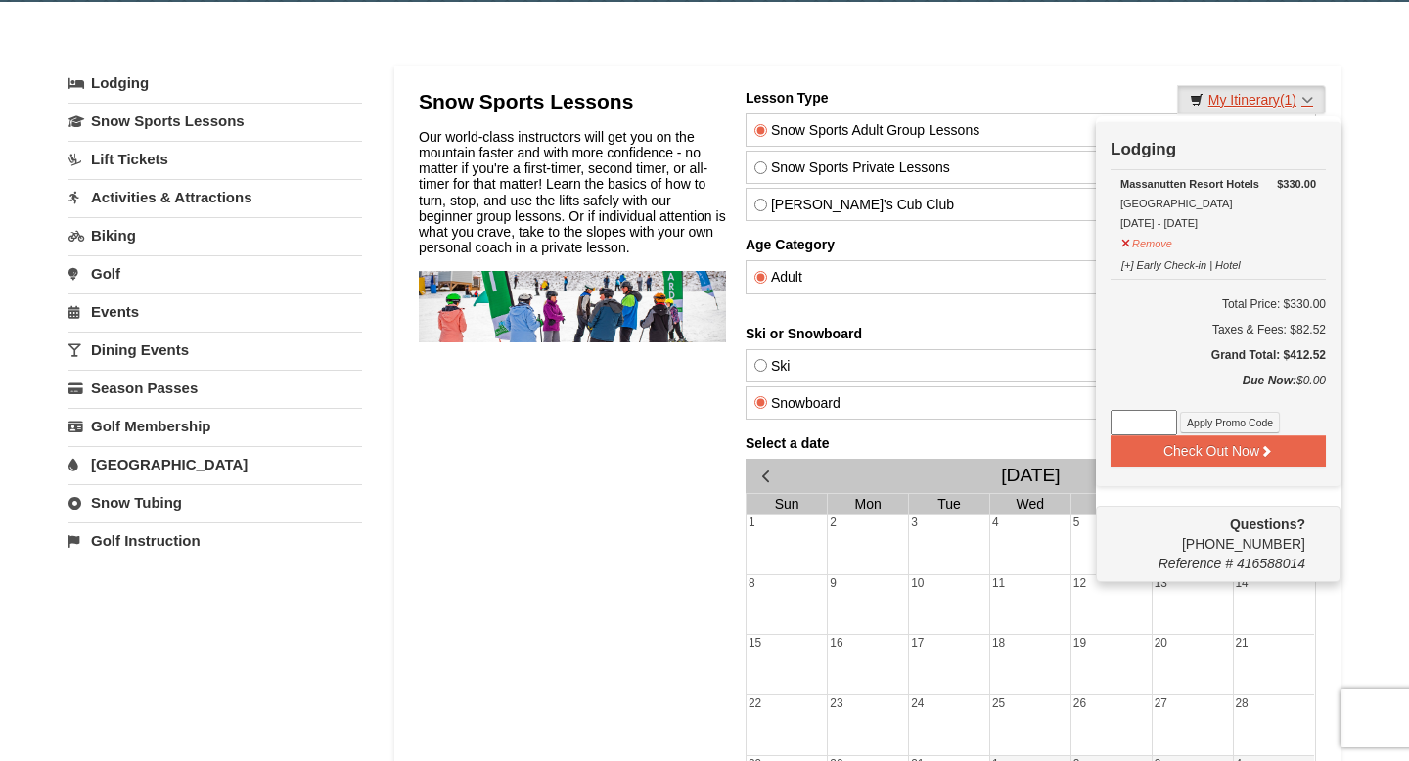
click at [1273, 106] on link "My Itinerary (1)" at bounding box center [1251, 99] width 149 height 29
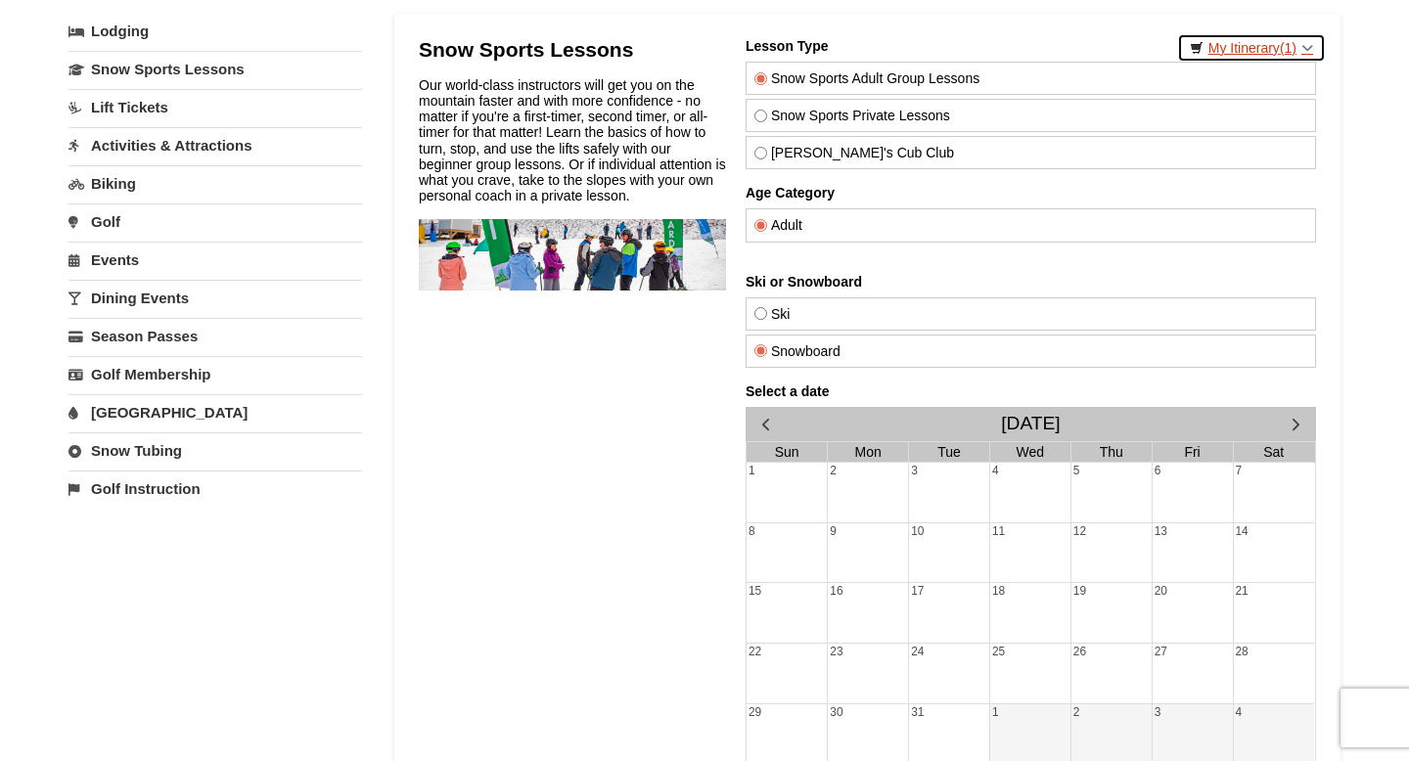
scroll to position [128, 0]
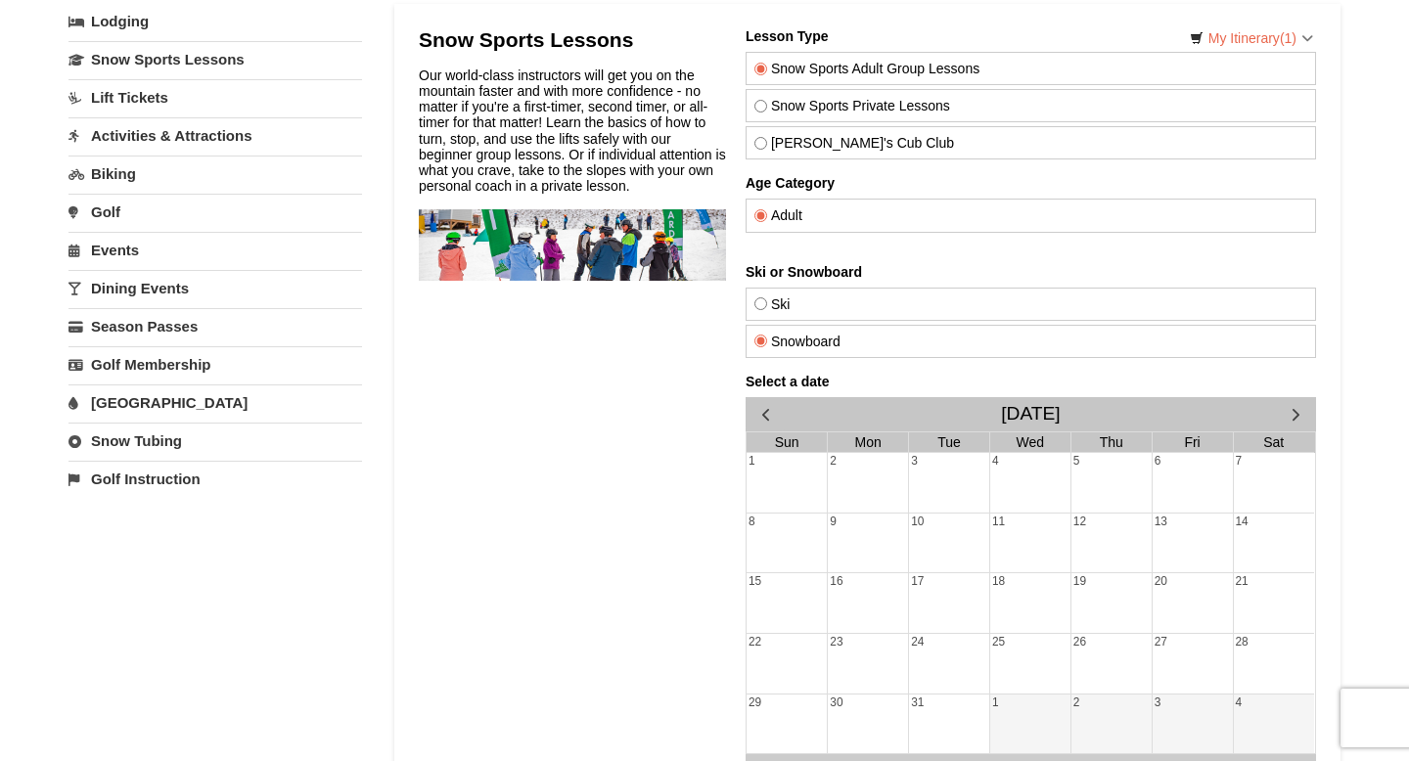
click at [841, 302] on label "Ski" at bounding box center [1030, 304] width 553 height 16
click at [767, 302] on input "Ski" at bounding box center [760, 303] width 13 height 13
radio input "true"
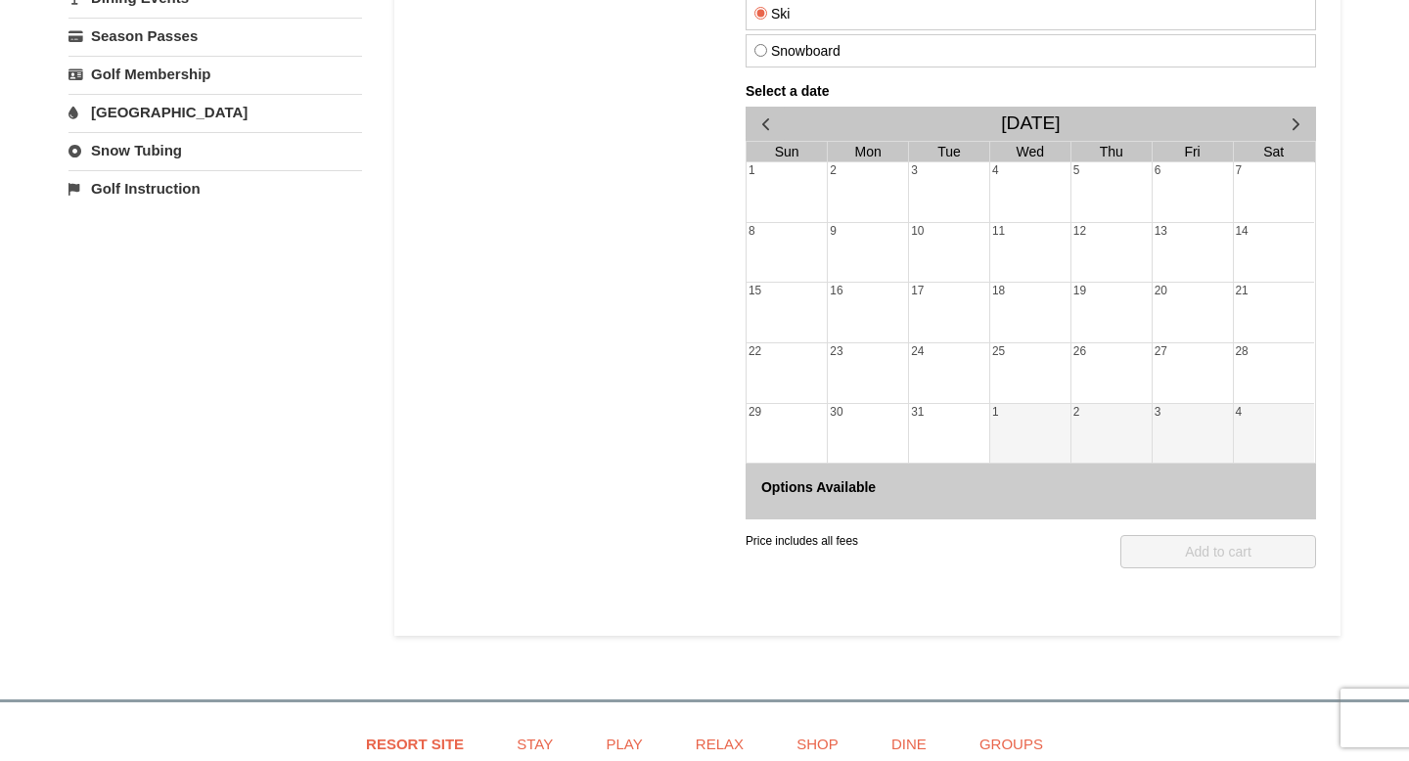
scroll to position [744, 0]
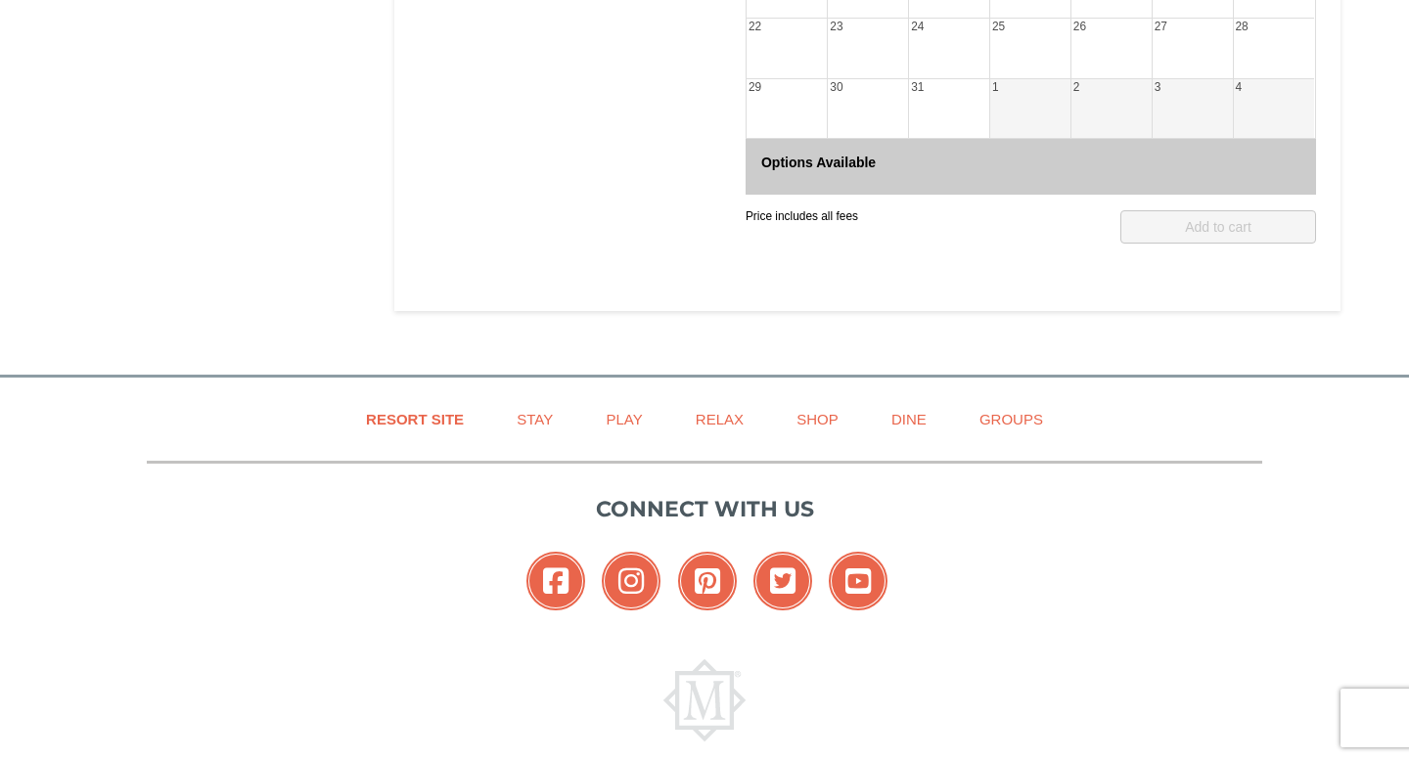
click at [997, 81] on div "1" at bounding box center [1030, 109] width 80 height 60
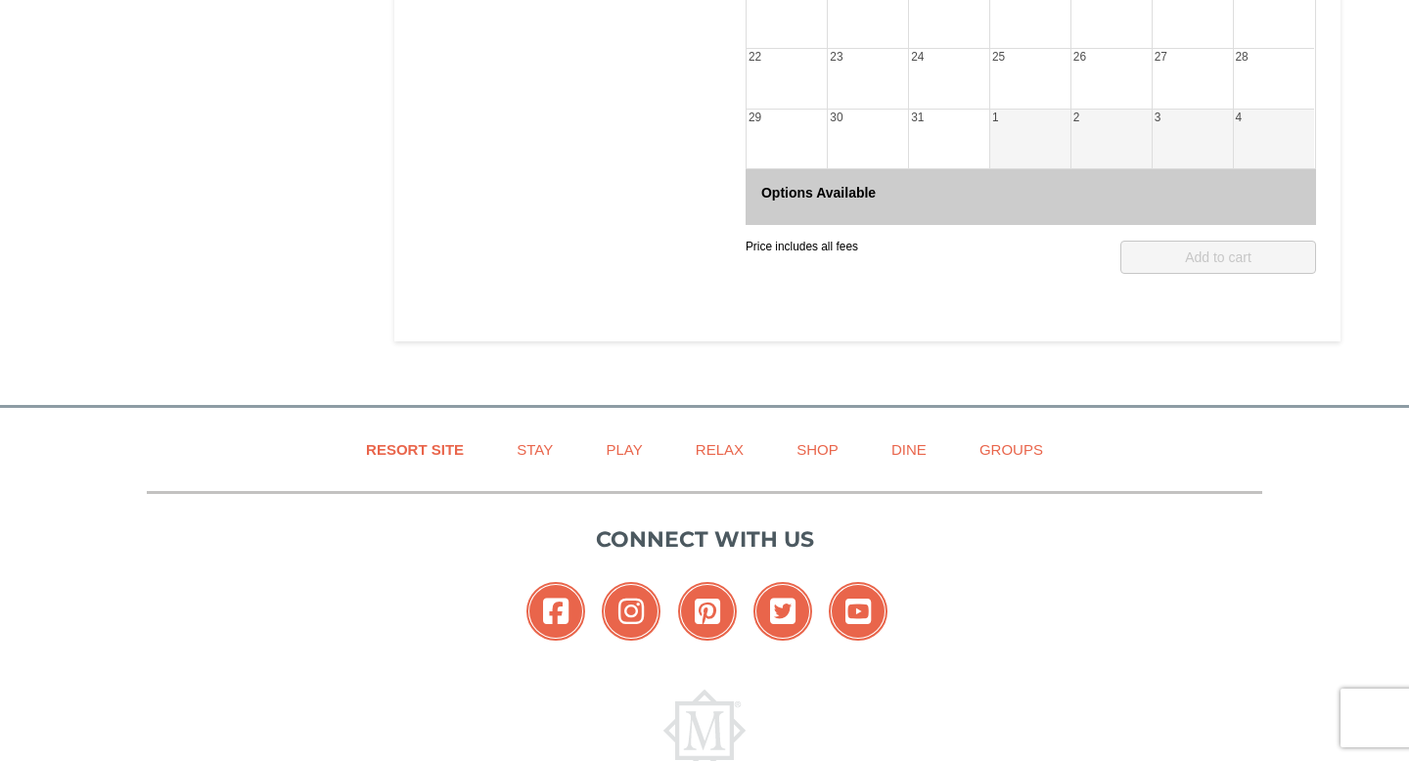
click at [997, 81] on div "25" at bounding box center [1030, 79] width 80 height 60
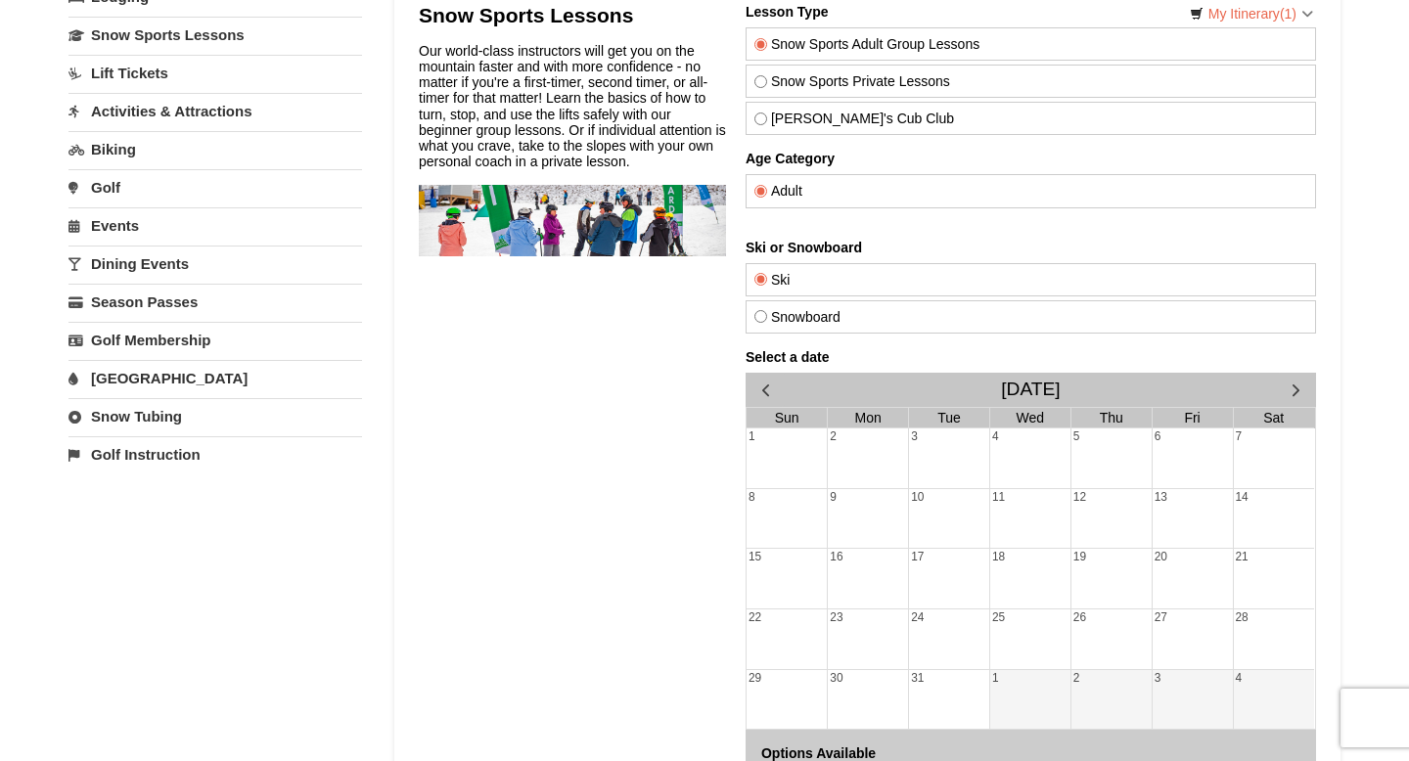
scroll to position [0, 0]
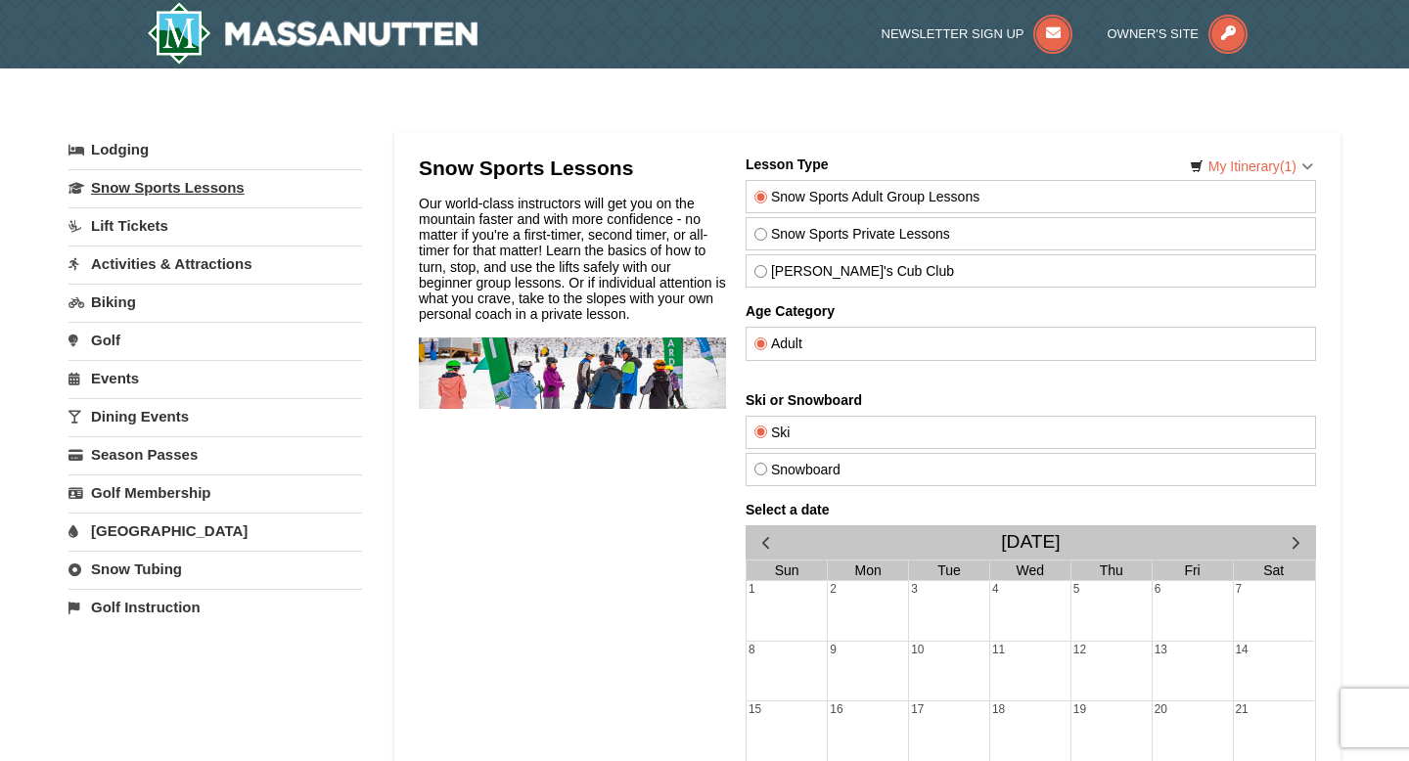
click at [146, 187] on link "Snow Sports Lessons" at bounding box center [215, 187] width 294 height 36
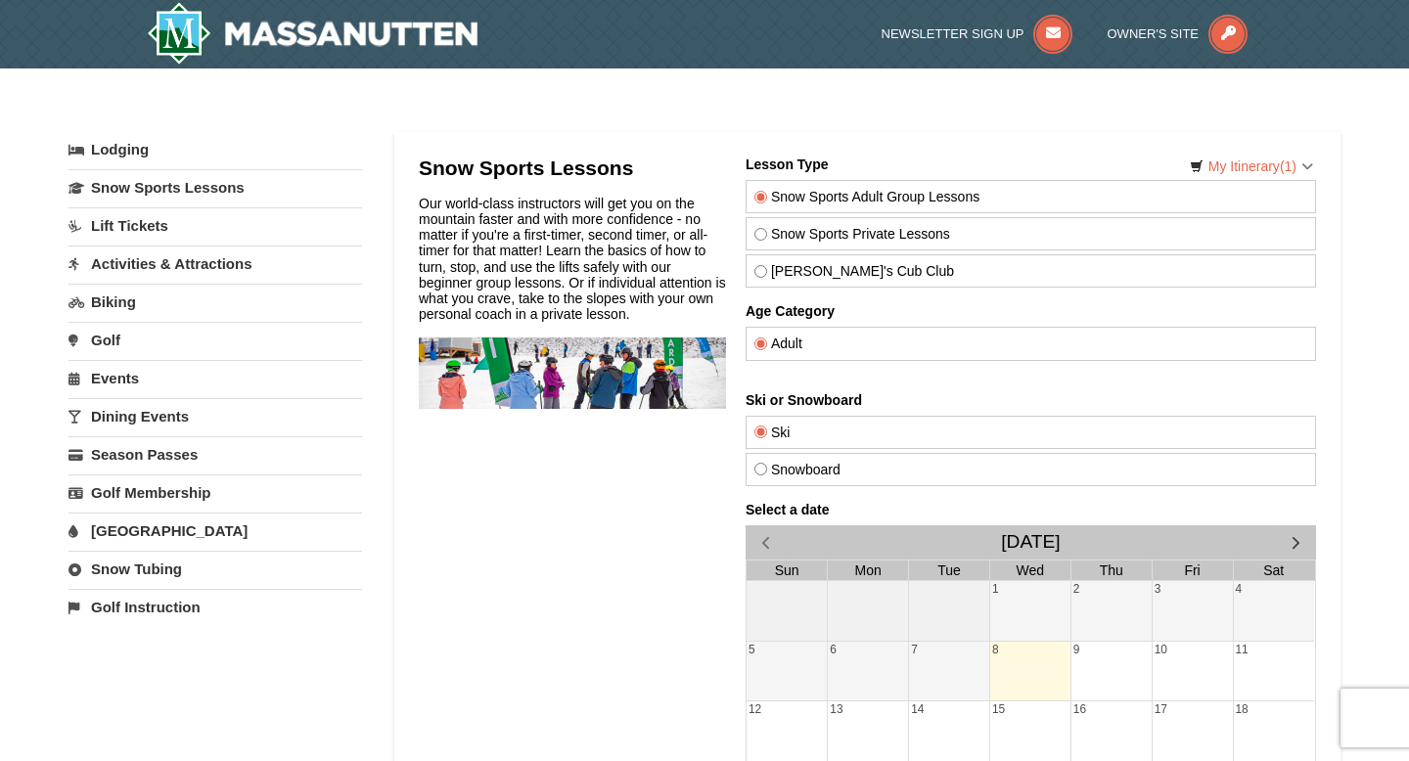
click at [153, 231] on link "Lift Tickets" at bounding box center [215, 225] width 294 height 36
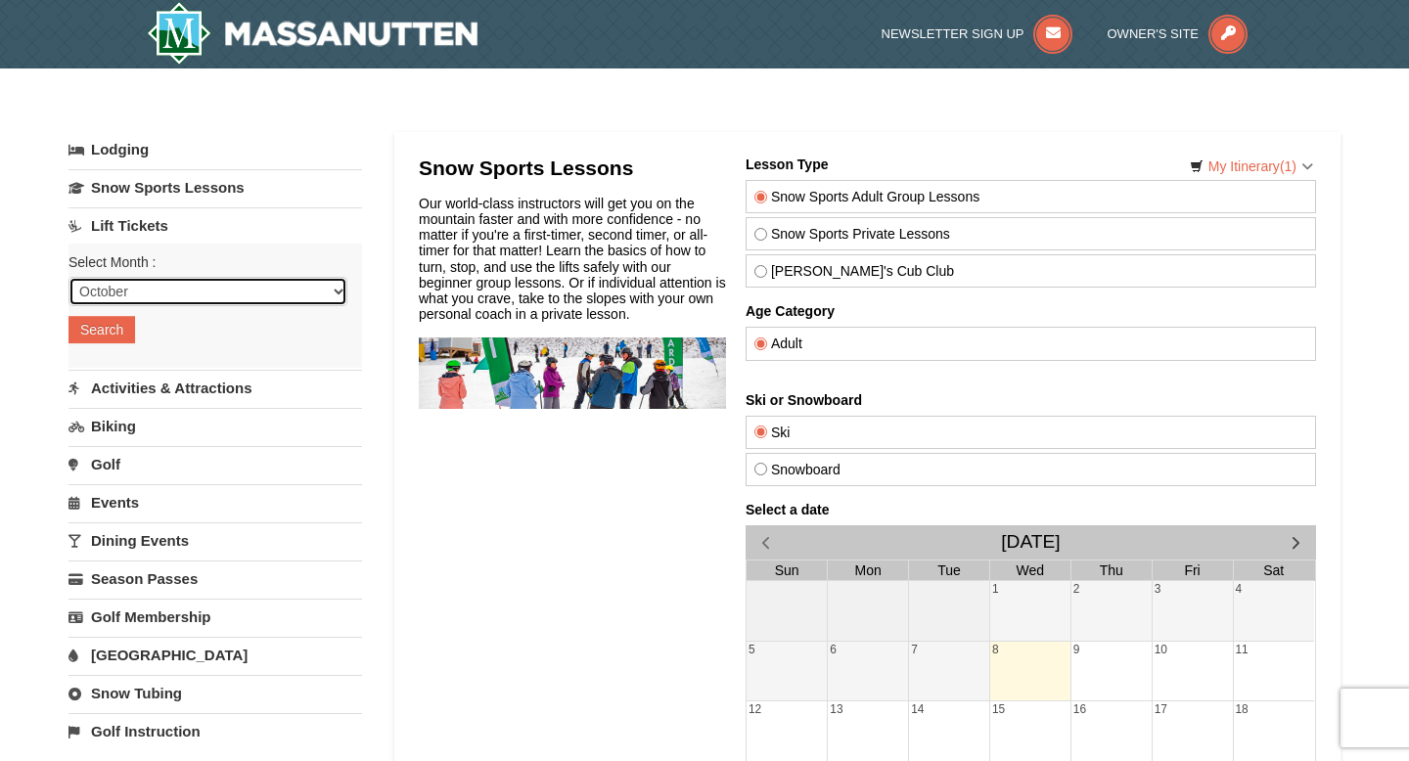
click at [126, 294] on select "October November December January February March April May June July August Sep…" at bounding box center [207, 291] width 279 height 29
select select "11"
click at [68, 277] on select "October November December January February March April May June July August Sep…" at bounding box center [207, 291] width 279 height 29
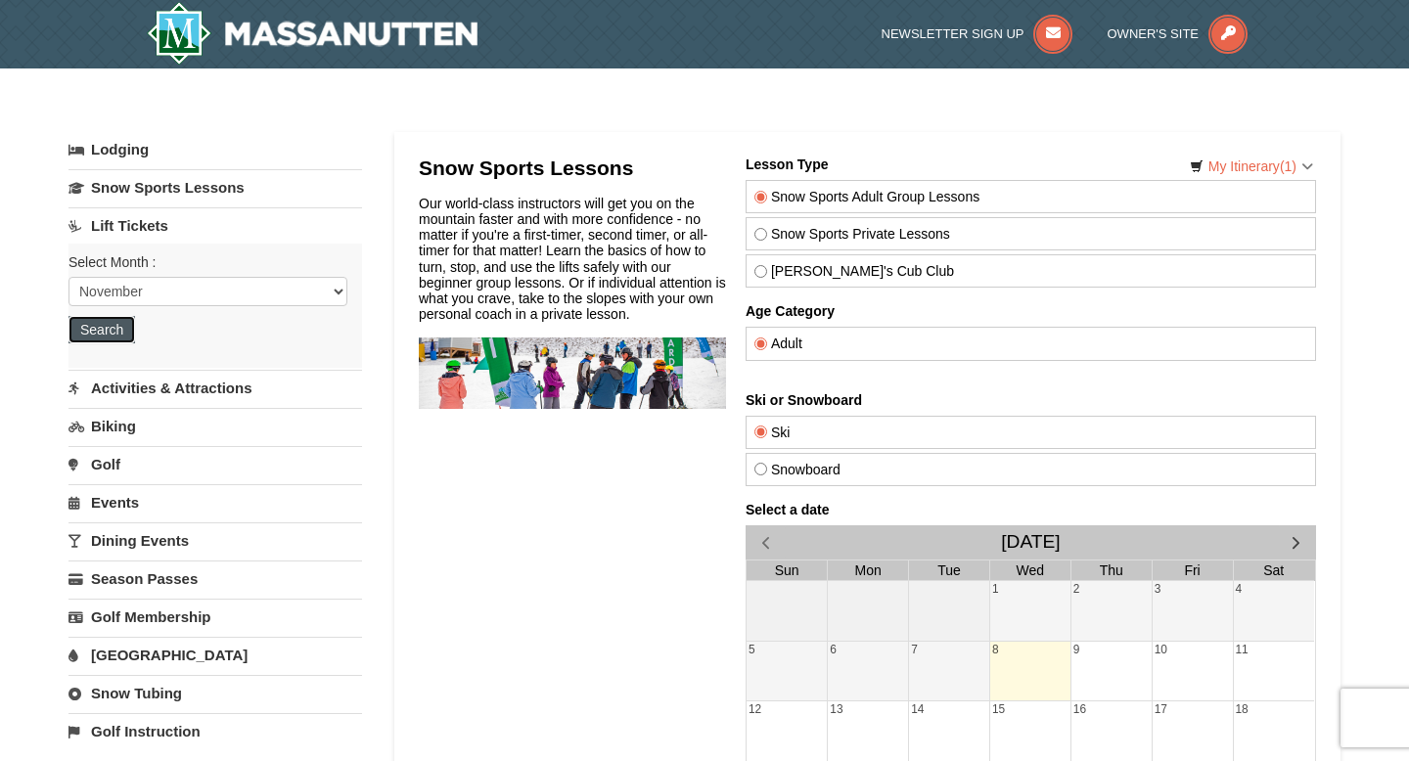
click at [113, 338] on button "Search" at bounding box center [101, 329] width 67 height 27
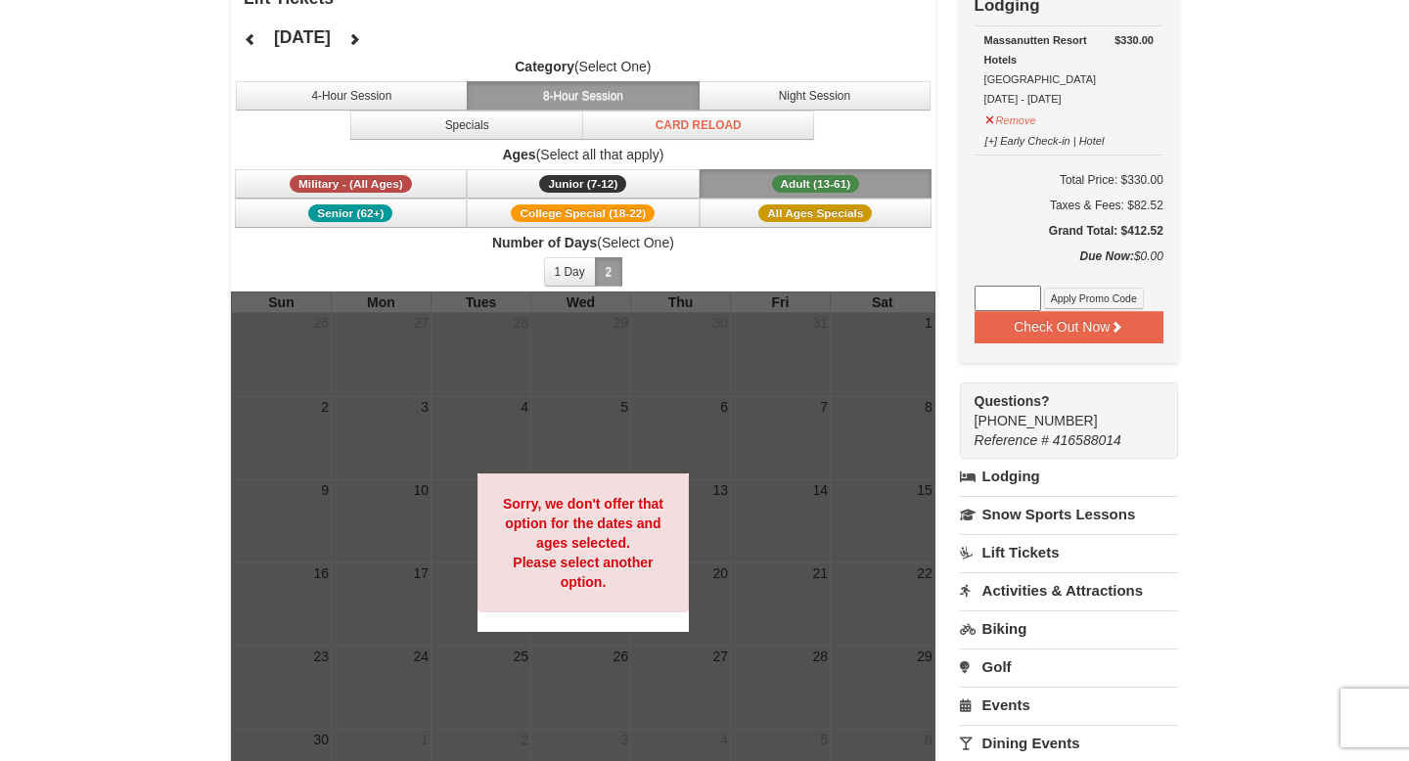
scroll to position [137, 0]
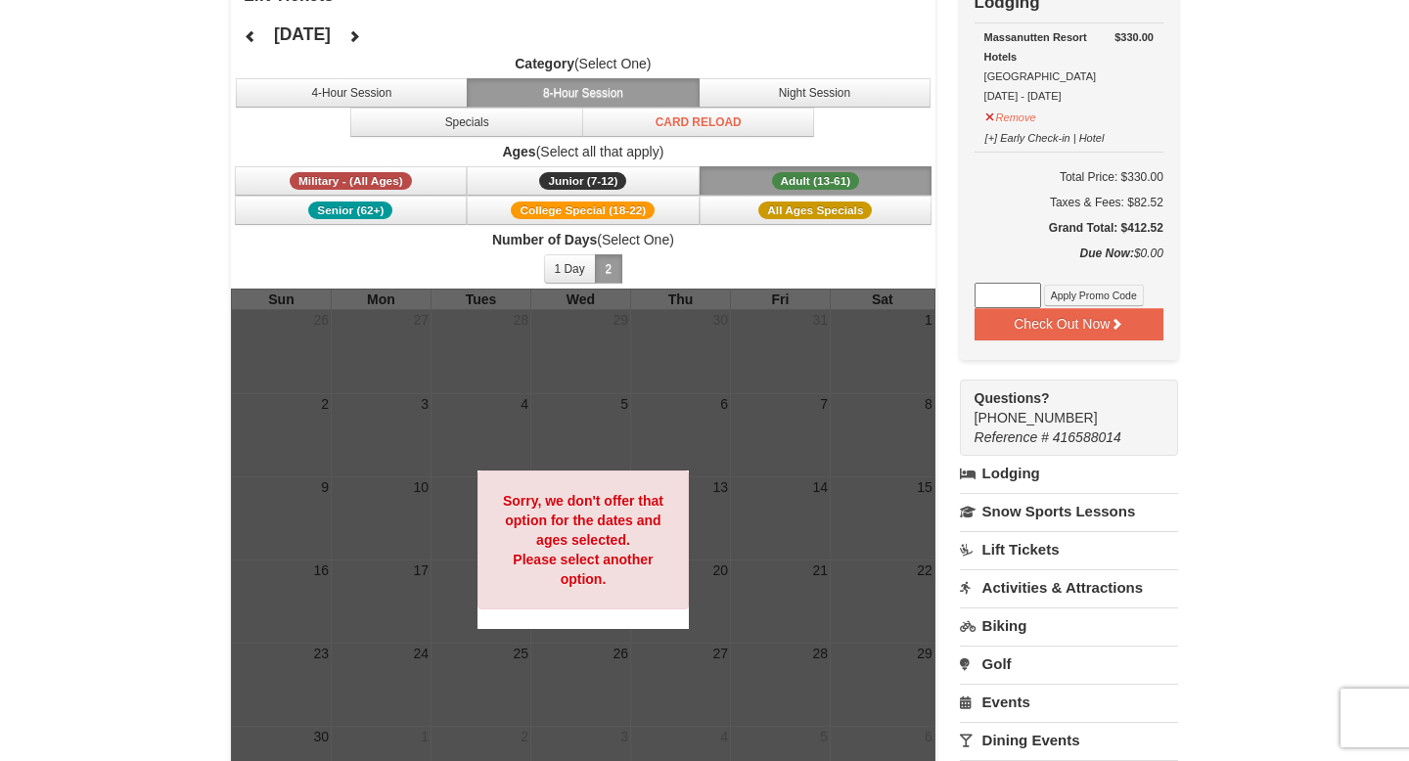
click at [539, 499] on strong "Sorry, we don't offer that option for the dates and ages selected. Please selec…" at bounding box center [583, 540] width 160 height 94
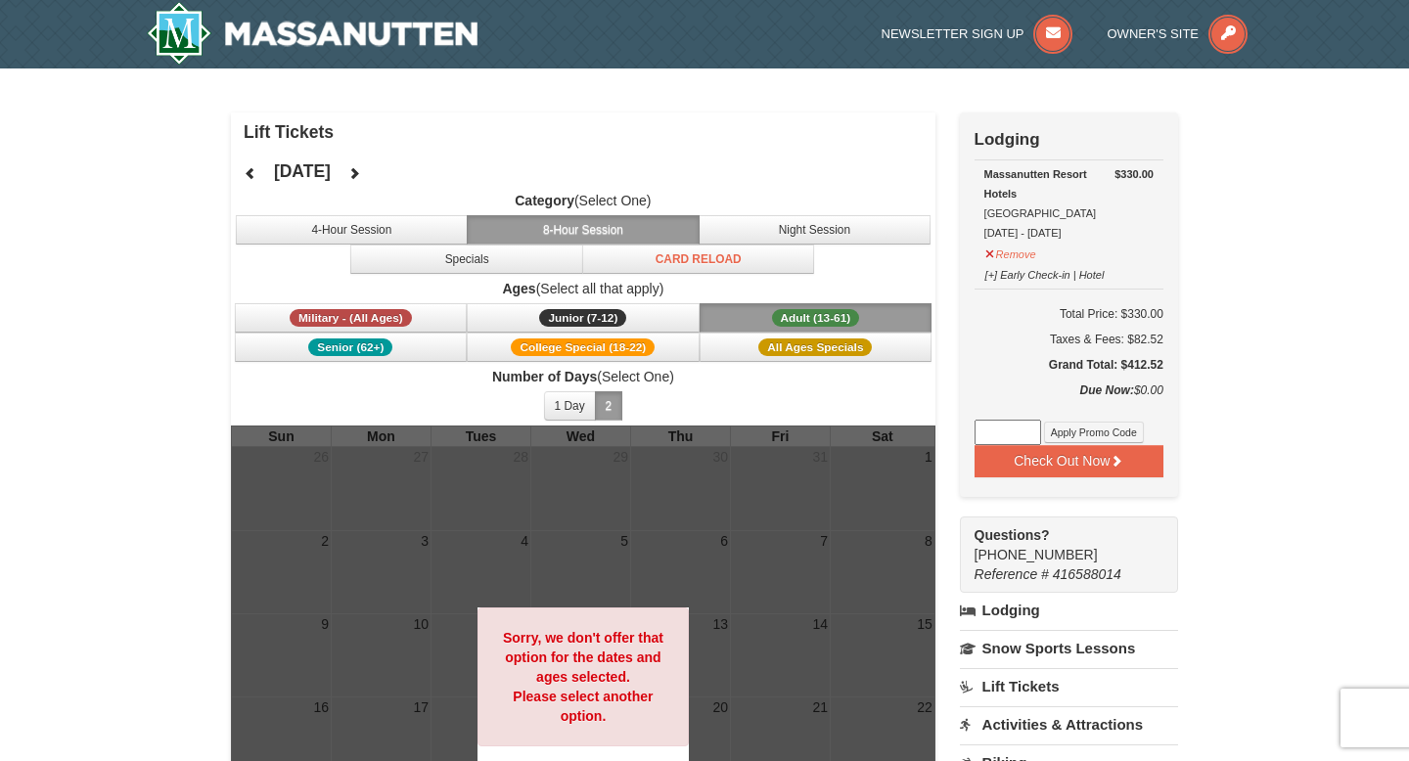
scroll to position [6, 0]
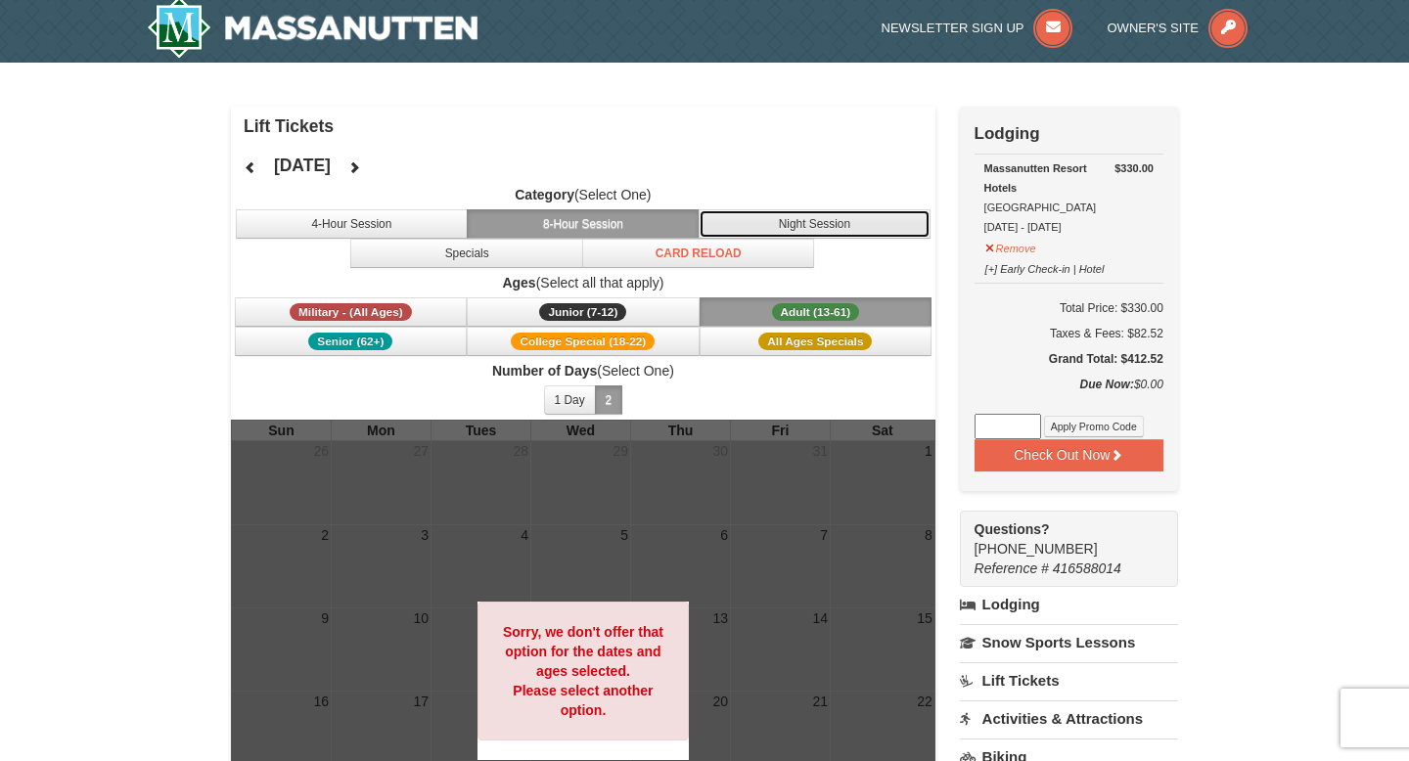
click at [791, 230] on button "Night Session" at bounding box center [815, 223] width 233 height 29
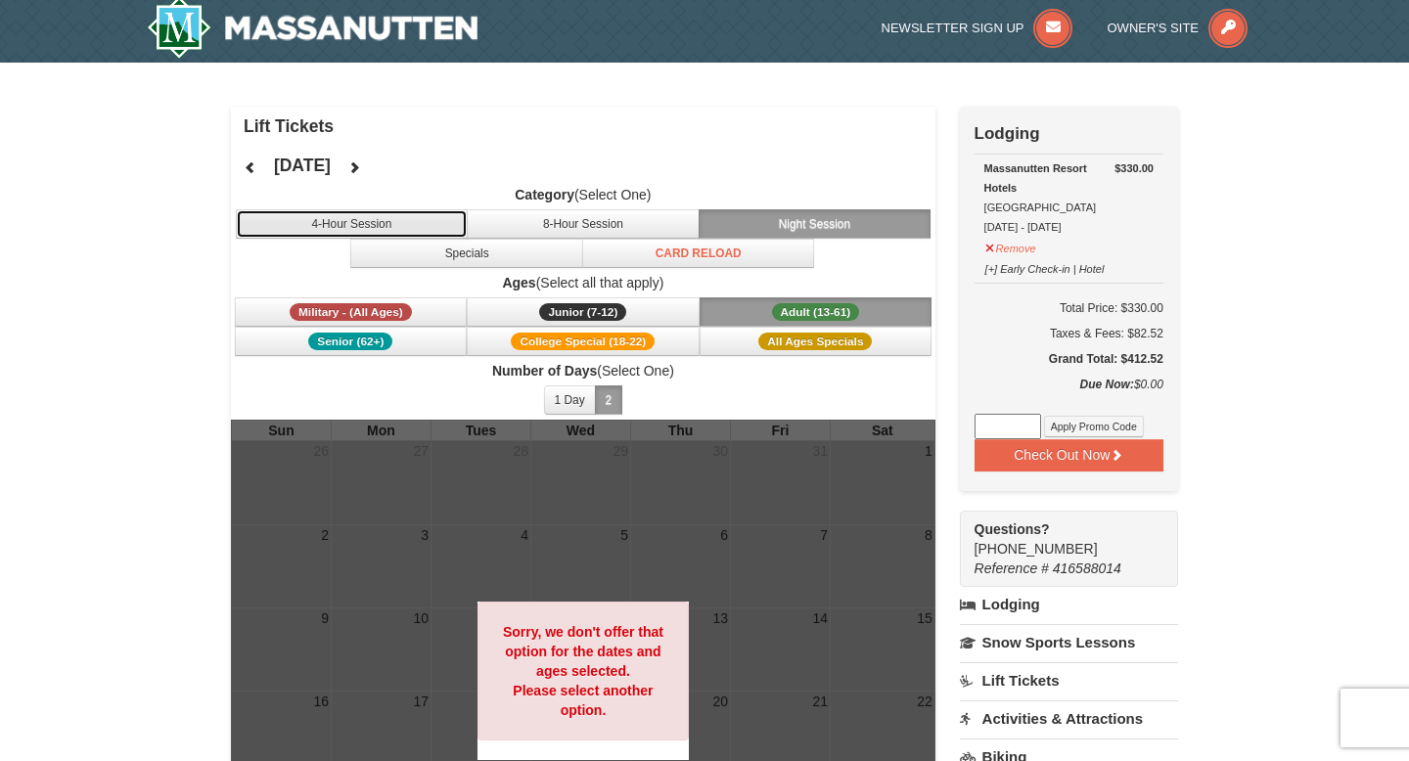
click at [413, 219] on button "4-Hour Session" at bounding box center [352, 223] width 233 height 29
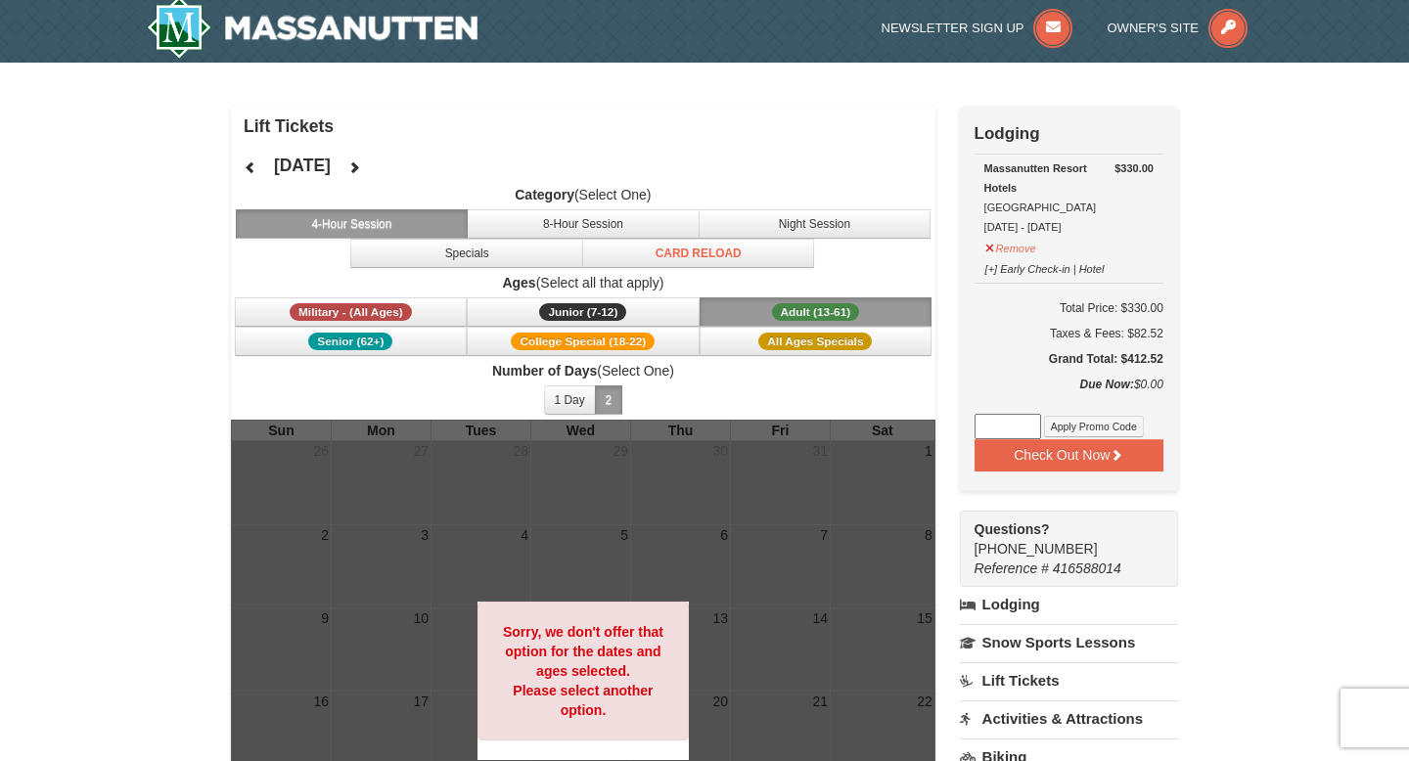
scroll to position [17, 0]
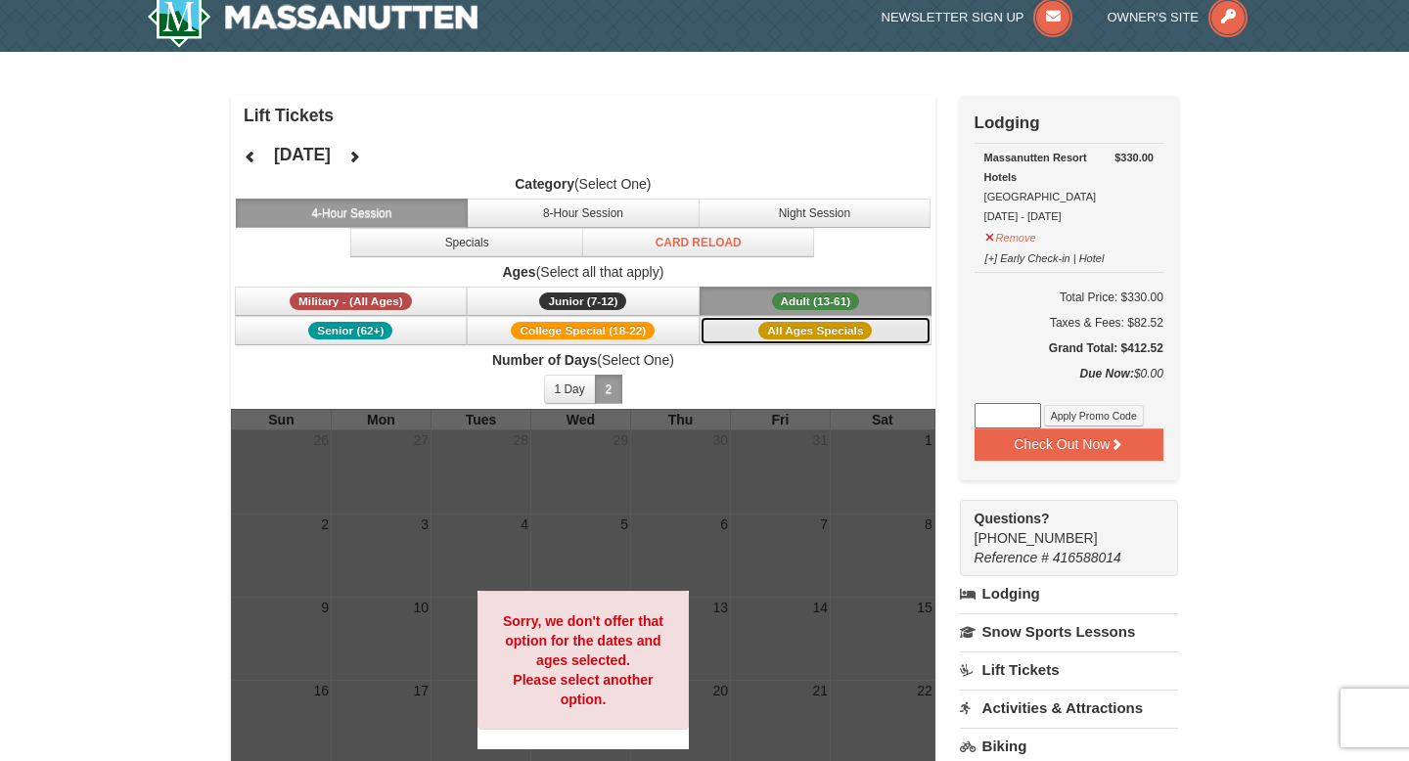
click at [757, 335] on button "All Ages Specials" at bounding box center [816, 330] width 233 height 29
click at [674, 325] on button "College Special (18-22)" at bounding box center [583, 330] width 233 height 29
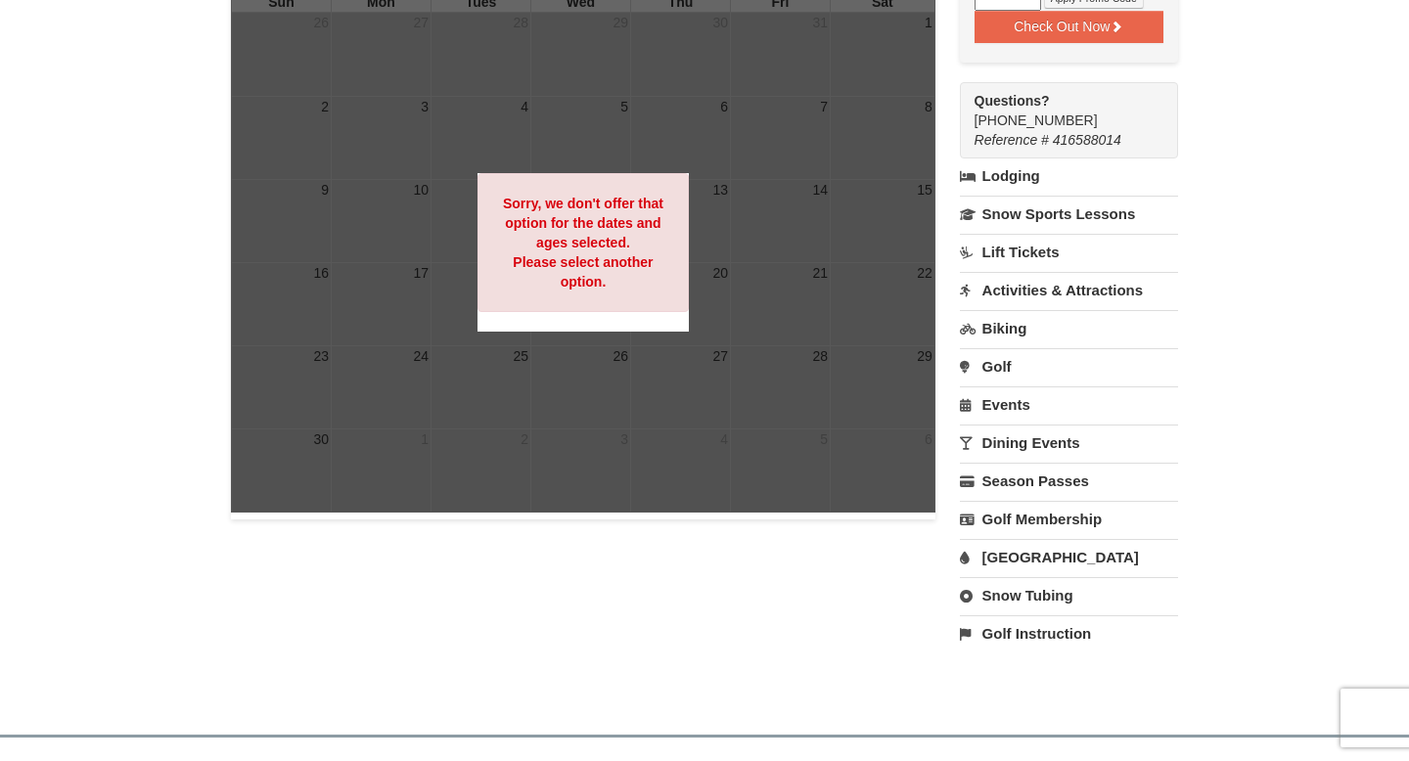
scroll to position [438, 0]
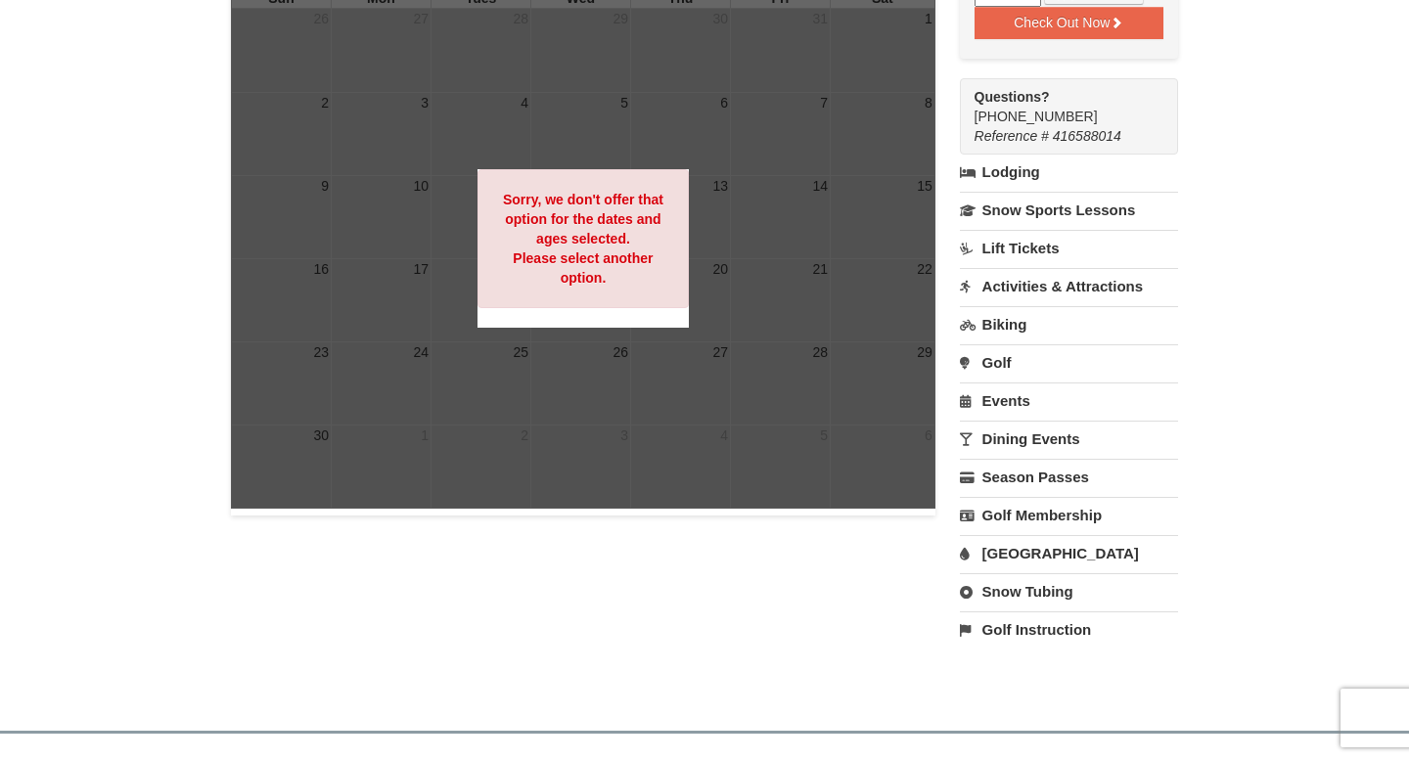
click at [1033, 538] on link "[GEOGRAPHIC_DATA]" at bounding box center [1069, 553] width 218 height 36
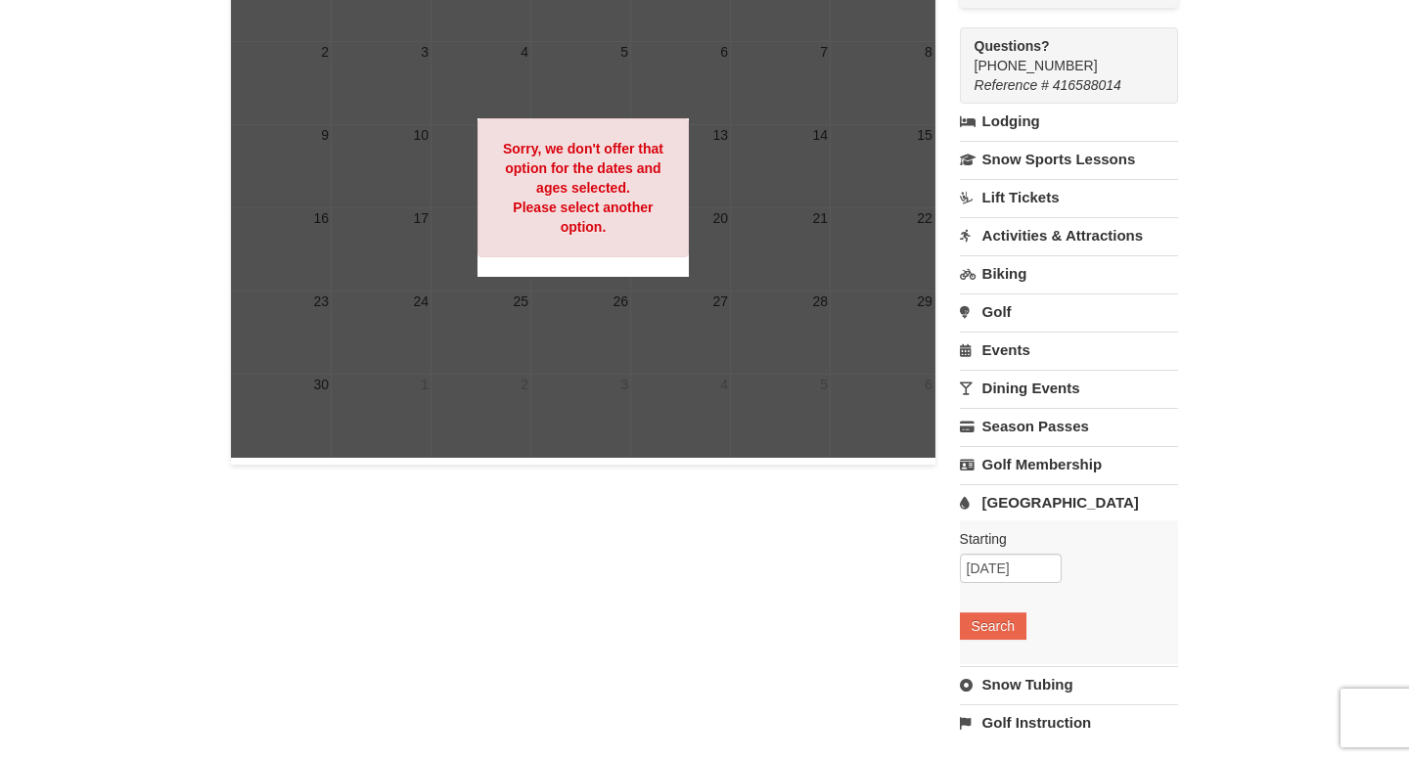
scroll to position [490, 0]
click at [1005, 680] on link "Snow Tubing" at bounding box center [1069, 683] width 218 height 36
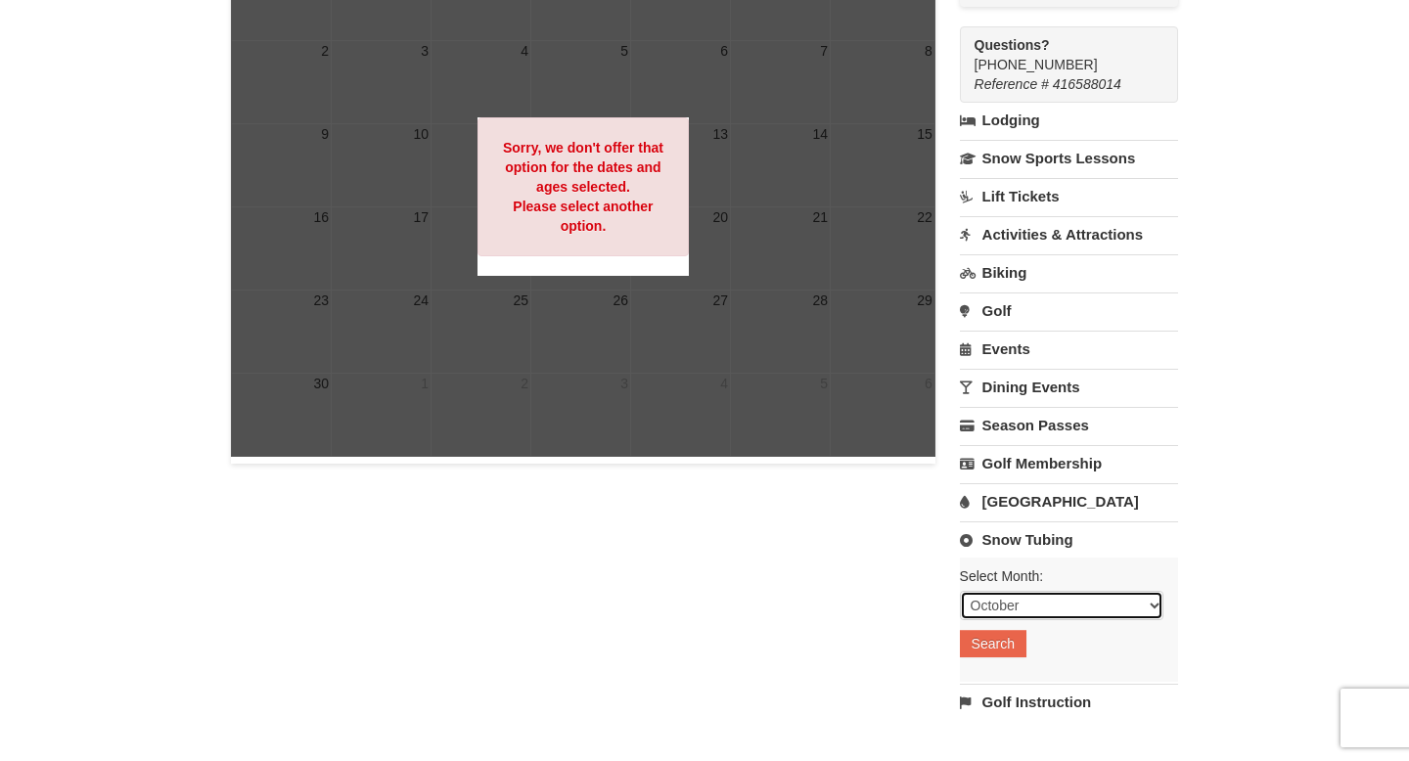
click at [1012, 610] on select "October November December January February March April May June July August Sep…" at bounding box center [1061, 605] width 203 height 29
select select "11"
click at [960, 591] on select "October November December January February March April May June July August Sep…" at bounding box center [1061, 605] width 203 height 29
click at [995, 634] on button "Search" at bounding box center [993, 643] width 67 height 27
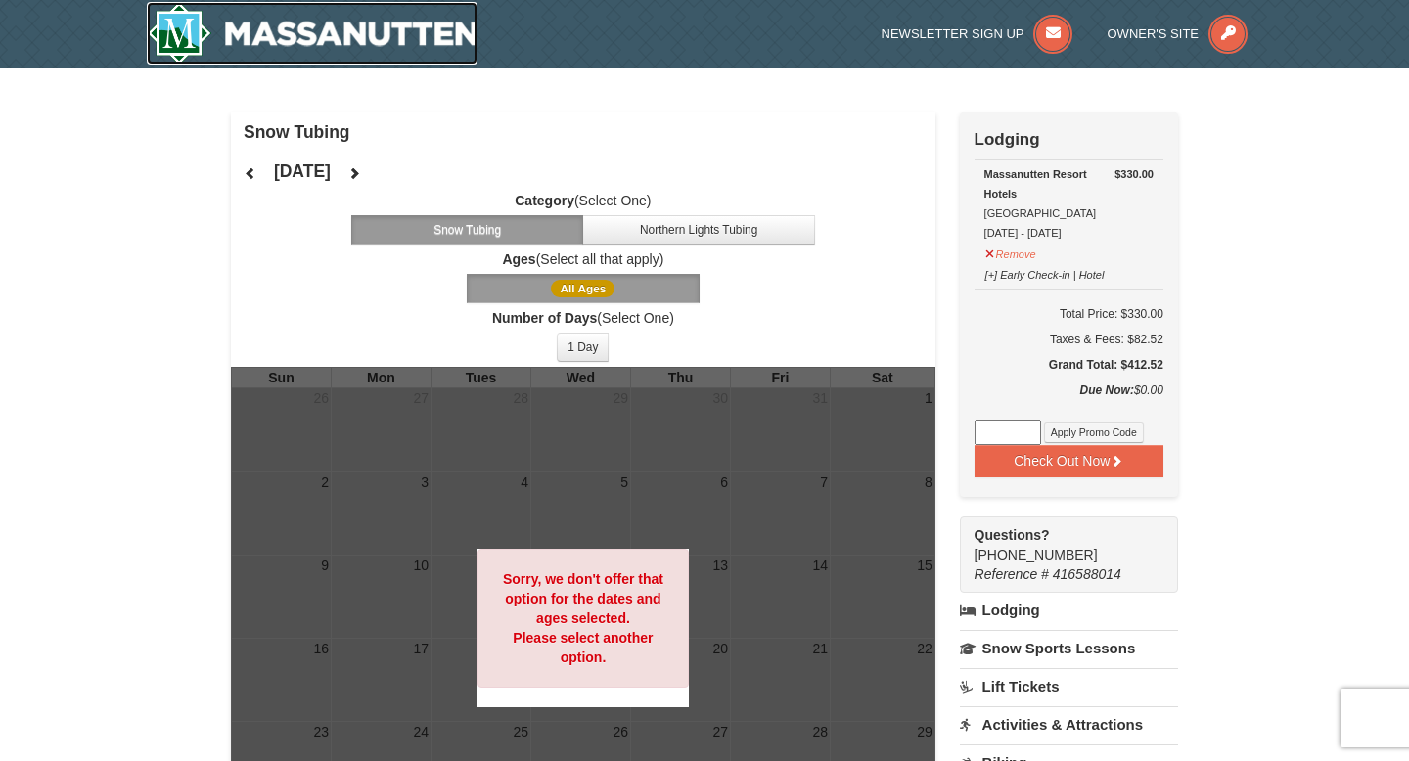
click at [420, 32] on img at bounding box center [312, 33] width 331 height 63
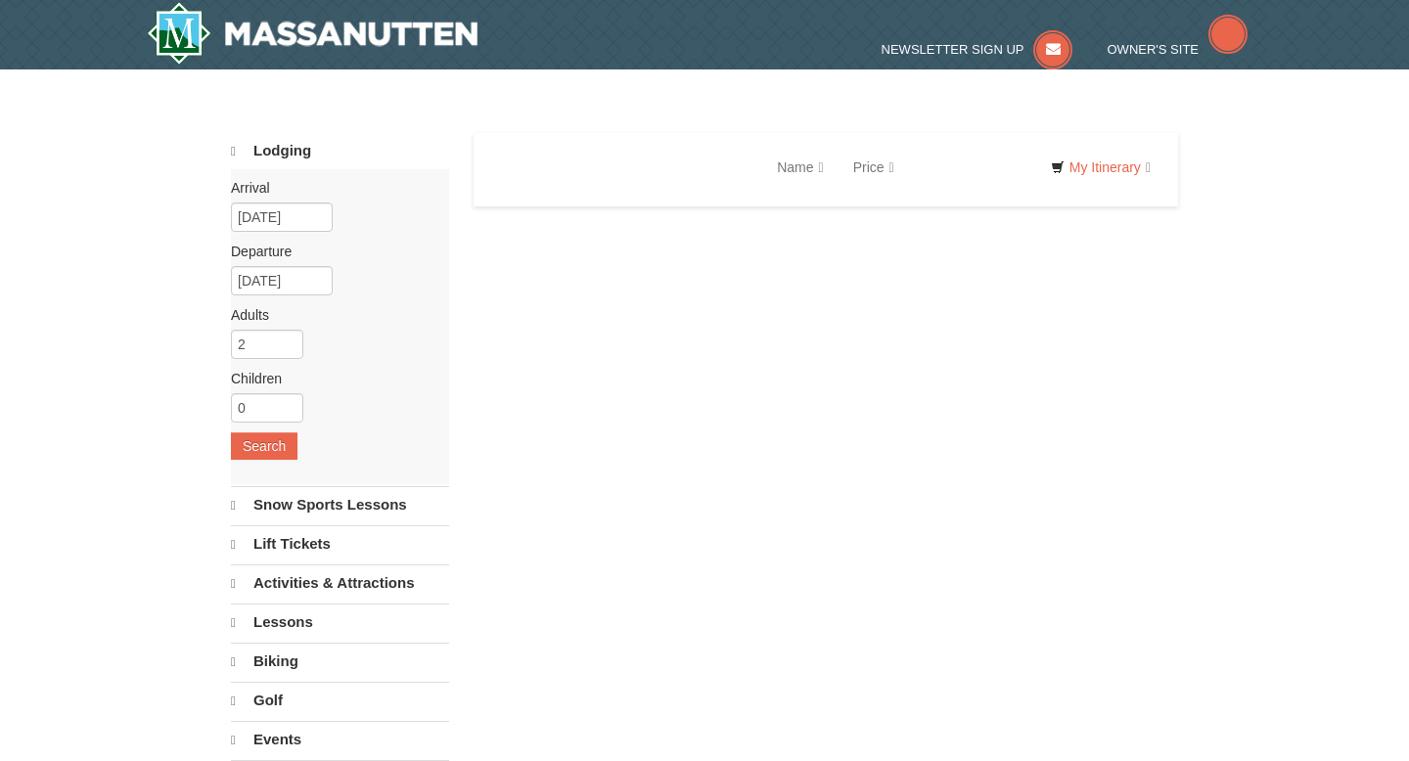
select select "10"
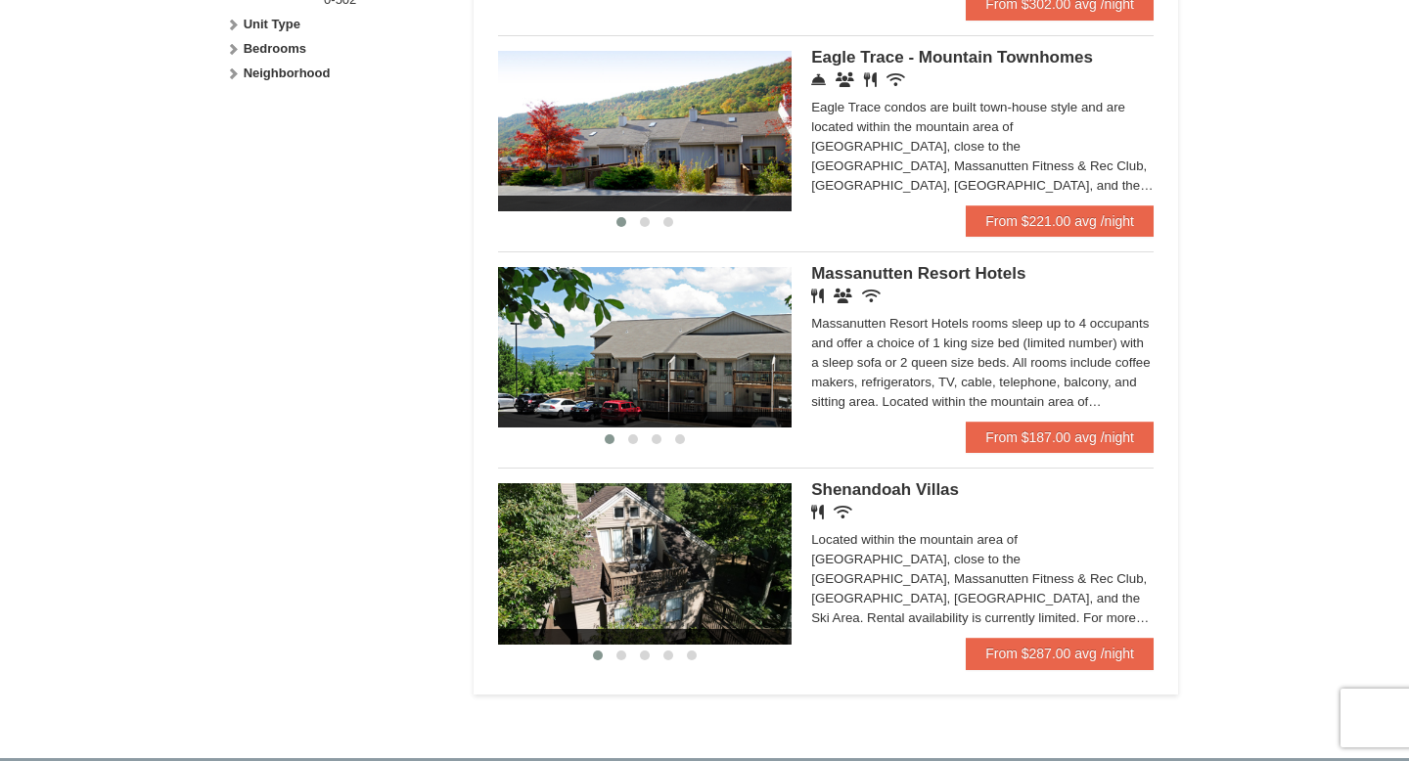
scroll to position [1048, 0]
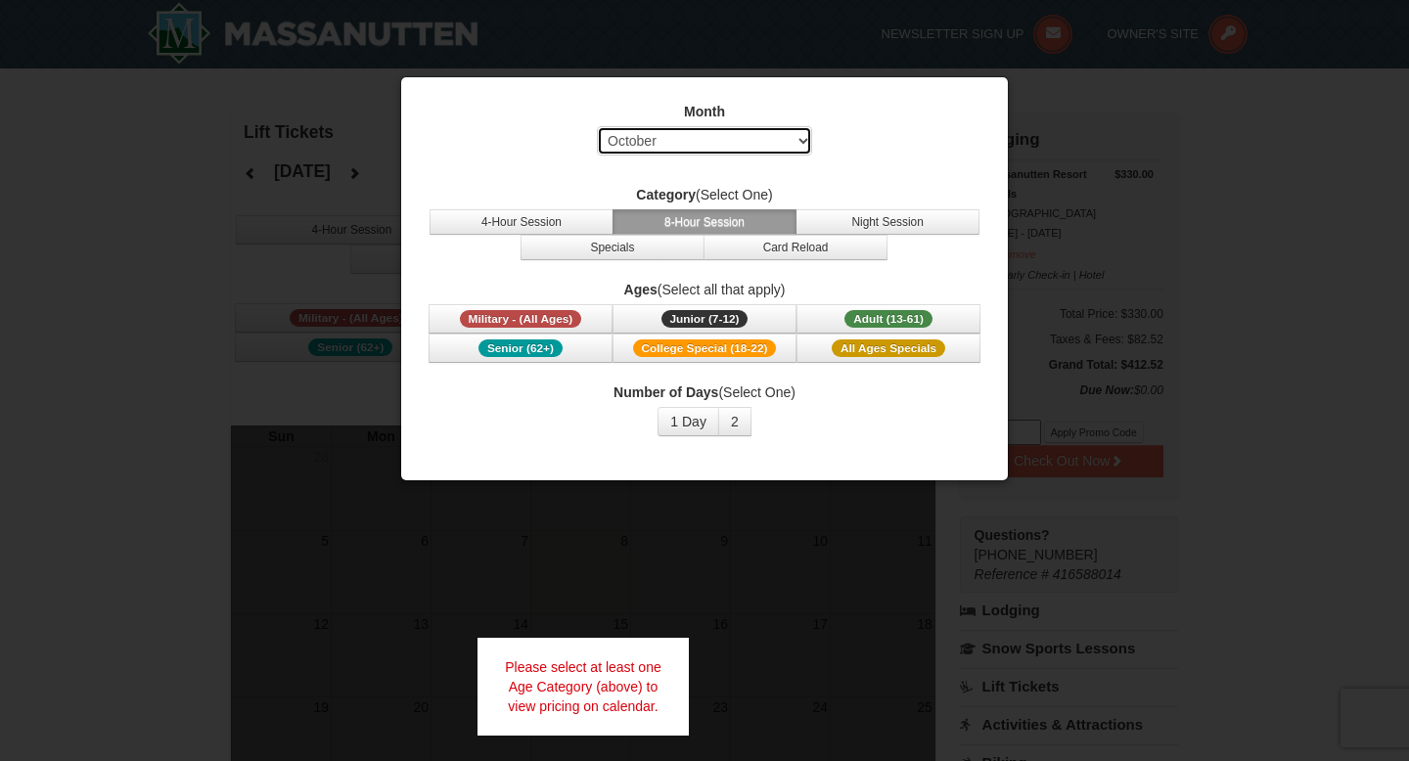
click at [722, 153] on select "Select October November December January February March April May June July Aug…" at bounding box center [704, 140] width 215 height 29
select select "11"
click at [597, 126] on select "Select October November December January February March April May June July Aug…" at bounding box center [704, 140] width 215 height 29
click at [734, 223] on button "8-Hour Session" at bounding box center [704, 221] width 184 height 25
click at [739, 418] on button "2" at bounding box center [734, 421] width 33 height 29
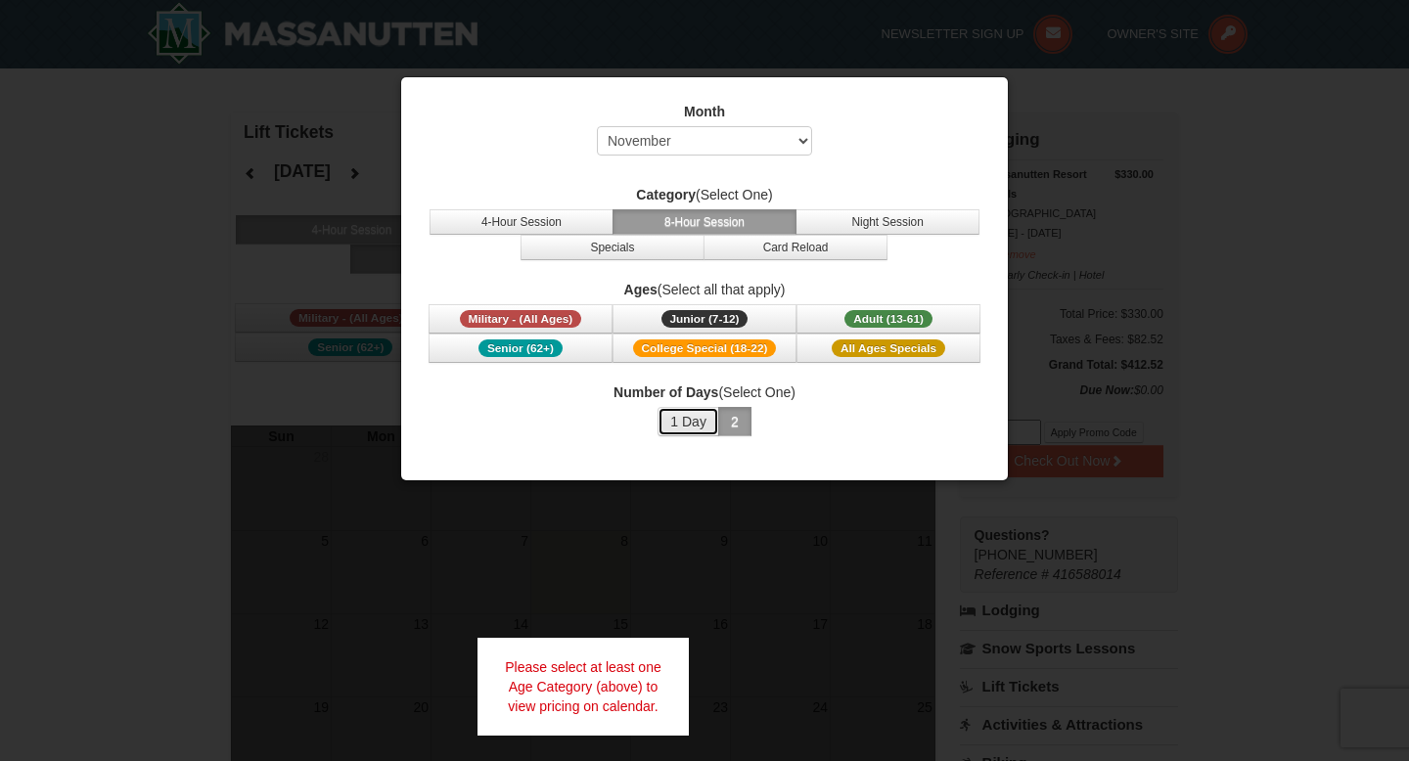
click at [696, 424] on button "1 Day" at bounding box center [688, 421] width 62 height 29
click at [719, 424] on button "2" at bounding box center [734, 421] width 33 height 29
click at [831, 320] on button "Adult (13-61) (13 - 61)" at bounding box center [888, 318] width 184 height 29
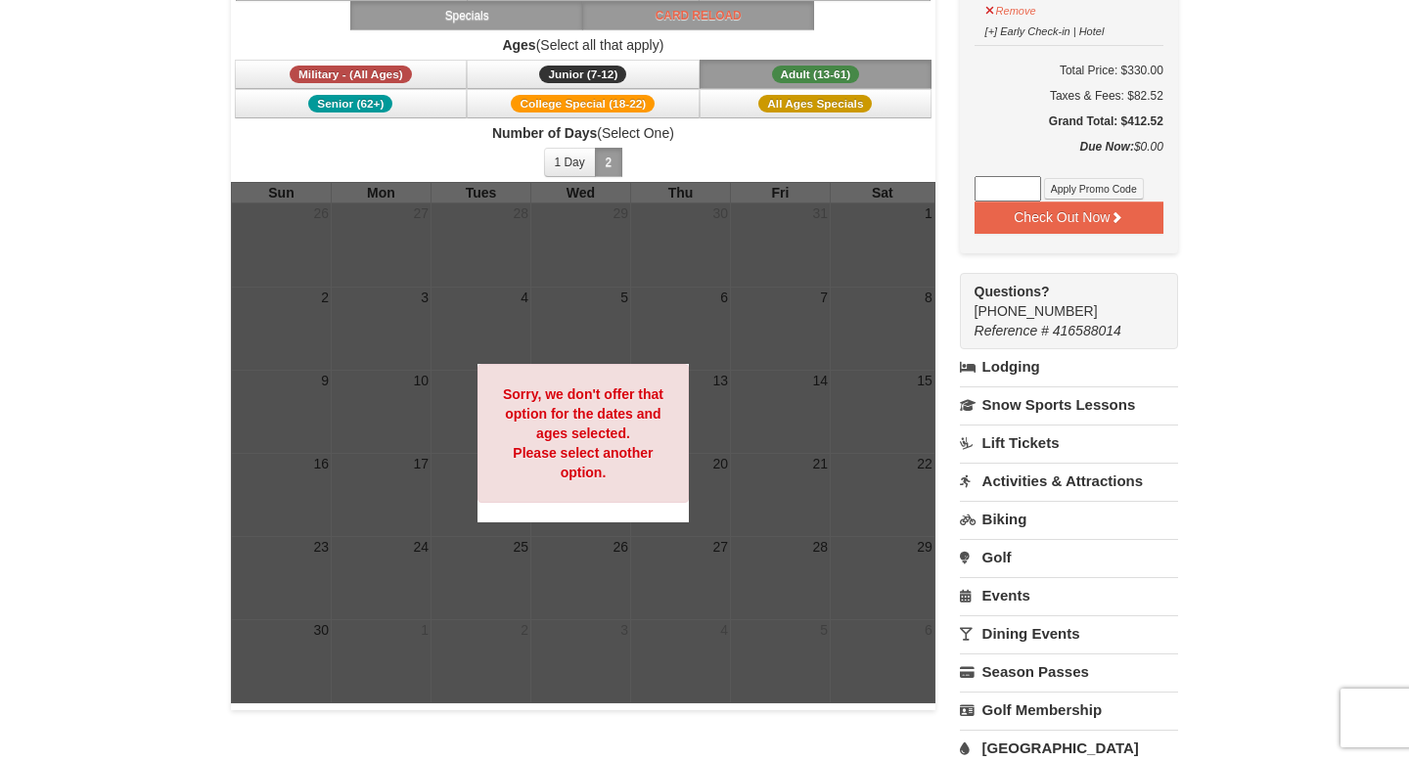
scroll to position [246, 0]
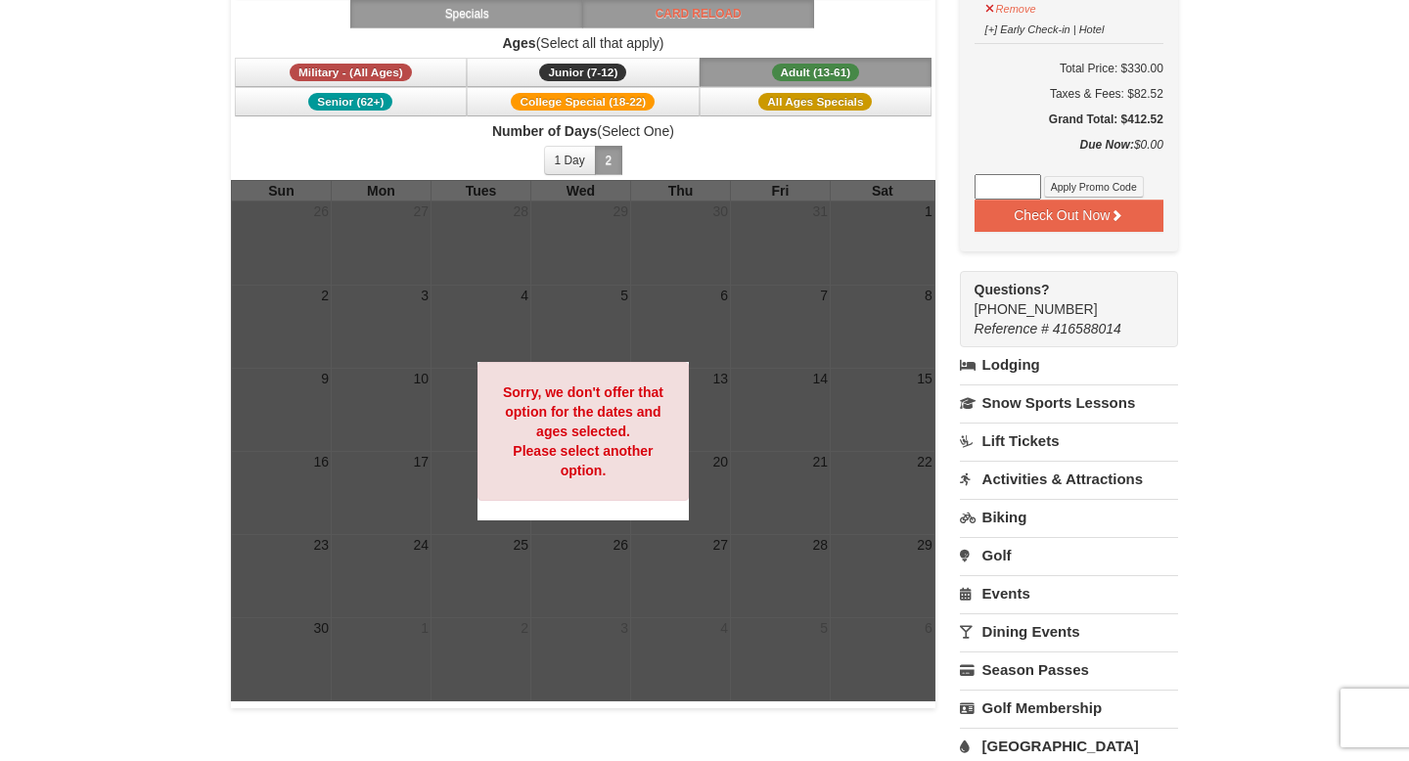
click at [608, 646] on div at bounding box center [583, 440] width 704 height 521
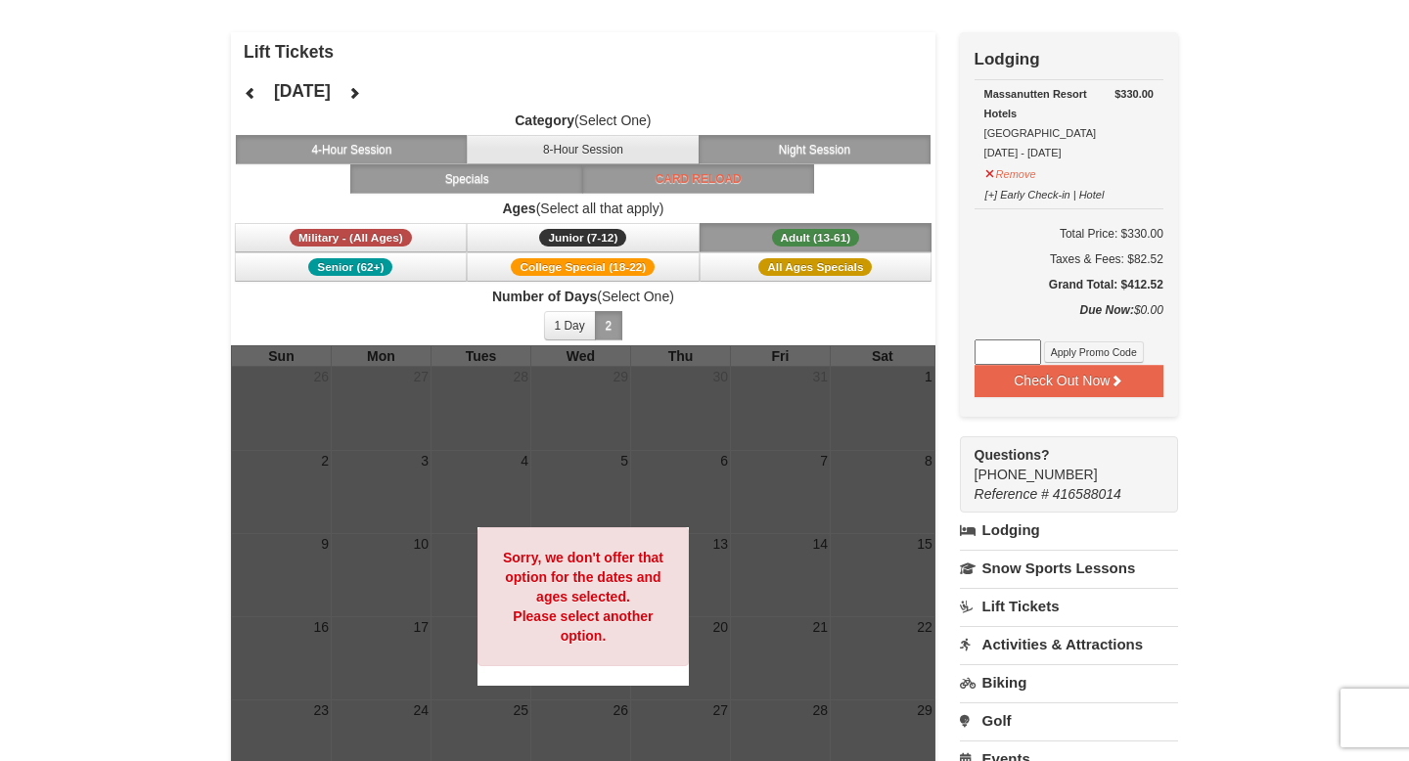
scroll to position [74, 0]
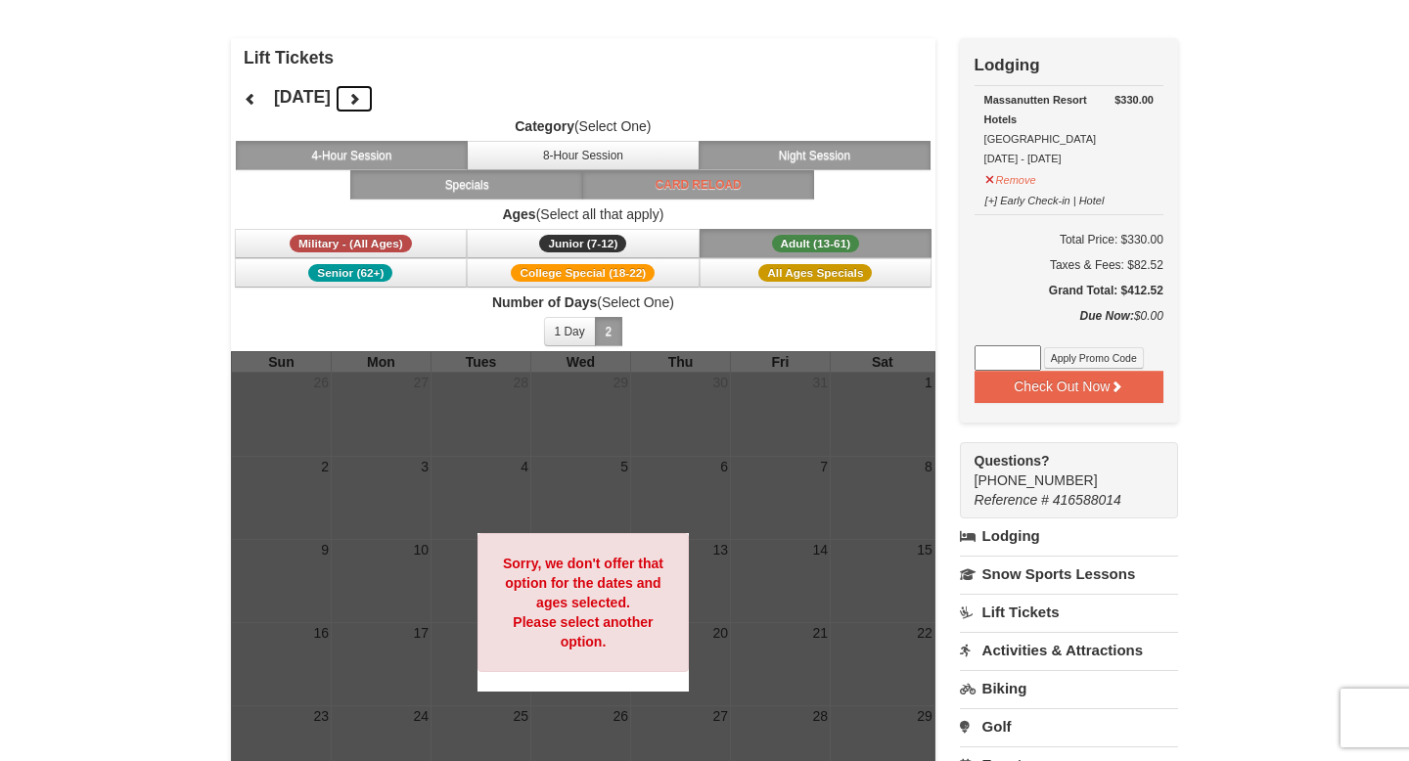
click at [361, 98] on icon at bounding box center [354, 99] width 14 height 14
click at [760, 246] on button "Adult (13-61) (13 - 61)" at bounding box center [816, 243] width 233 height 29
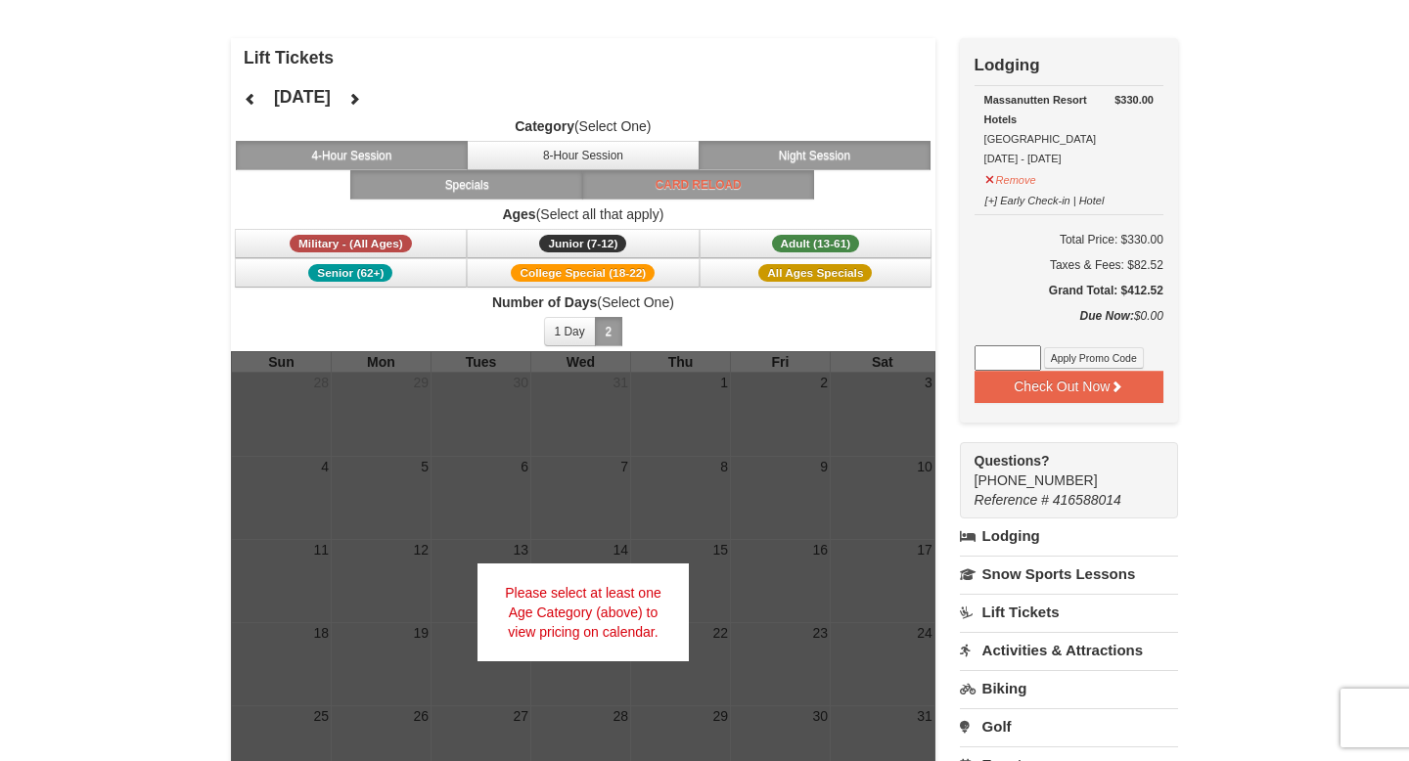
click at [653, 195] on button "Card Reload" at bounding box center [698, 184] width 233 height 29
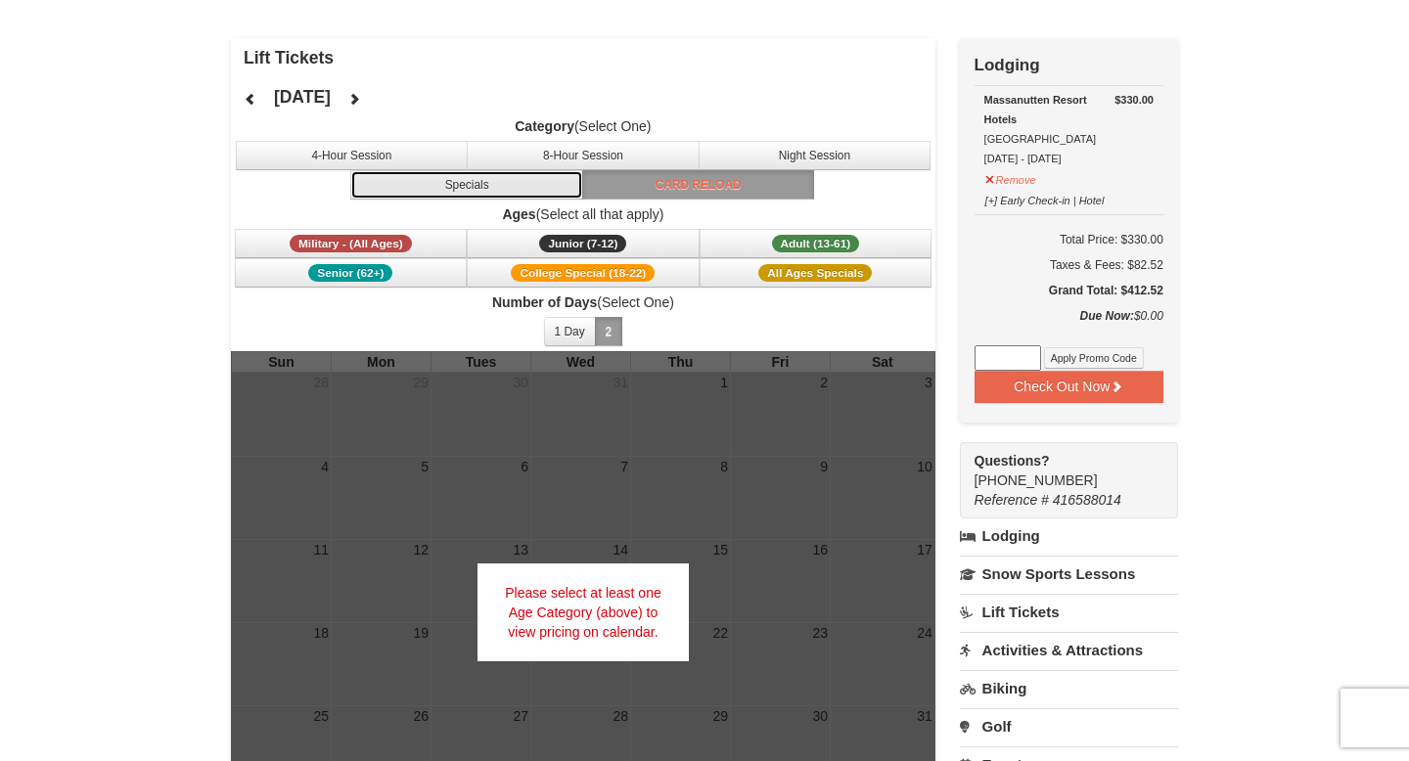
click at [536, 187] on button "Specials" at bounding box center [466, 184] width 233 height 29
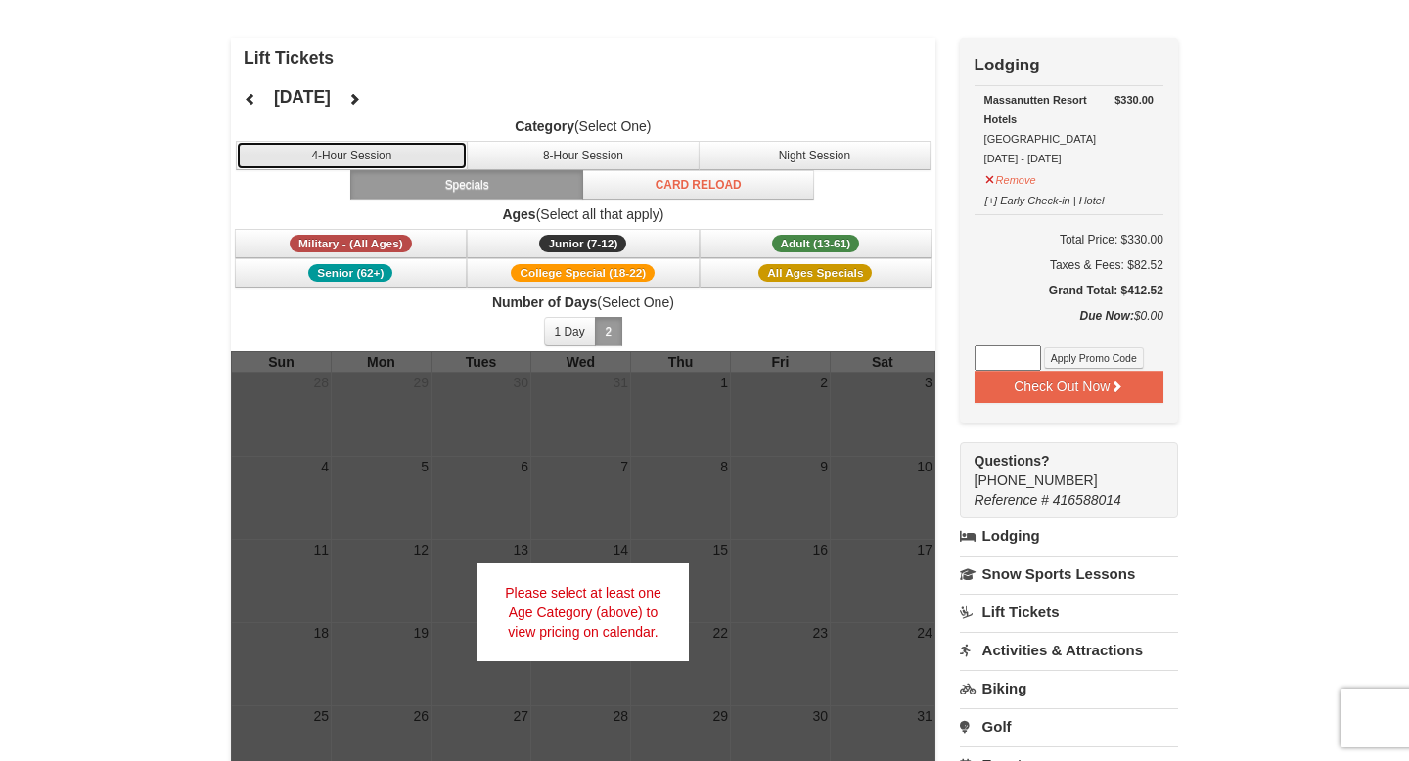
click at [394, 159] on button "4-Hour Session" at bounding box center [352, 155] width 233 height 29
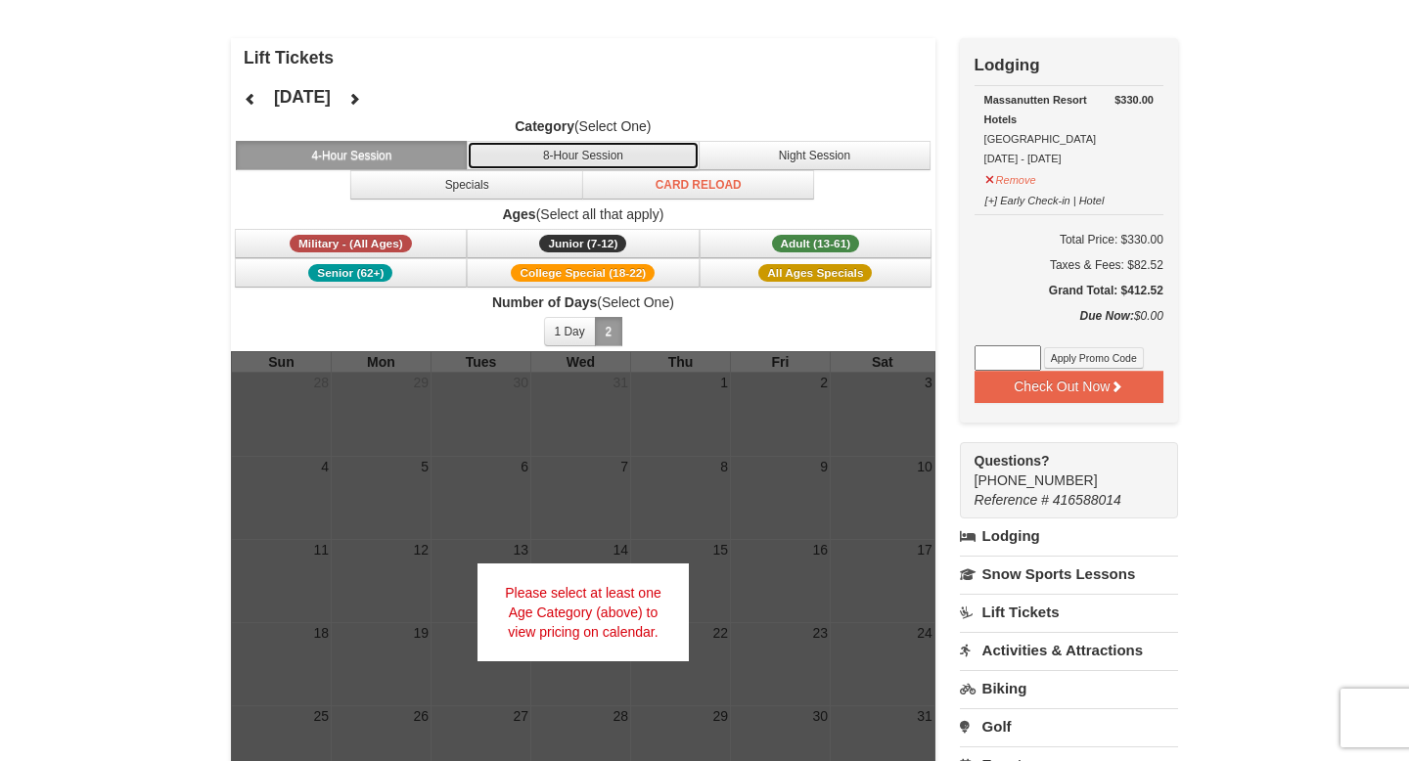
click at [521, 158] on button "8-Hour Session" at bounding box center [583, 155] width 233 height 29
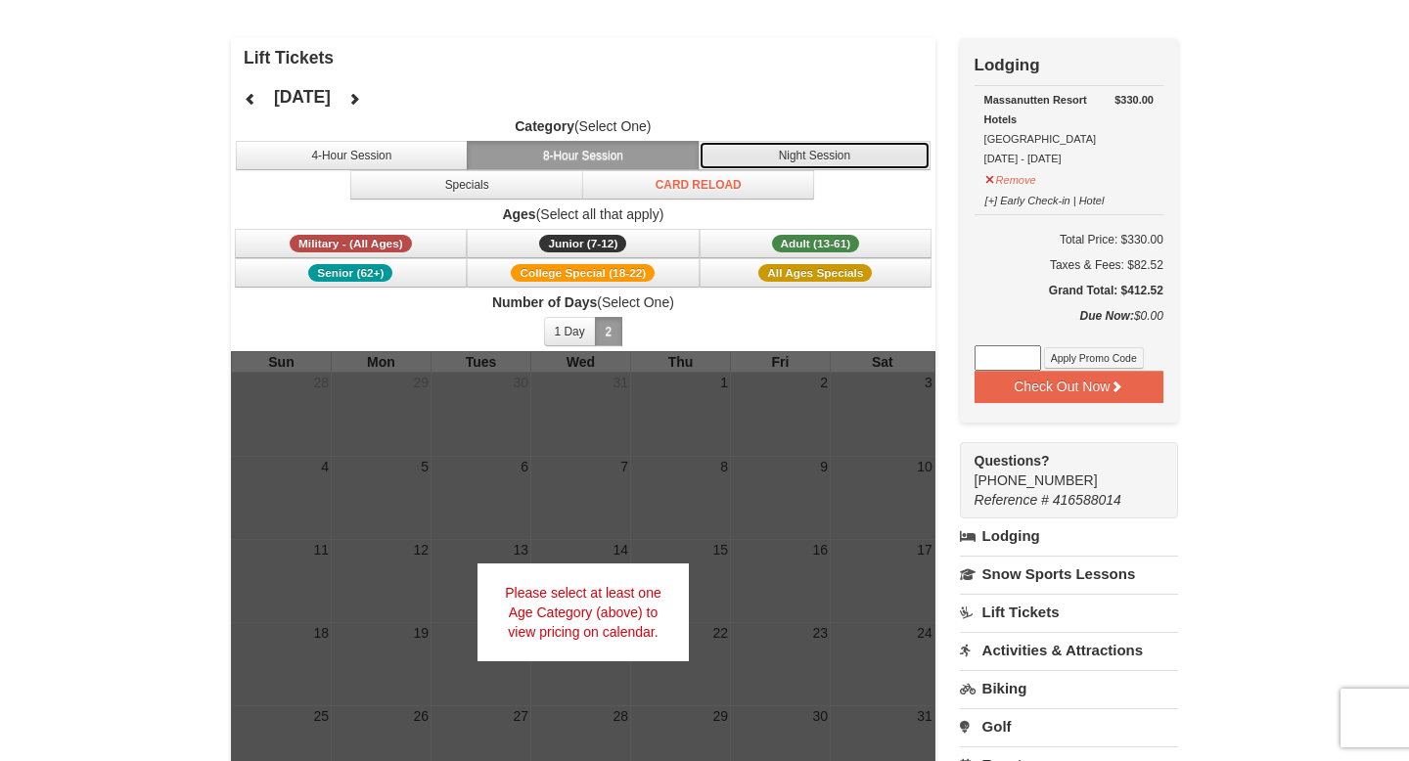
click at [711, 151] on button "Night Session" at bounding box center [815, 155] width 233 height 29
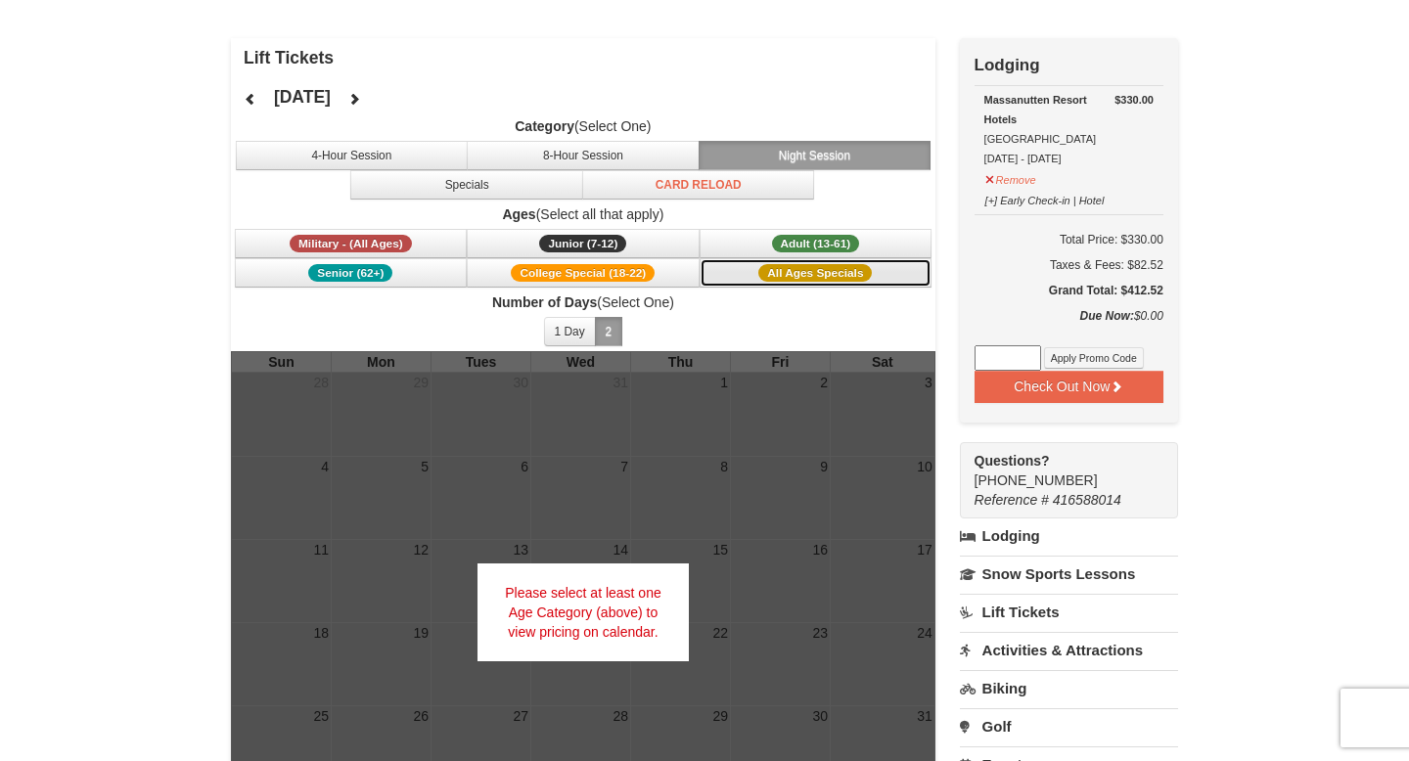
click at [795, 276] on span "All Ages Specials" at bounding box center [814, 273] width 113 height 18
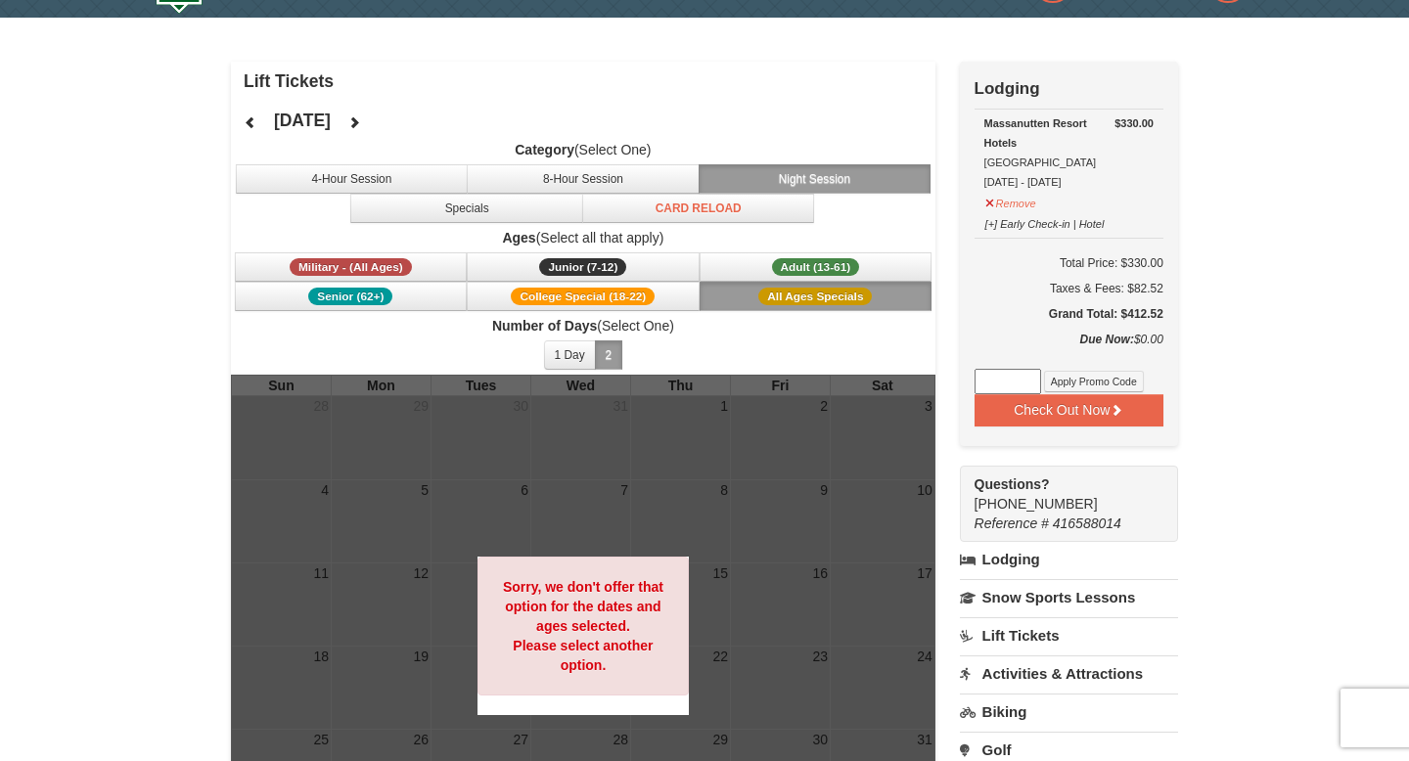
scroll to position [0, 0]
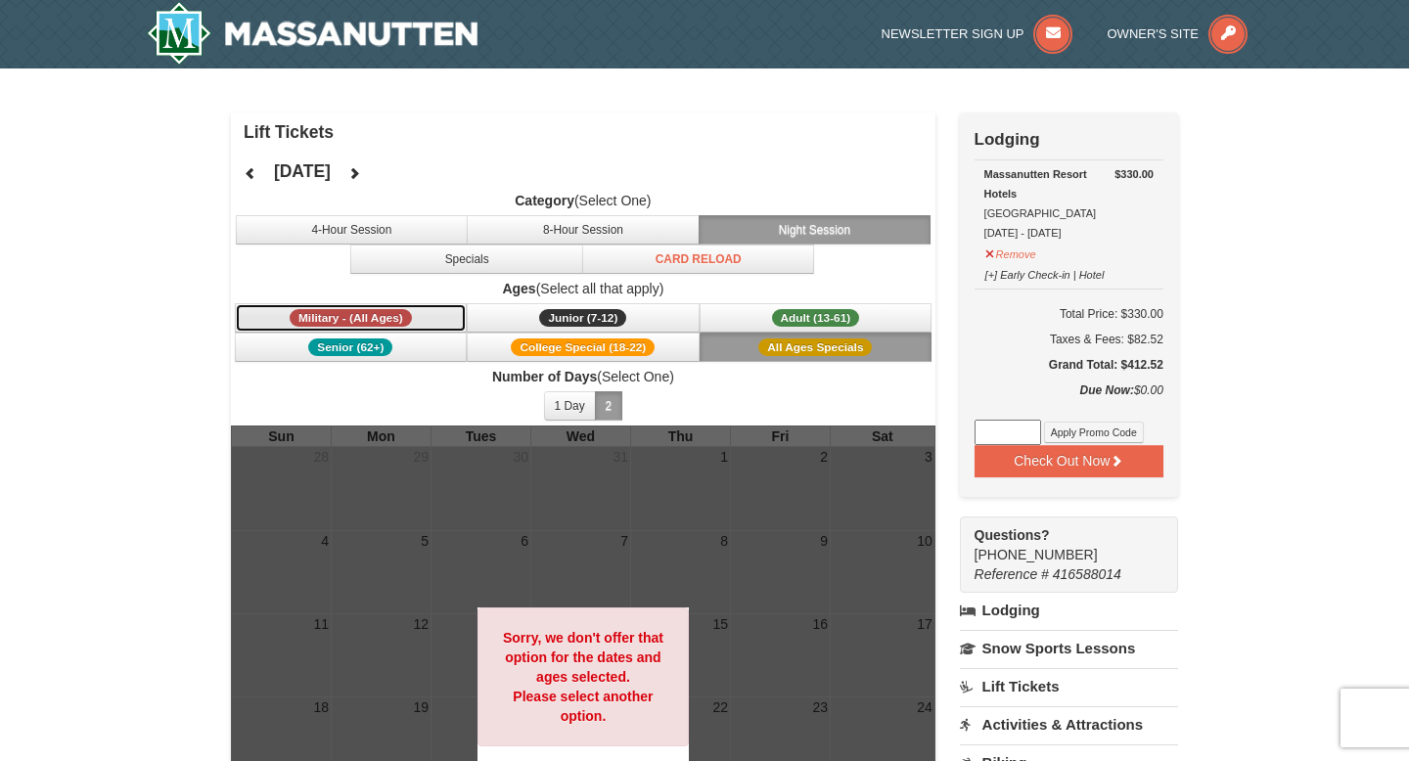
click at [373, 306] on button "Military - (All Ages)" at bounding box center [351, 317] width 233 height 29
click at [382, 343] on span "Senior (62+)" at bounding box center [350, 348] width 84 height 18
click at [762, 337] on button "All Ages Specials" at bounding box center [816, 347] width 233 height 29
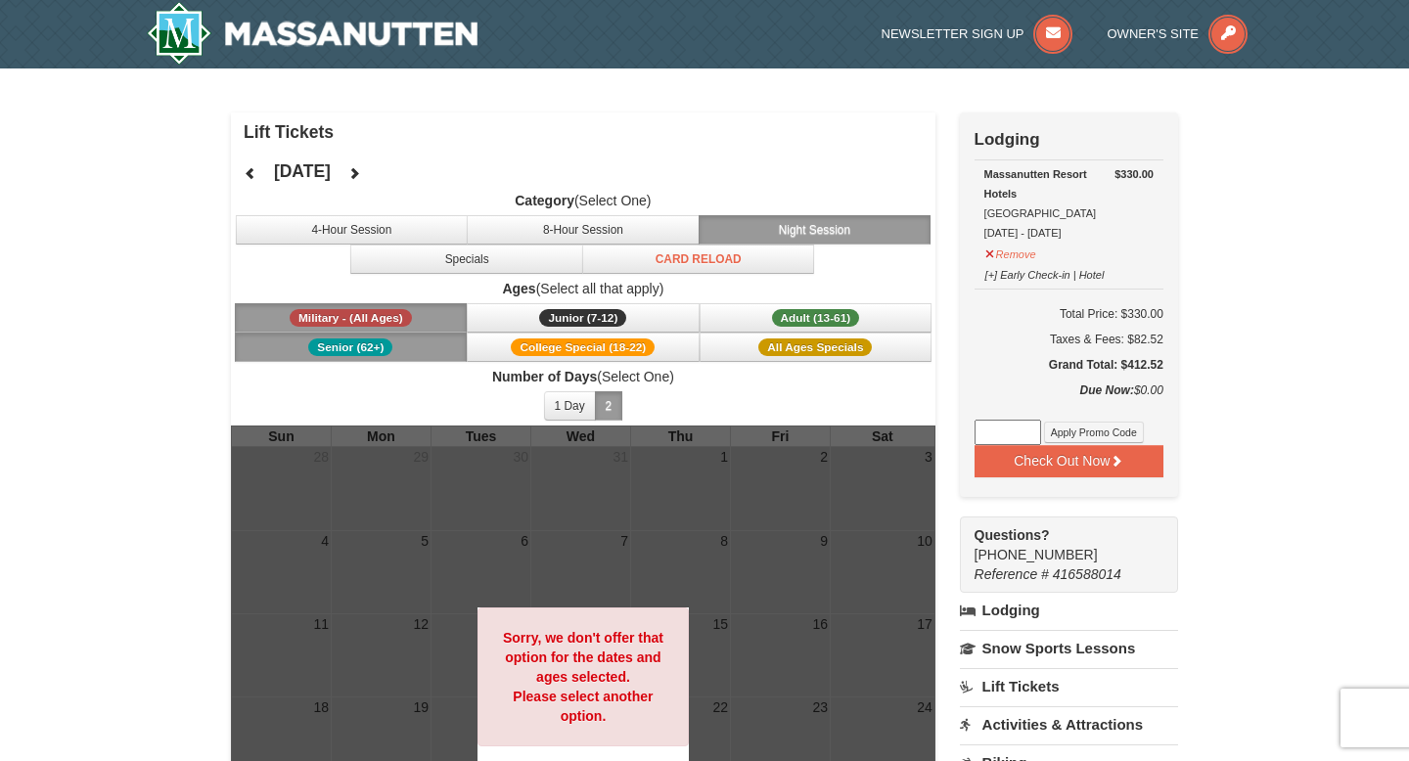
click at [334, 317] on span "Military - (All Ages)" at bounding box center [351, 318] width 122 height 18
click at [354, 356] on button "Senior (62+)" at bounding box center [351, 347] width 233 height 29
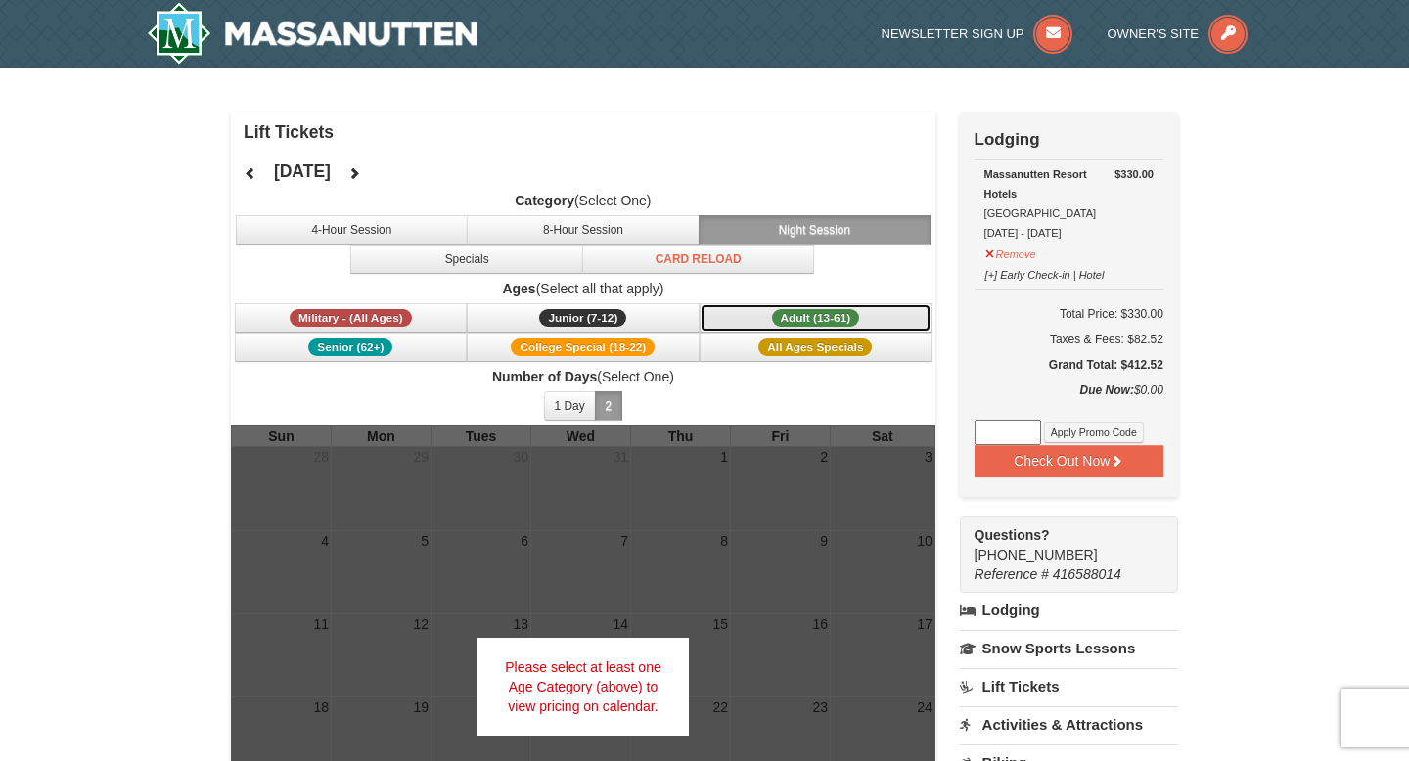
click at [776, 319] on span "Adult (13-61)" at bounding box center [816, 318] width 88 height 18
